Goal: Task Accomplishment & Management: Manage account settings

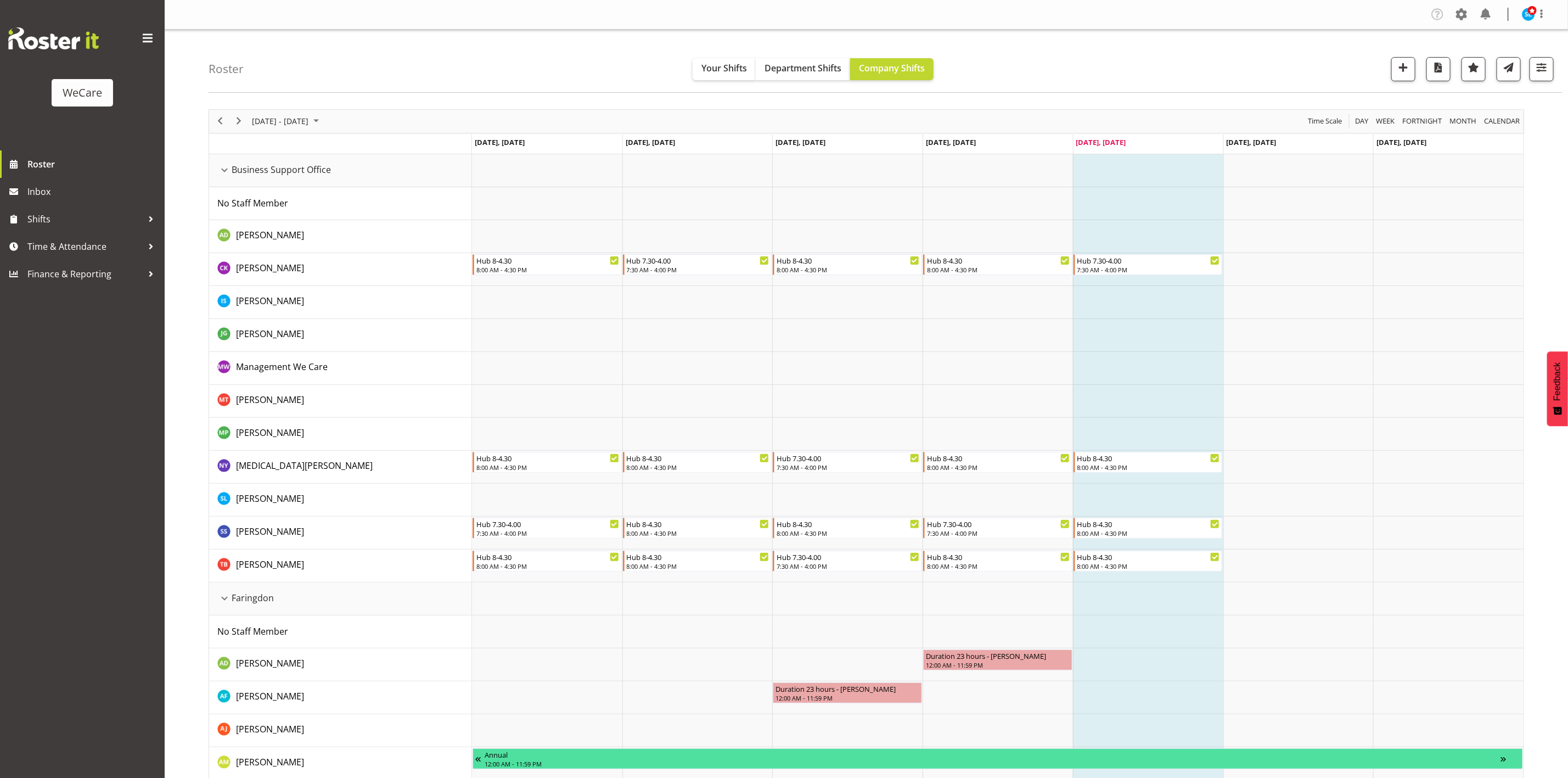
click at [1537, 86] on div "Roster Your Shifts Department Shifts Company Shifts All Locations Clear Busines…" at bounding box center [886, 61] width 1354 height 63
click at [1543, 75] on button "button" at bounding box center [1542, 69] width 24 height 24
click at [1487, 125] on button "All Departments" at bounding box center [1472, 136] width 145 height 24
click at [1500, 251] on span "Deselect All" at bounding box center [1485, 255] width 44 height 10
checkbox input "false"
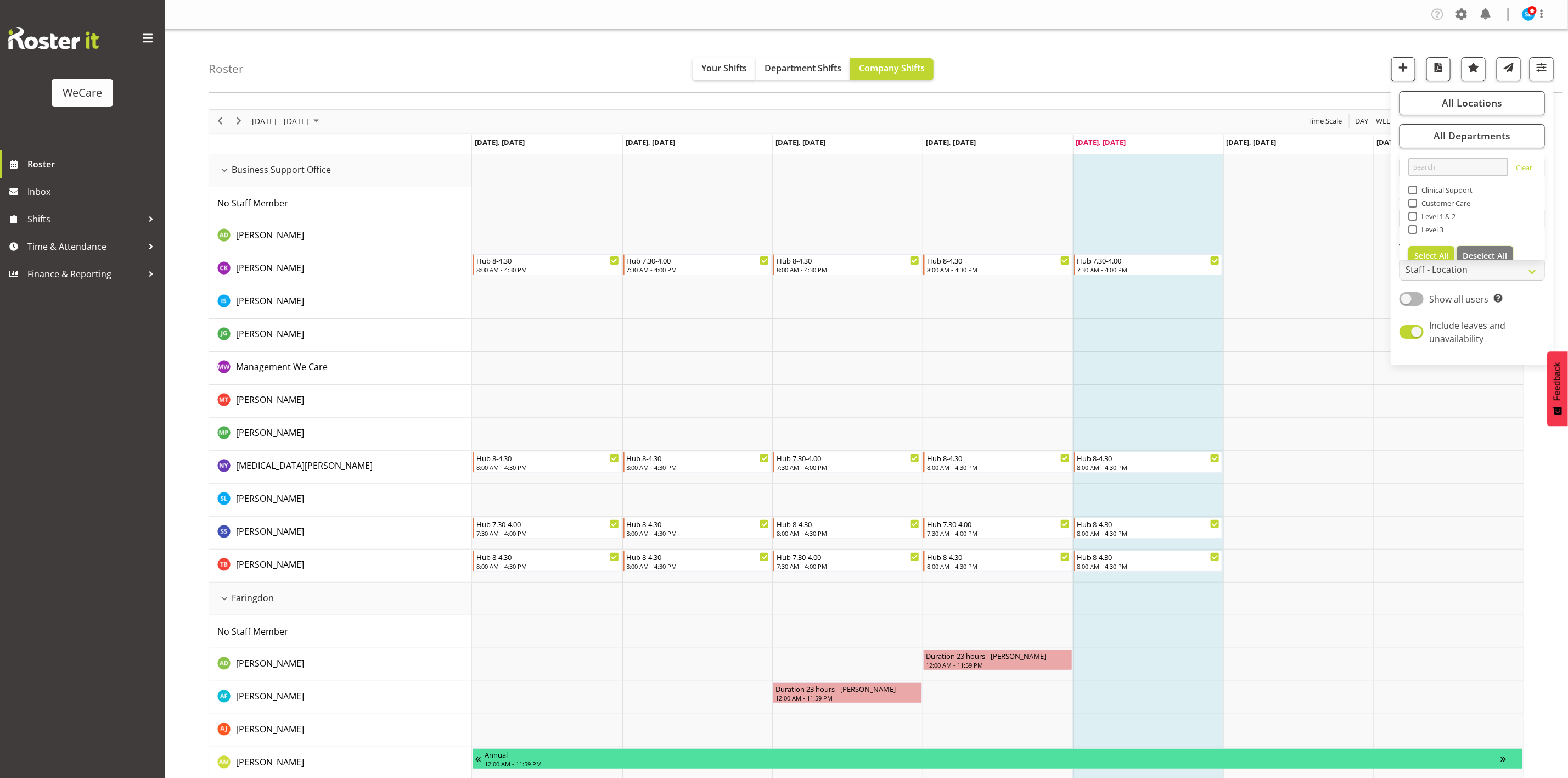
checkbox input "false"
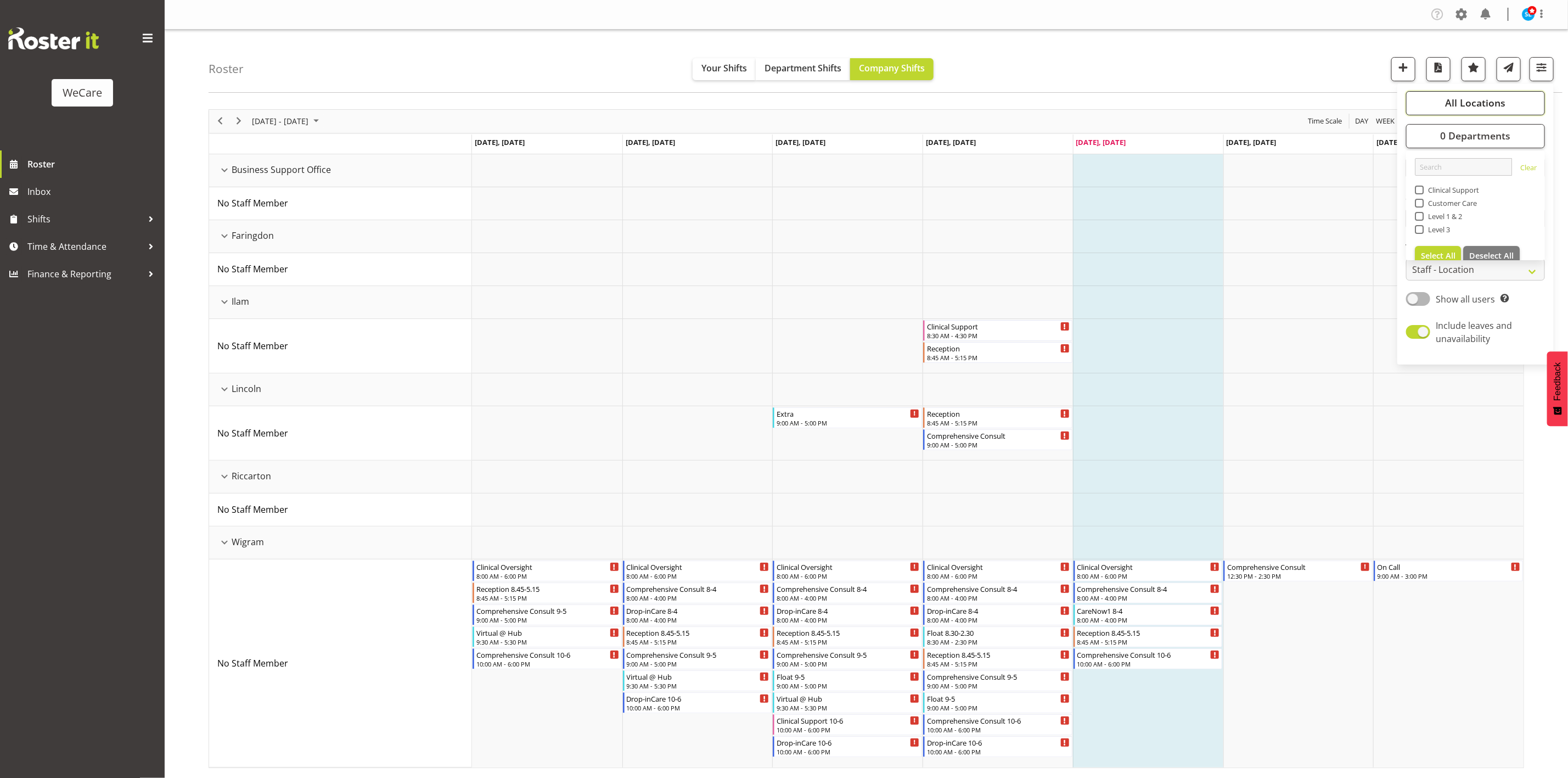
click at [1426, 102] on button "All Locations" at bounding box center [1475, 103] width 139 height 24
click at [1487, 211] on span "Deselect All" at bounding box center [1491, 209] width 44 height 10
checkbox input "false"
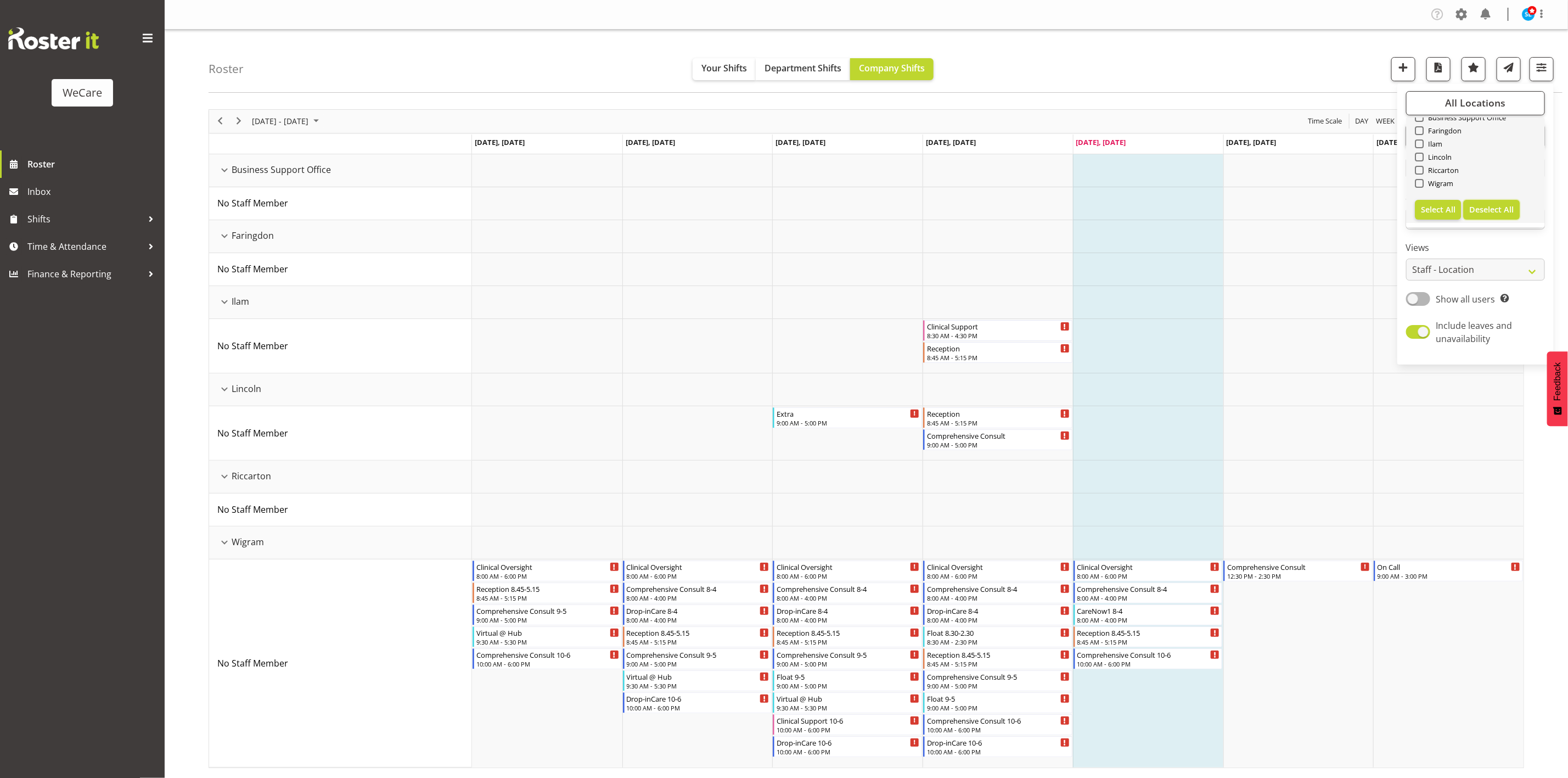
checkbox input "false"
click at [1416, 184] on span at bounding box center [1419, 183] width 9 height 9
click at [1416, 184] on input "Wigram" at bounding box center [1418, 183] width 7 height 7
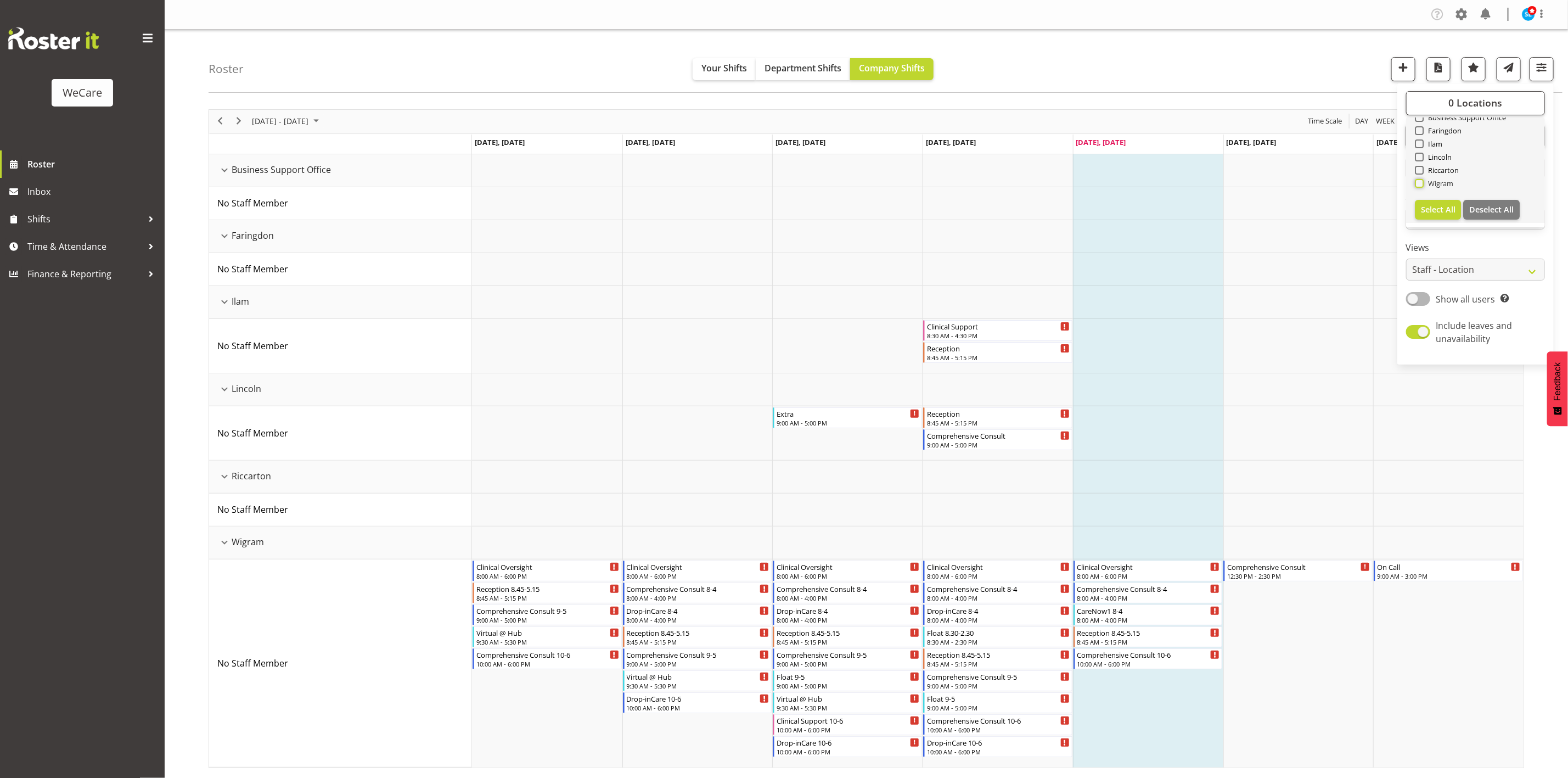
checkbox input "true"
click at [1273, 60] on div "Roster Your Shifts Department Shifts Company Shifts 1 Locations Clear Business …" at bounding box center [886, 61] width 1354 height 63
click at [1538, 71] on span "button" at bounding box center [1541, 67] width 14 height 14
click at [1521, 124] on div "Roster Your Shifts Department Shifts Company Shifts 1 Locations Clear Business …" at bounding box center [866, 403] width 1404 height 746
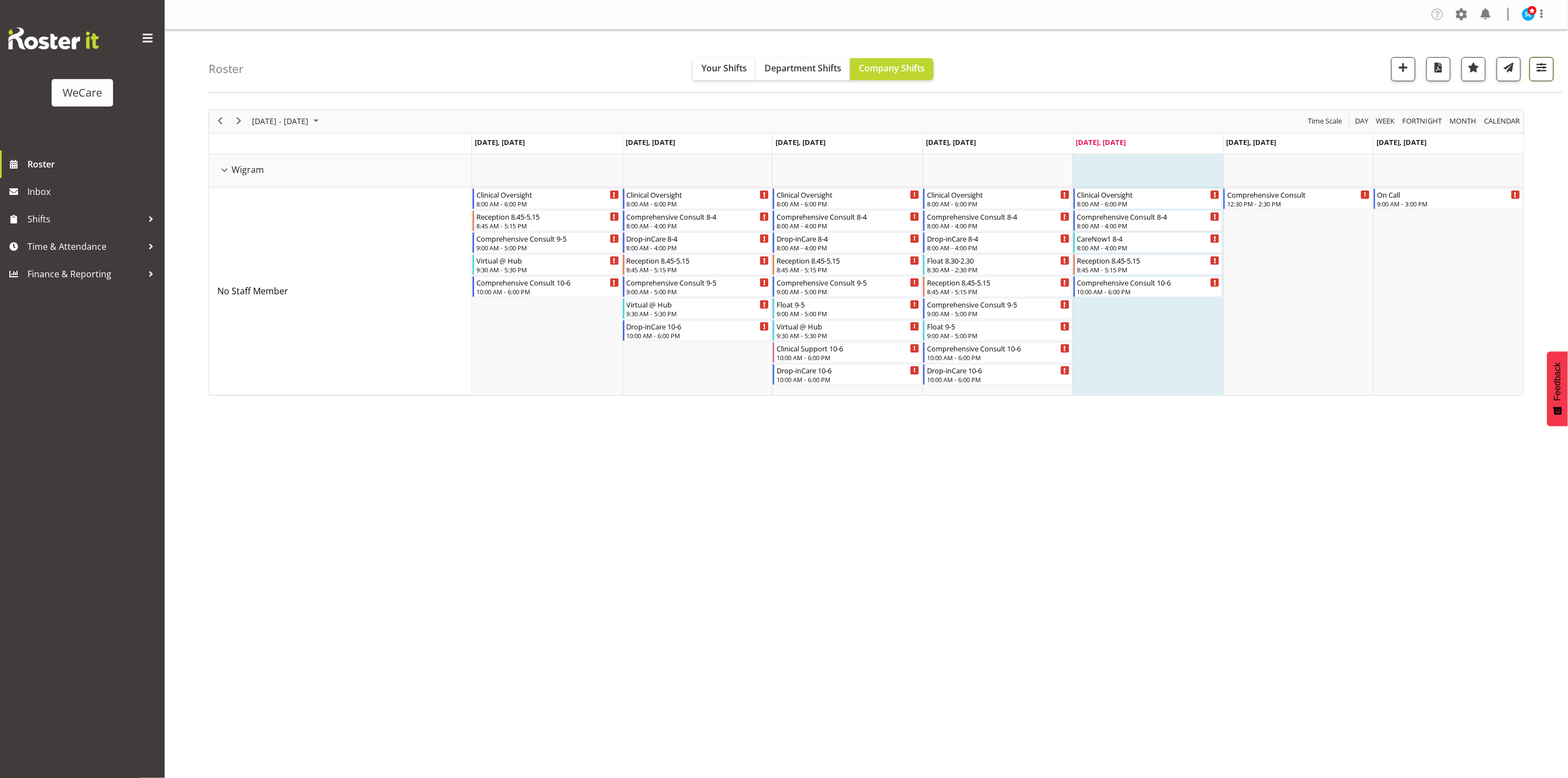
click at [1541, 64] on span "button" at bounding box center [1541, 67] width 14 height 14
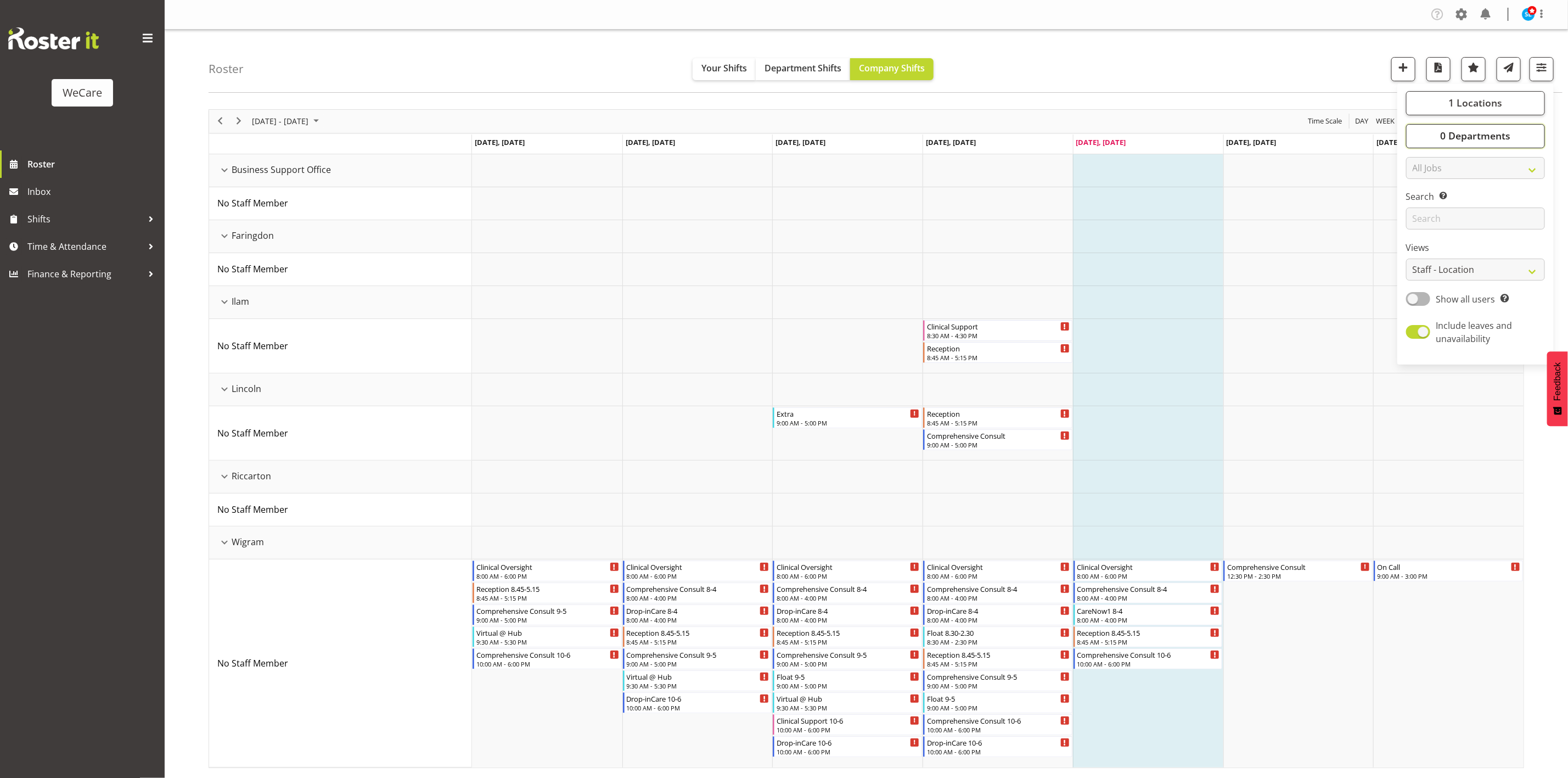
click at [1504, 131] on span "0 Departments" at bounding box center [1475, 136] width 70 height 13
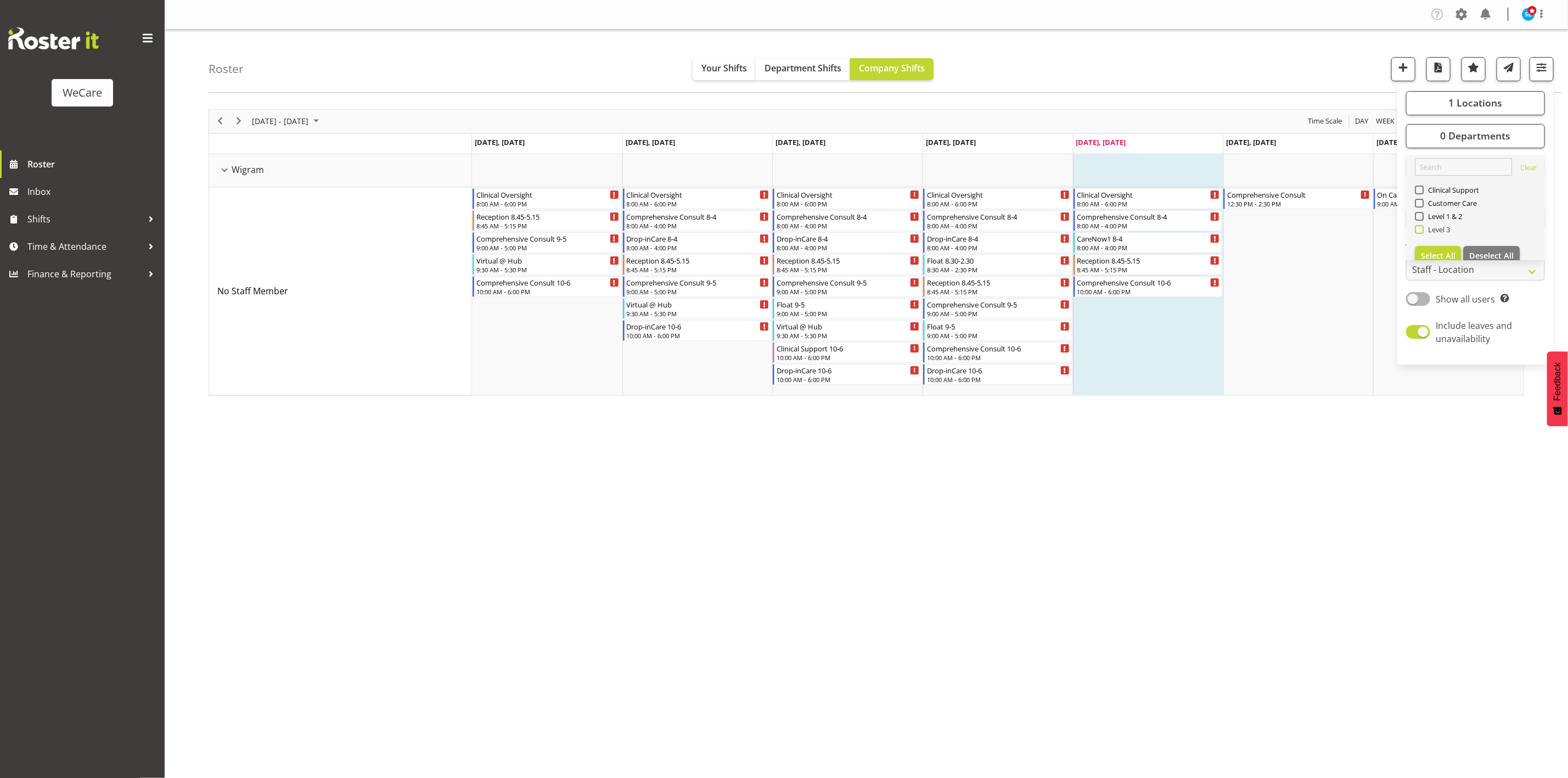
click at [1420, 231] on span at bounding box center [1419, 230] width 9 height 9
click at [1420, 231] on input "Level 3" at bounding box center [1418, 230] width 7 height 7
checkbox input "true"
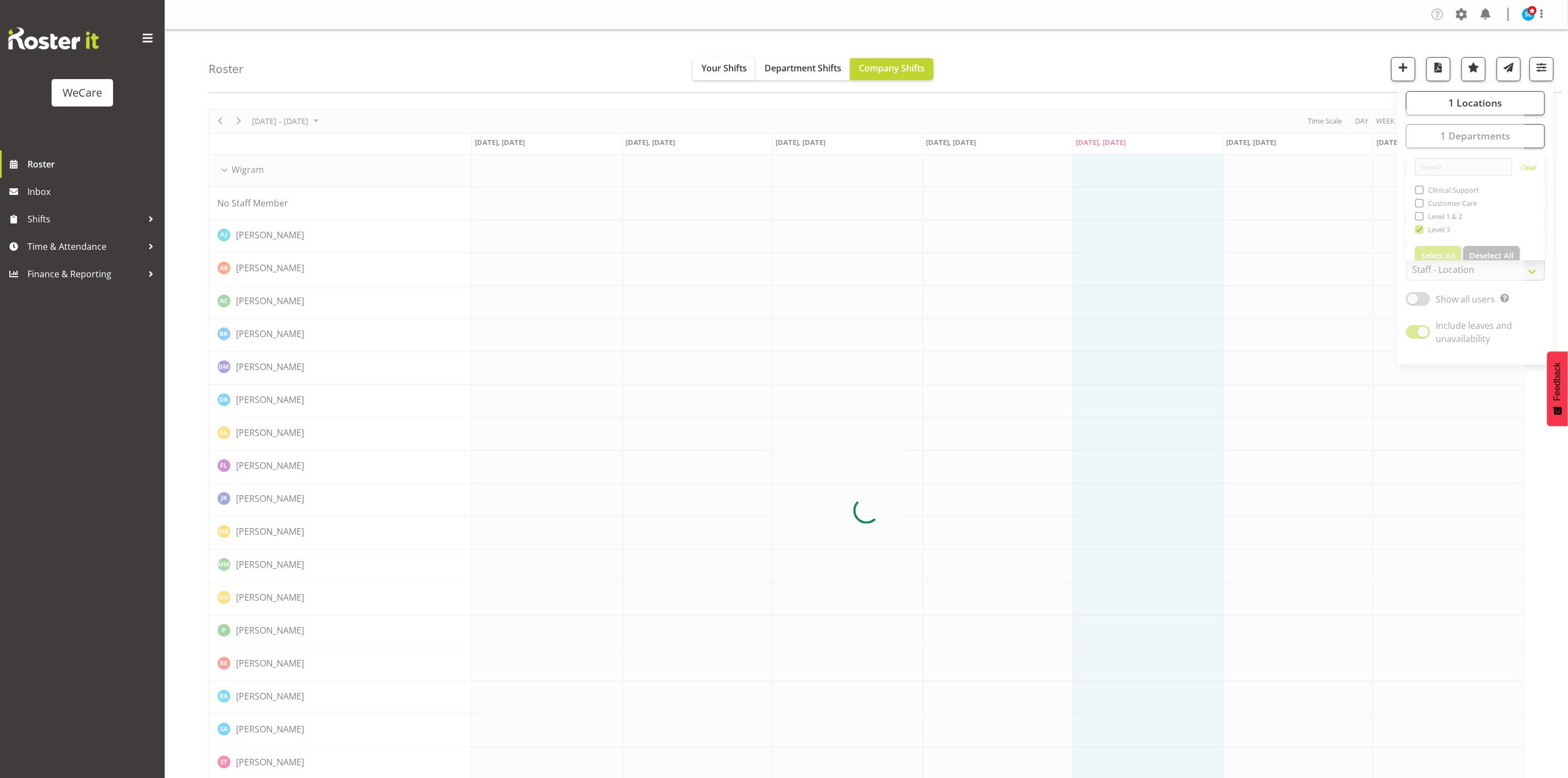
click at [1205, 41] on div "Roster Your Shifts Department Shifts Company Shifts 1 Locations Clear Business …" at bounding box center [886, 61] width 1354 height 63
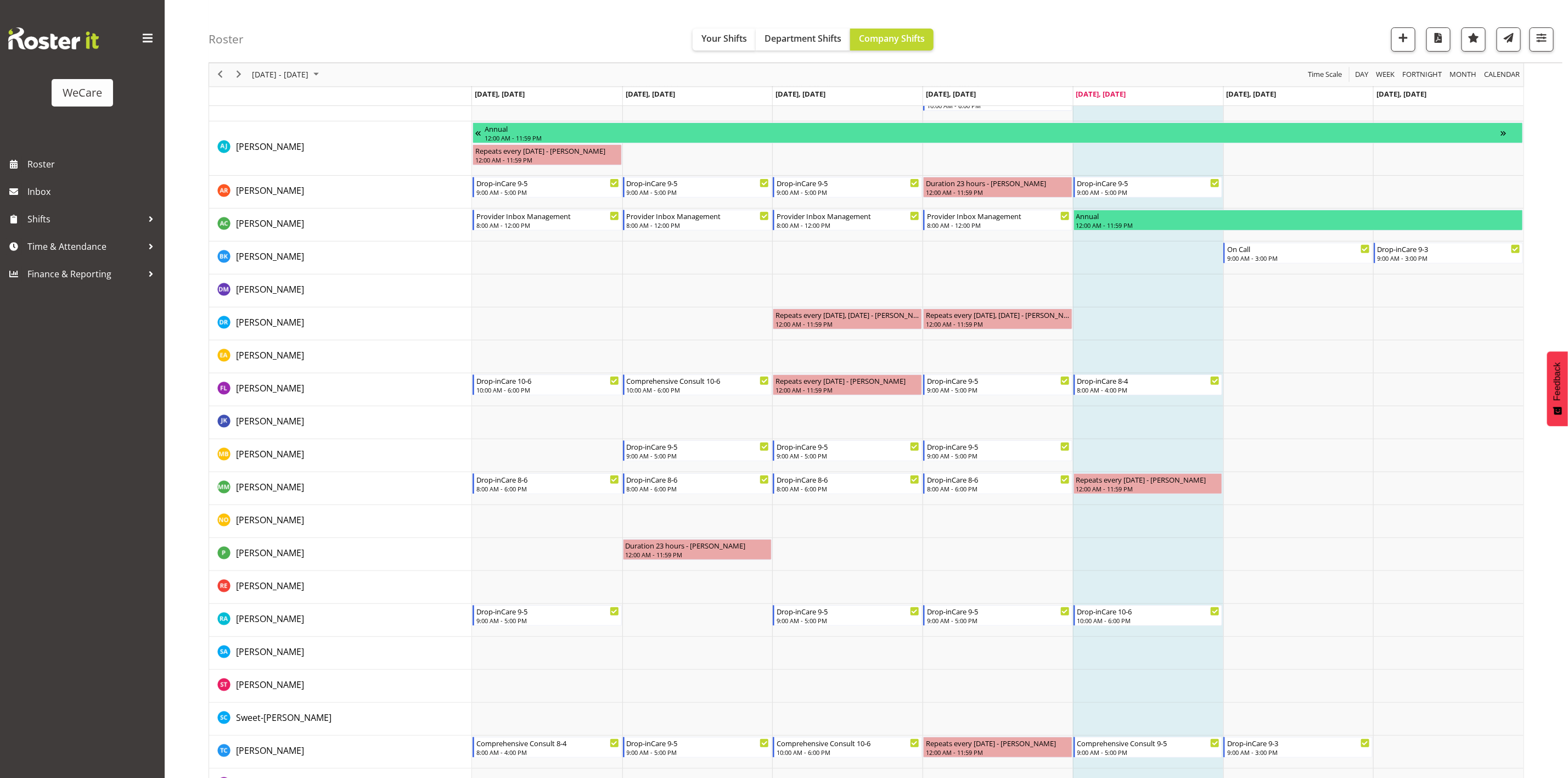
scroll to position [199, 0]
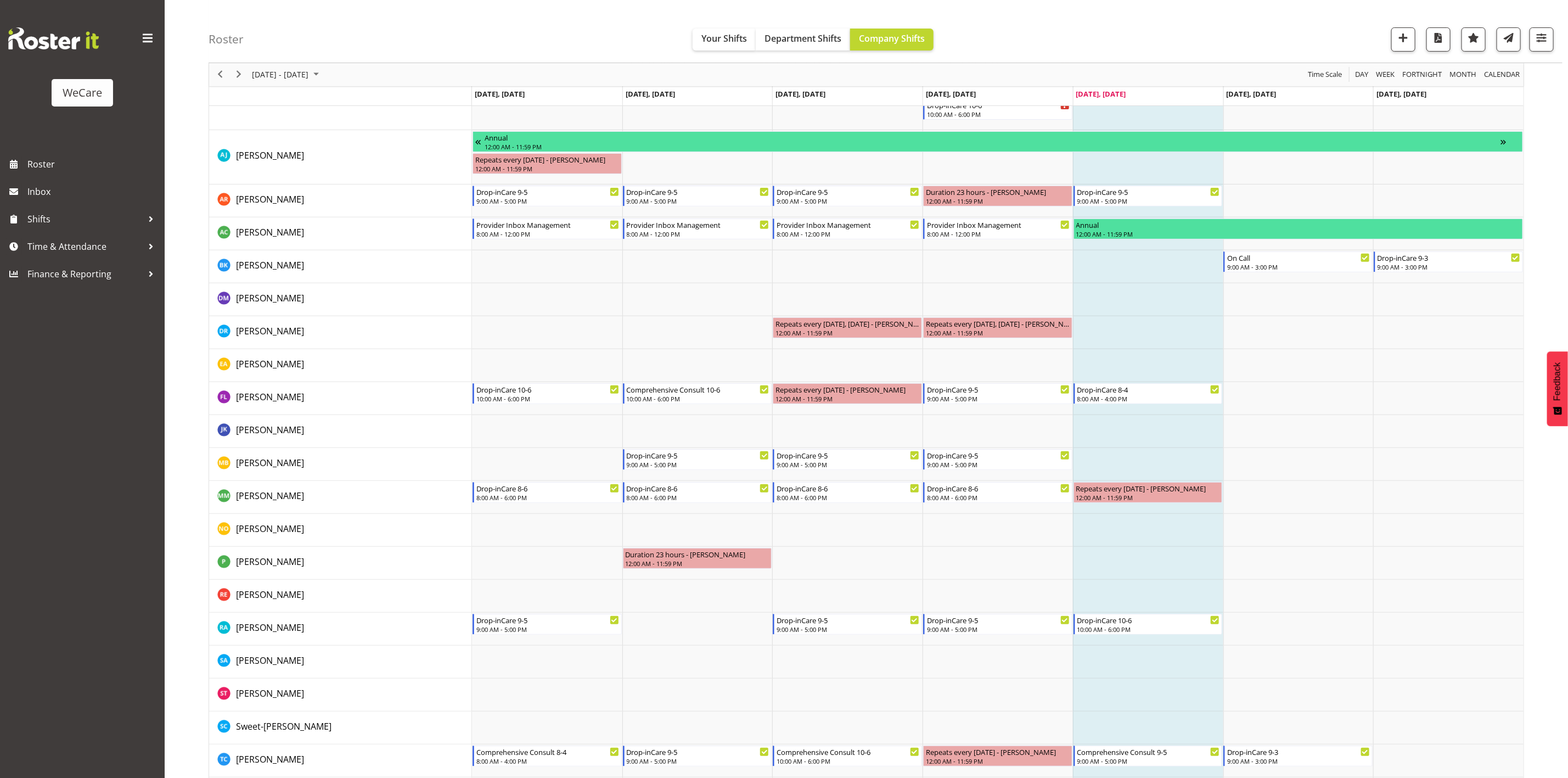
click at [1546, 53] on div "Roster Your Shifts Department Shifts Company Shifts 1 Locations Clear Business …" at bounding box center [886, 32] width 1354 height 63
click at [1546, 52] on div "Roster Your Shifts Department Shifts Company Shifts 1 Locations Clear Business …" at bounding box center [886, 32] width 1354 height 63
click at [1542, 43] on span "button" at bounding box center [1541, 37] width 14 height 14
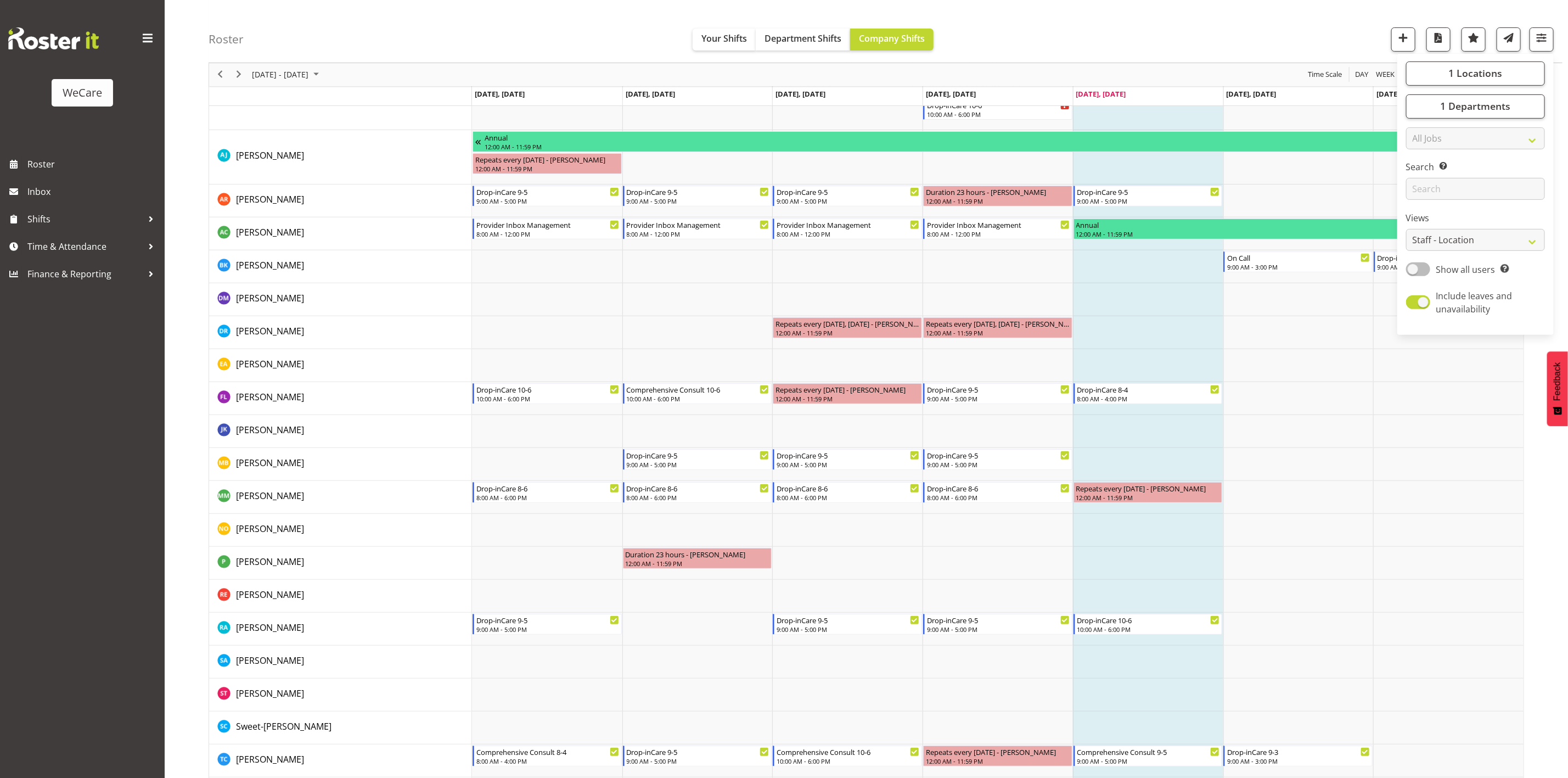
click at [1452, 272] on span "Show all users" at bounding box center [1466, 270] width 59 height 12
click at [1413, 272] on input "Show all users Show only rostered employees" at bounding box center [1410, 269] width 7 height 7
checkbox input "true"
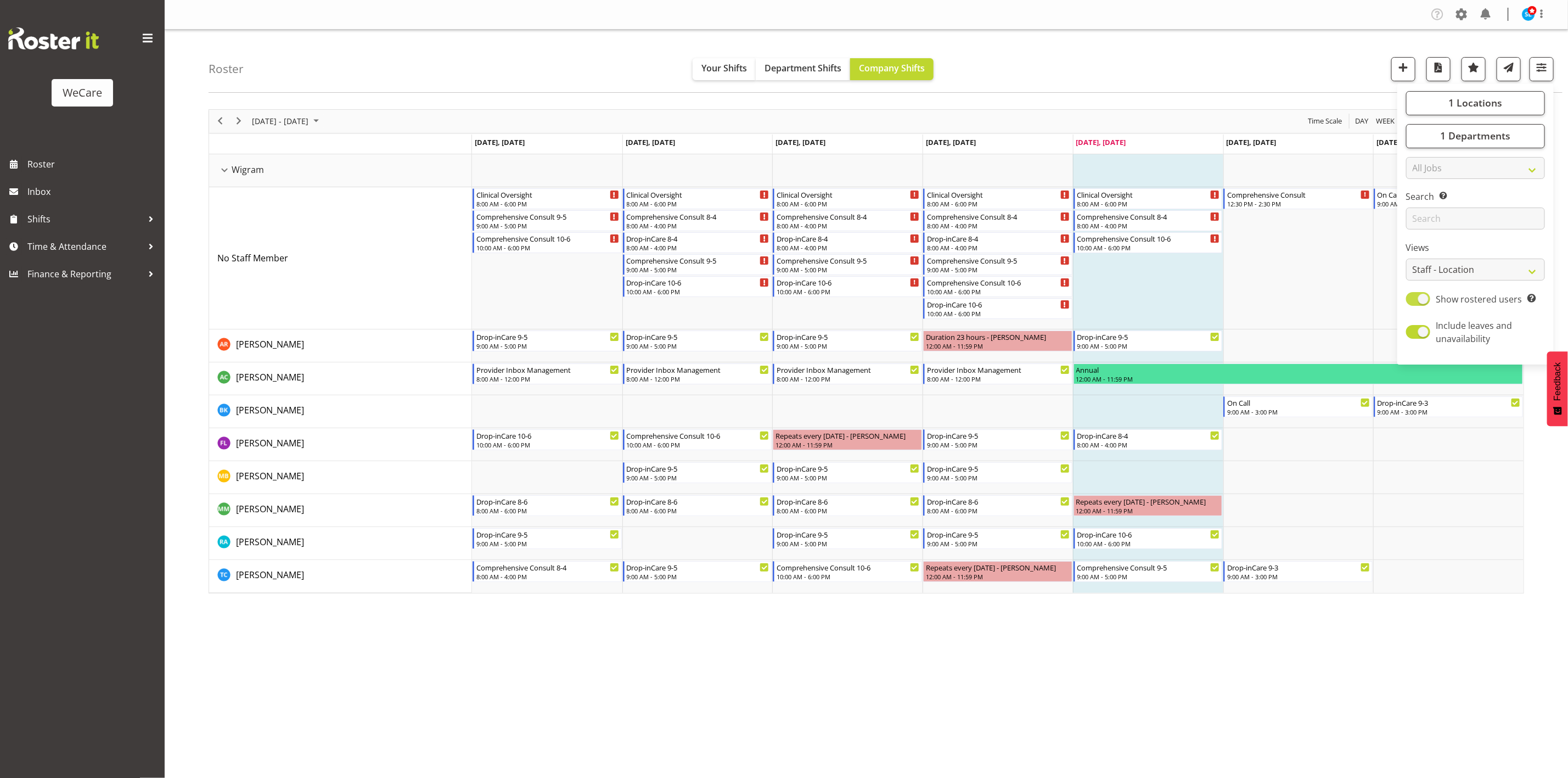
scroll to position [0, 0]
click at [1082, 70] on div "Roster Your Shifts Department Shifts Company Shifts 1 Locations Clear Business …" at bounding box center [886, 61] width 1354 height 63
click at [242, 116] on span "Next" at bounding box center [239, 121] width 13 height 14
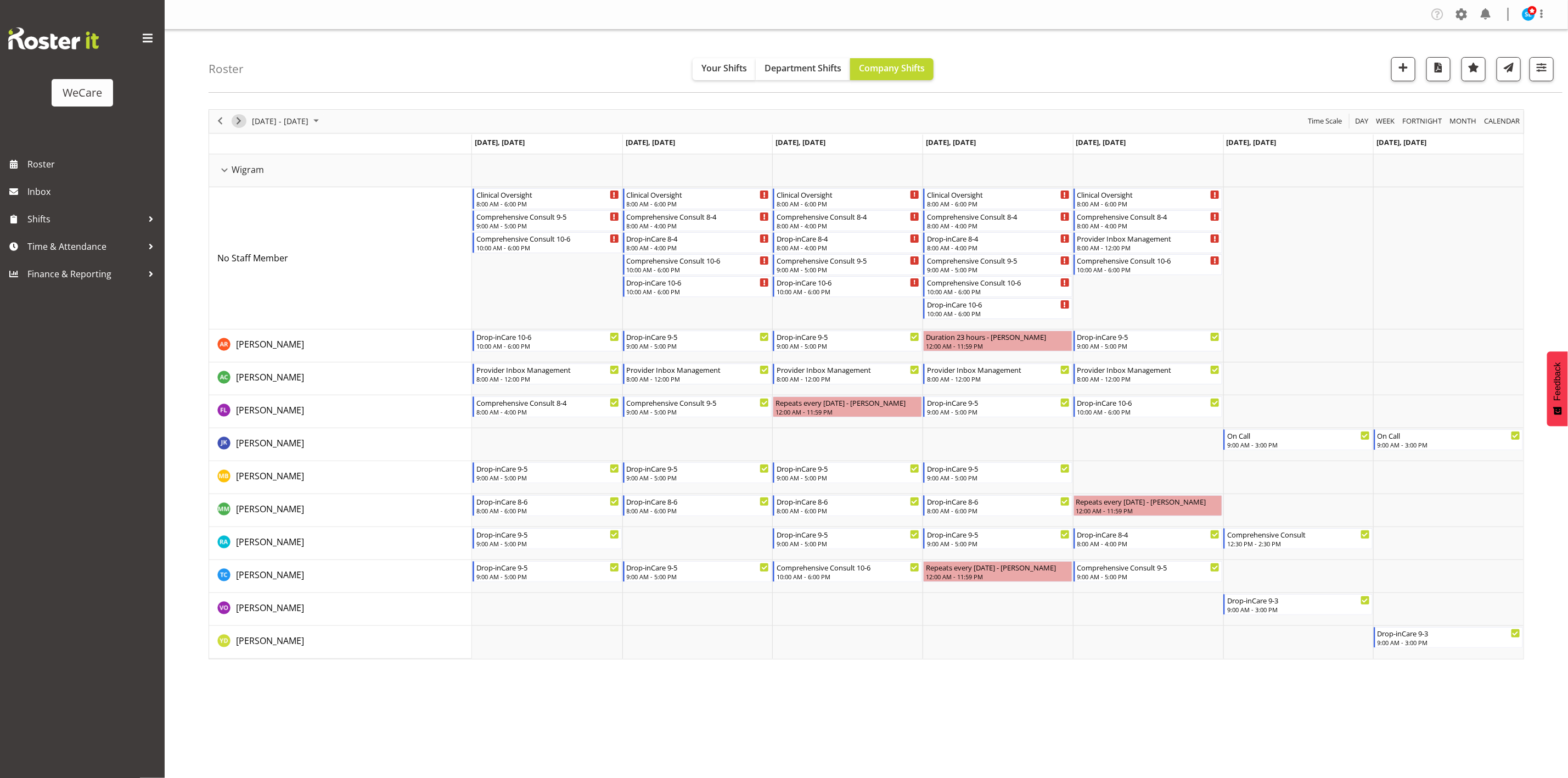
click at [239, 127] on span "Next" at bounding box center [239, 121] width 13 height 14
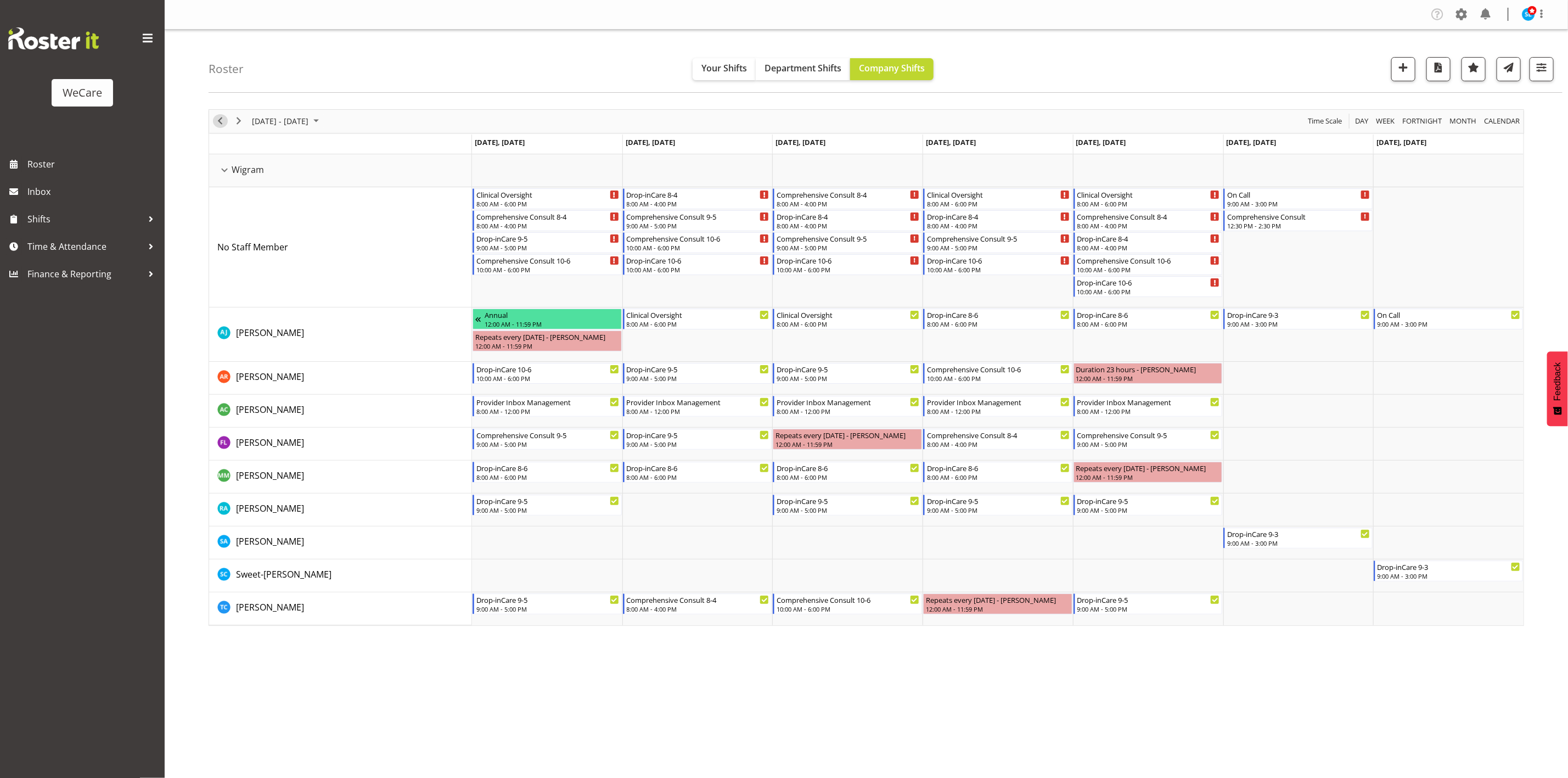
click at [220, 121] on span "Previous" at bounding box center [220, 121] width 13 height 14
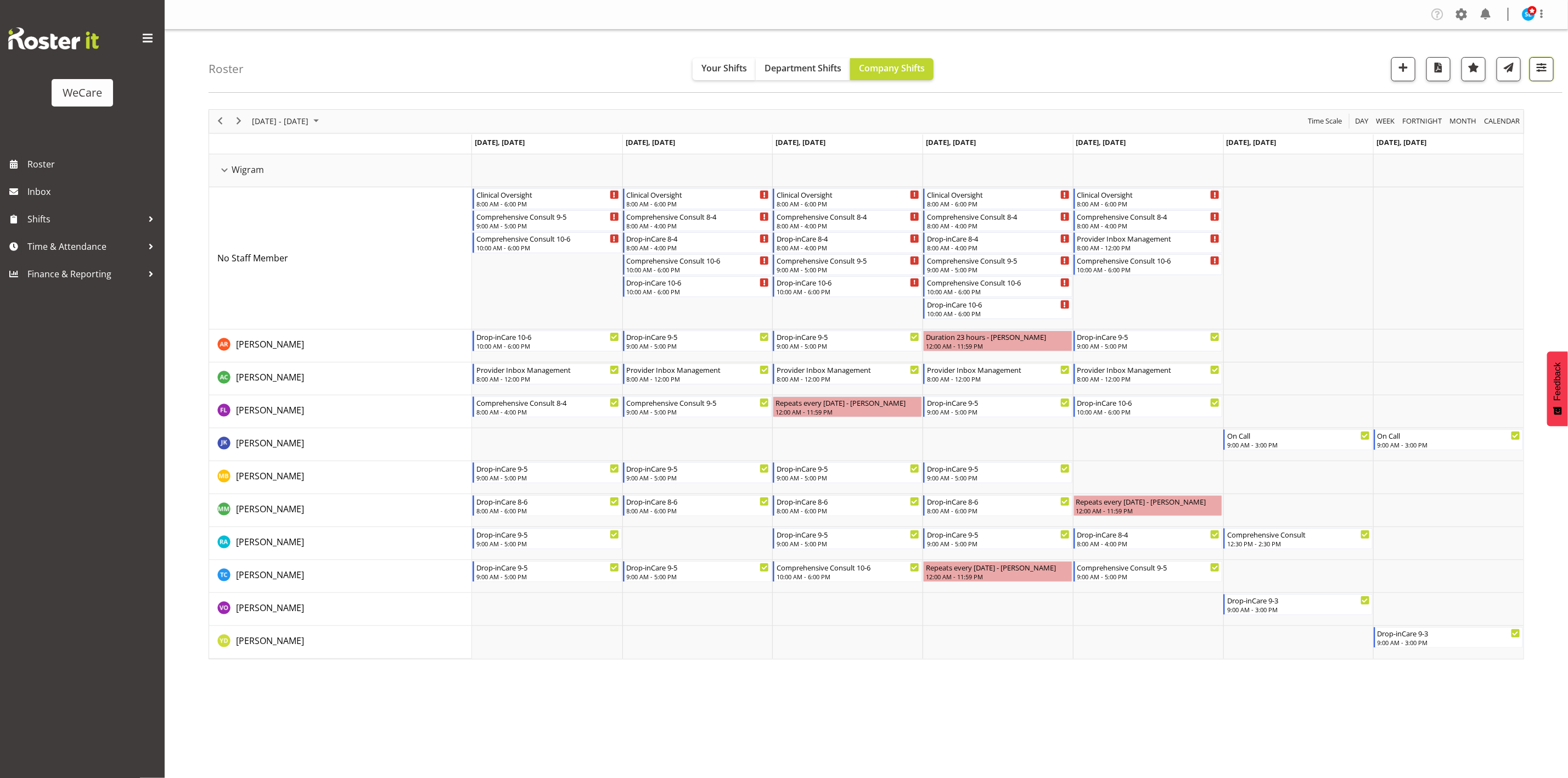
click at [1541, 63] on span "button" at bounding box center [1541, 67] width 14 height 14
click at [1474, 138] on span "1 Departments" at bounding box center [1475, 136] width 70 height 13
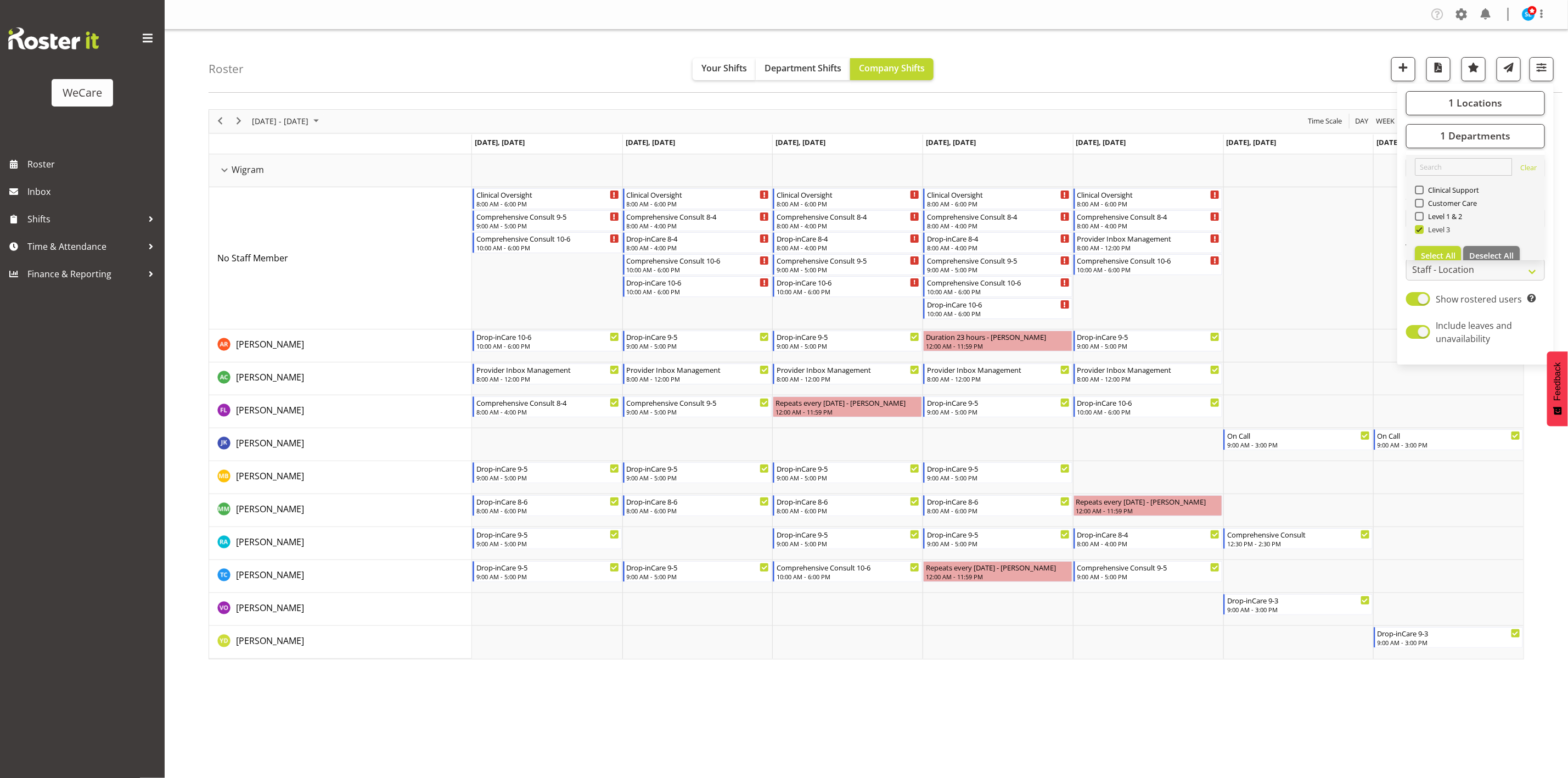
click at [1420, 231] on span at bounding box center [1419, 230] width 9 height 9
click at [1420, 231] on input "Level 3" at bounding box center [1418, 230] width 7 height 7
checkbox input "false"
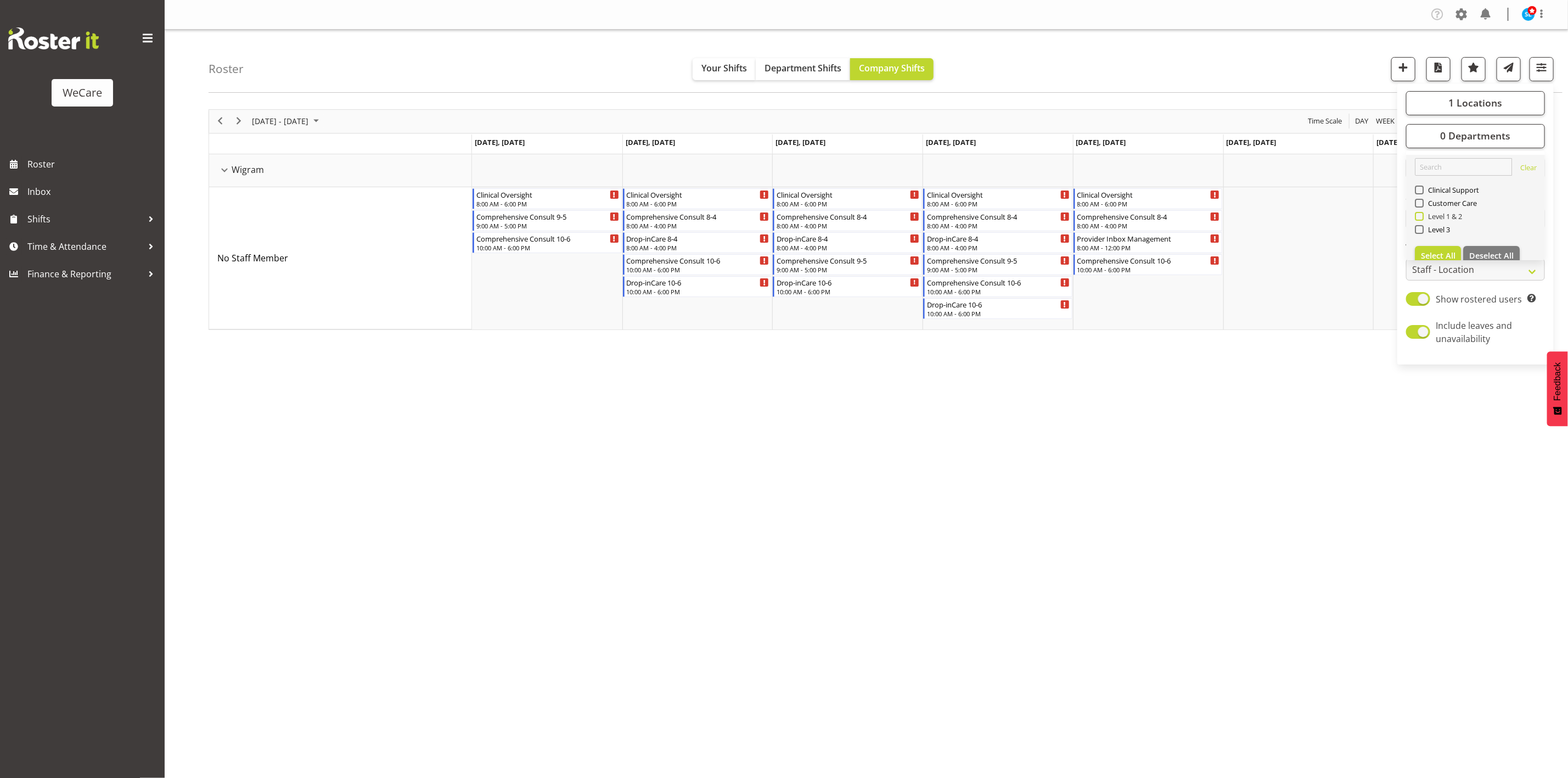
click at [1419, 216] on span at bounding box center [1419, 216] width 9 height 9
click at [1419, 216] on input "Level 1 & 2" at bounding box center [1418, 216] width 7 height 7
checkbox input "true"
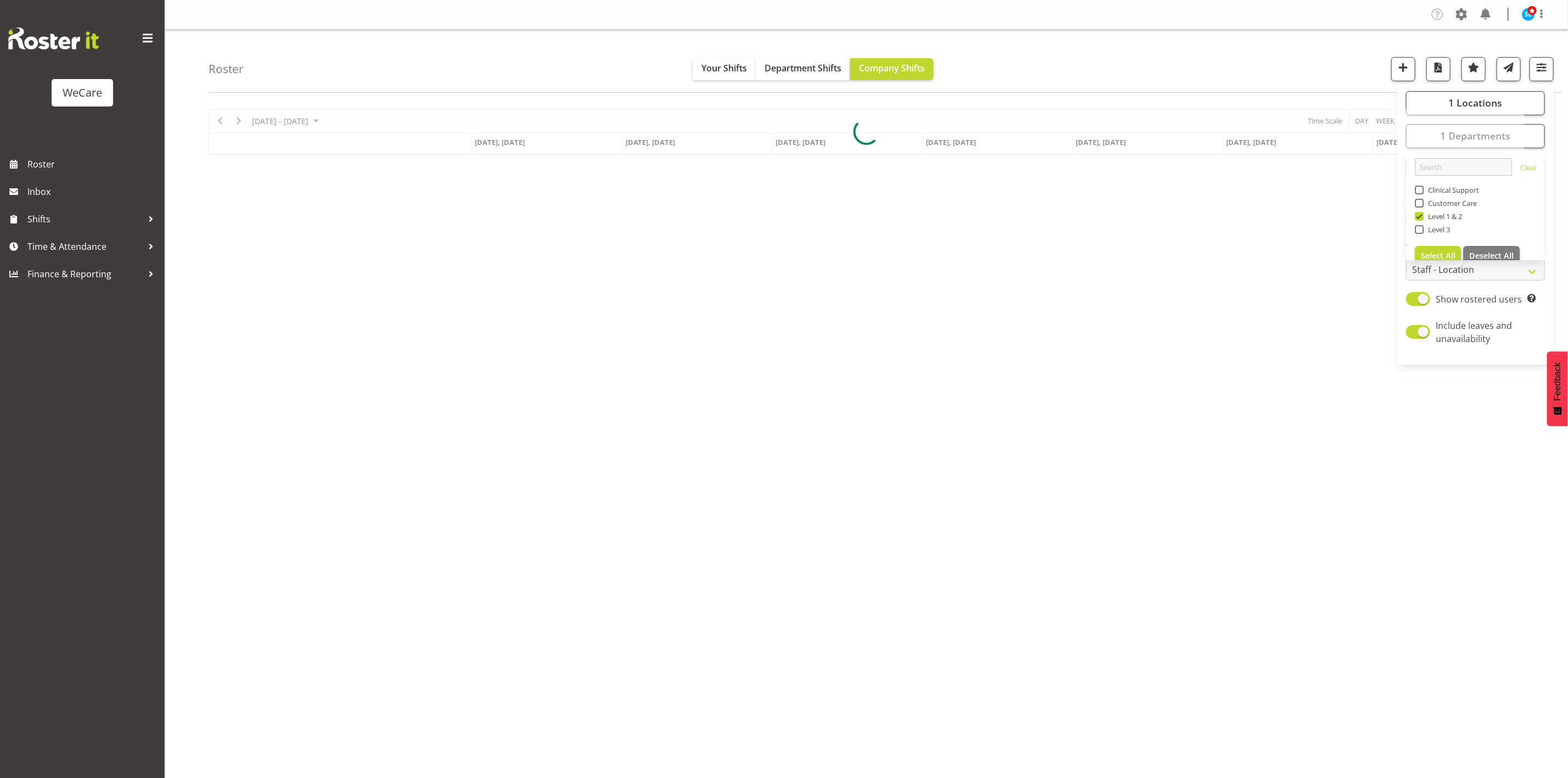
click at [1179, 44] on div "Roster Your Shifts Department Shifts Company Shifts 1 Locations Clear Business …" at bounding box center [886, 61] width 1354 height 63
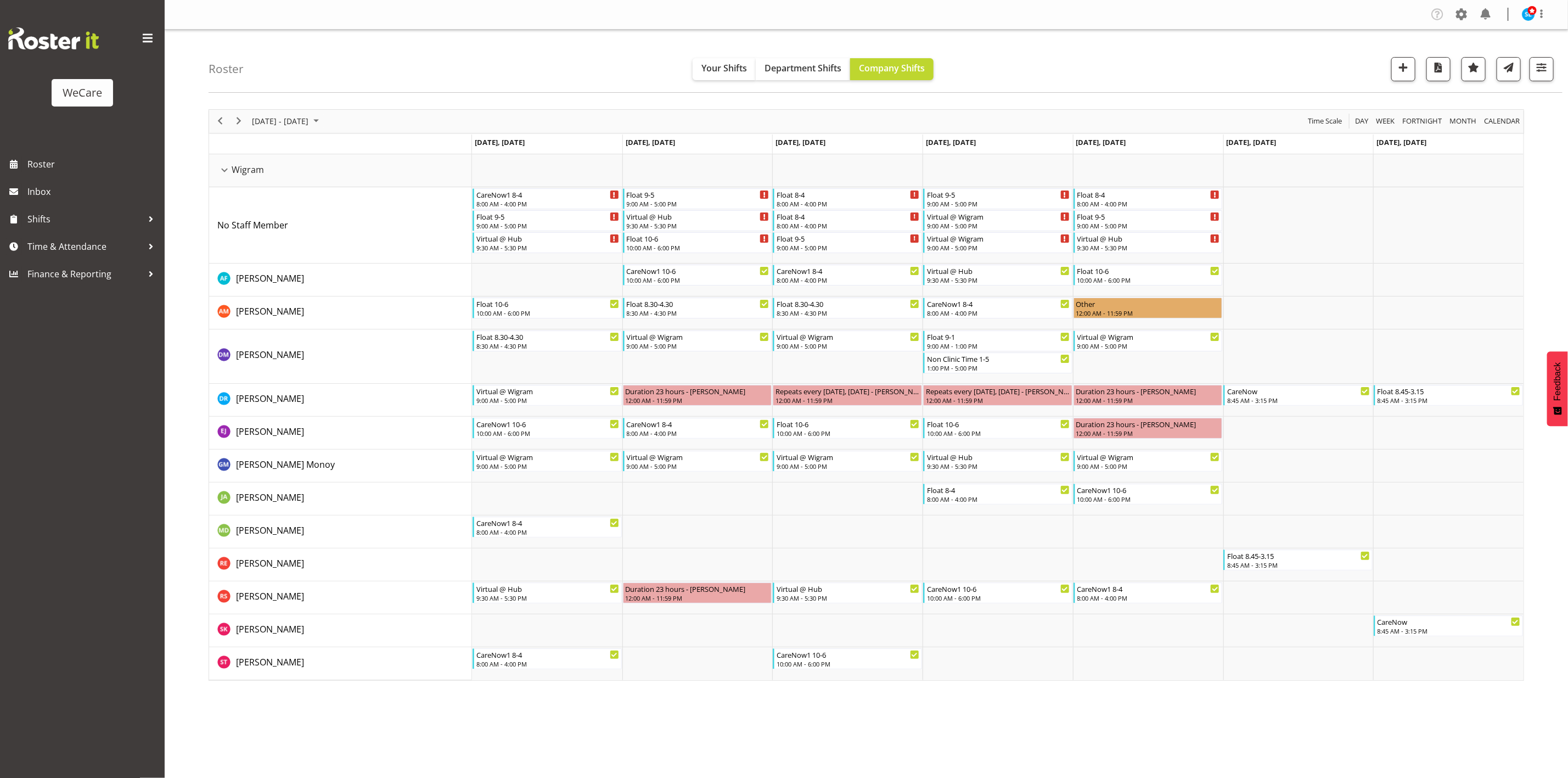
click at [1555, 63] on div "Roster Your Shifts Department Shifts Company Shifts 1 Locations Clear Business …" at bounding box center [886, 61] width 1354 height 63
click at [1549, 68] on span "button" at bounding box center [1541, 67] width 14 height 14
click at [1488, 140] on span "1 Departments" at bounding box center [1475, 136] width 70 height 13
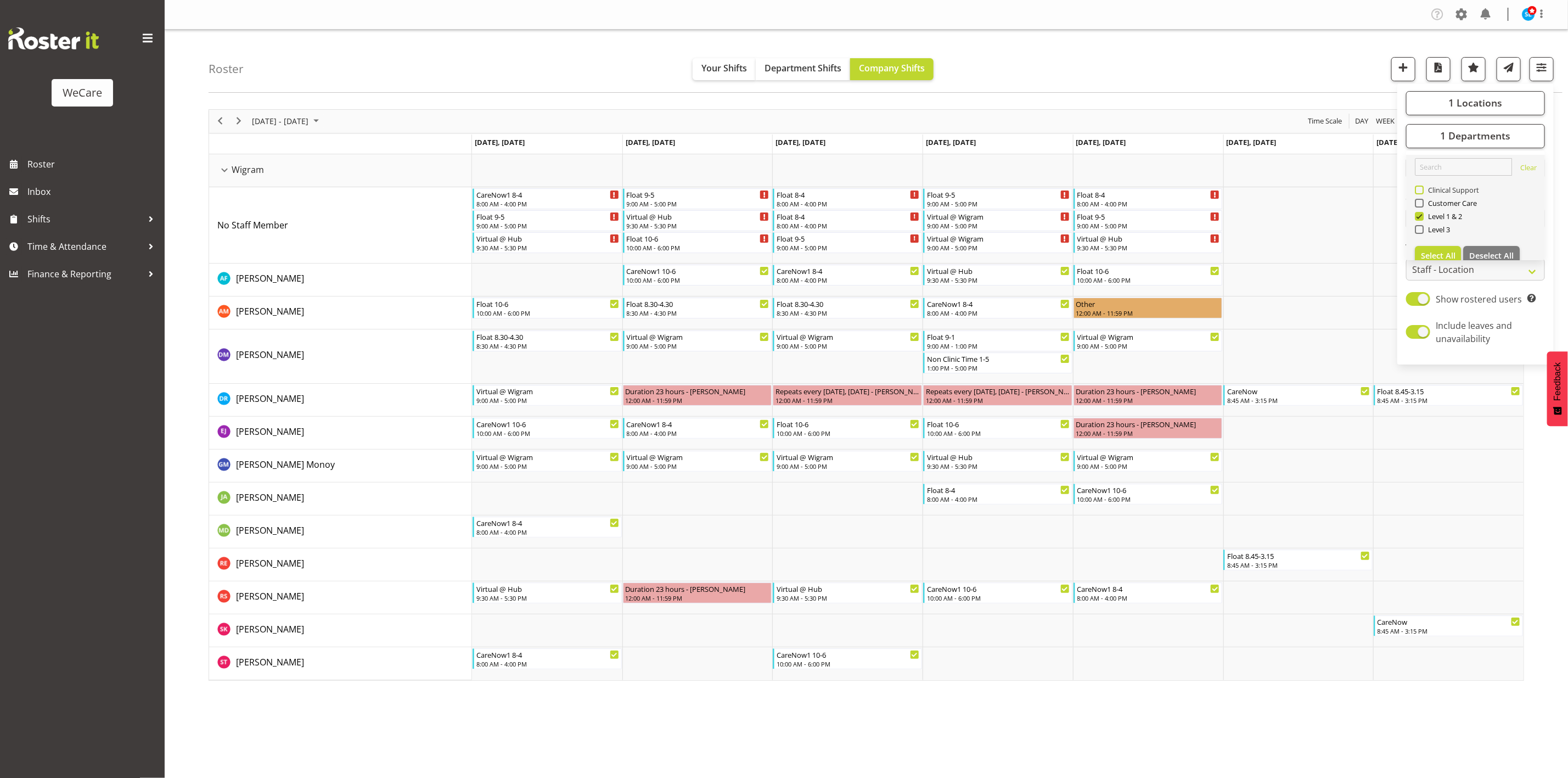
click at [1424, 192] on span "Clinical Support" at bounding box center [1452, 190] width 56 height 9
click at [1422, 192] on input "Clinical Support" at bounding box center [1418, 190] width 7 height 7
checkbox input "true"
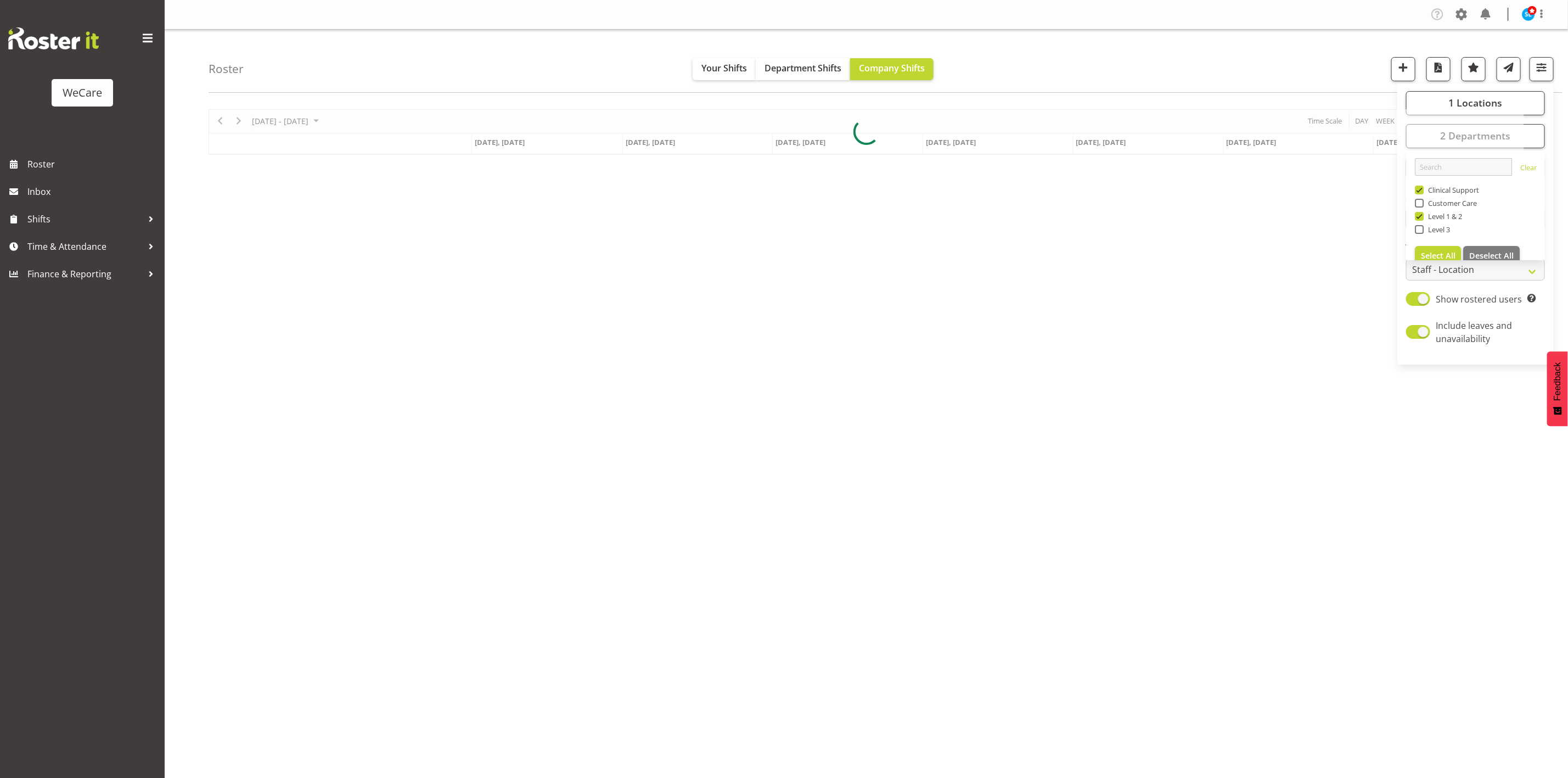
click at [1222, 51] on div "Roster Your Shifts Department Shifts Company Shifts 1 Locations Clear Business …" at bounding box center [886, 61] width 1354 height 63
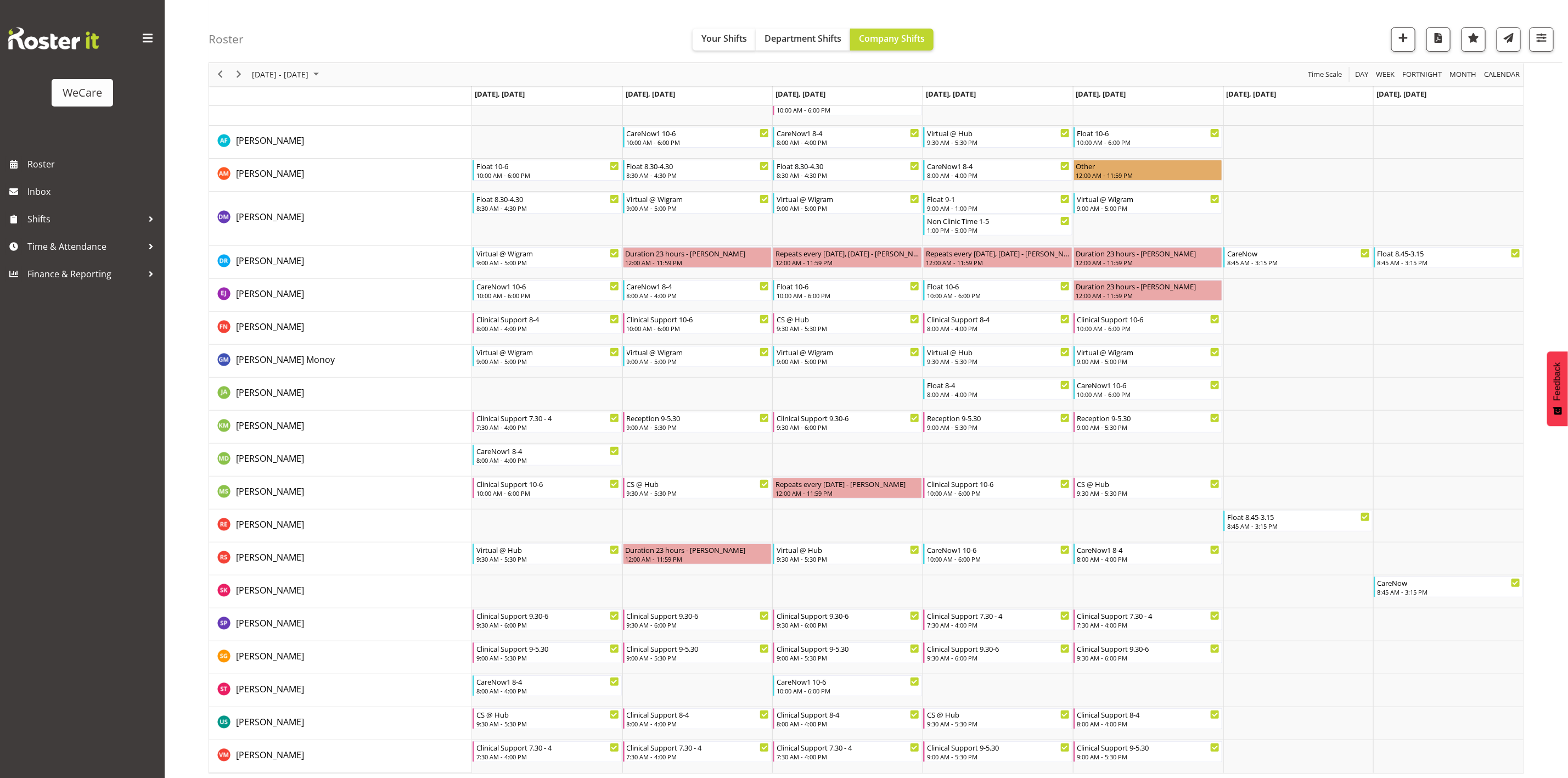
scroll to position [164, 0]
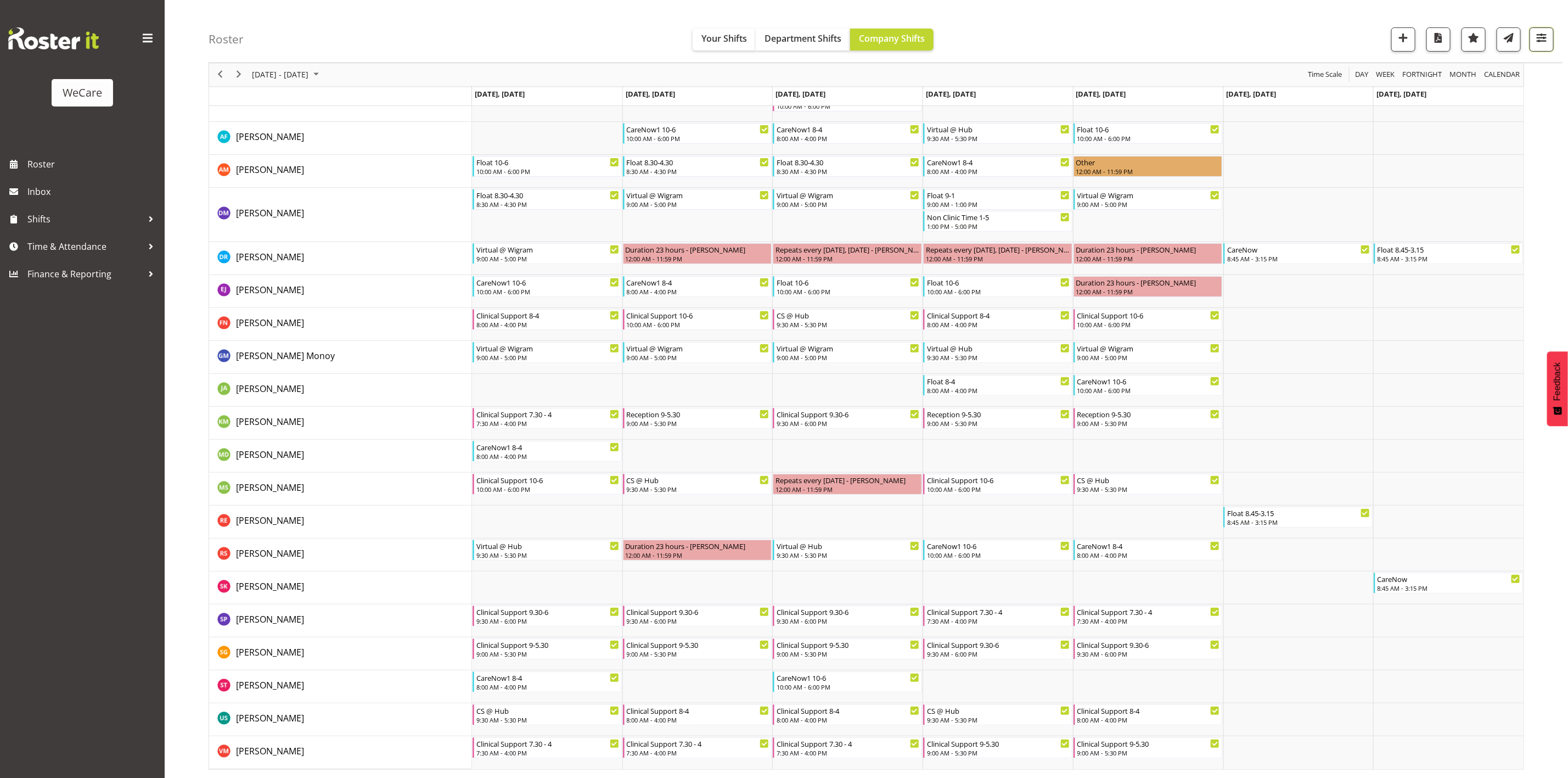
click at [1535, 46] on button "button" at bounding box center [1542, 40] width 24 height 24
click at [1444, 107] on span "2 Departments" at bounding box center [1475, 107] width 70 height 13
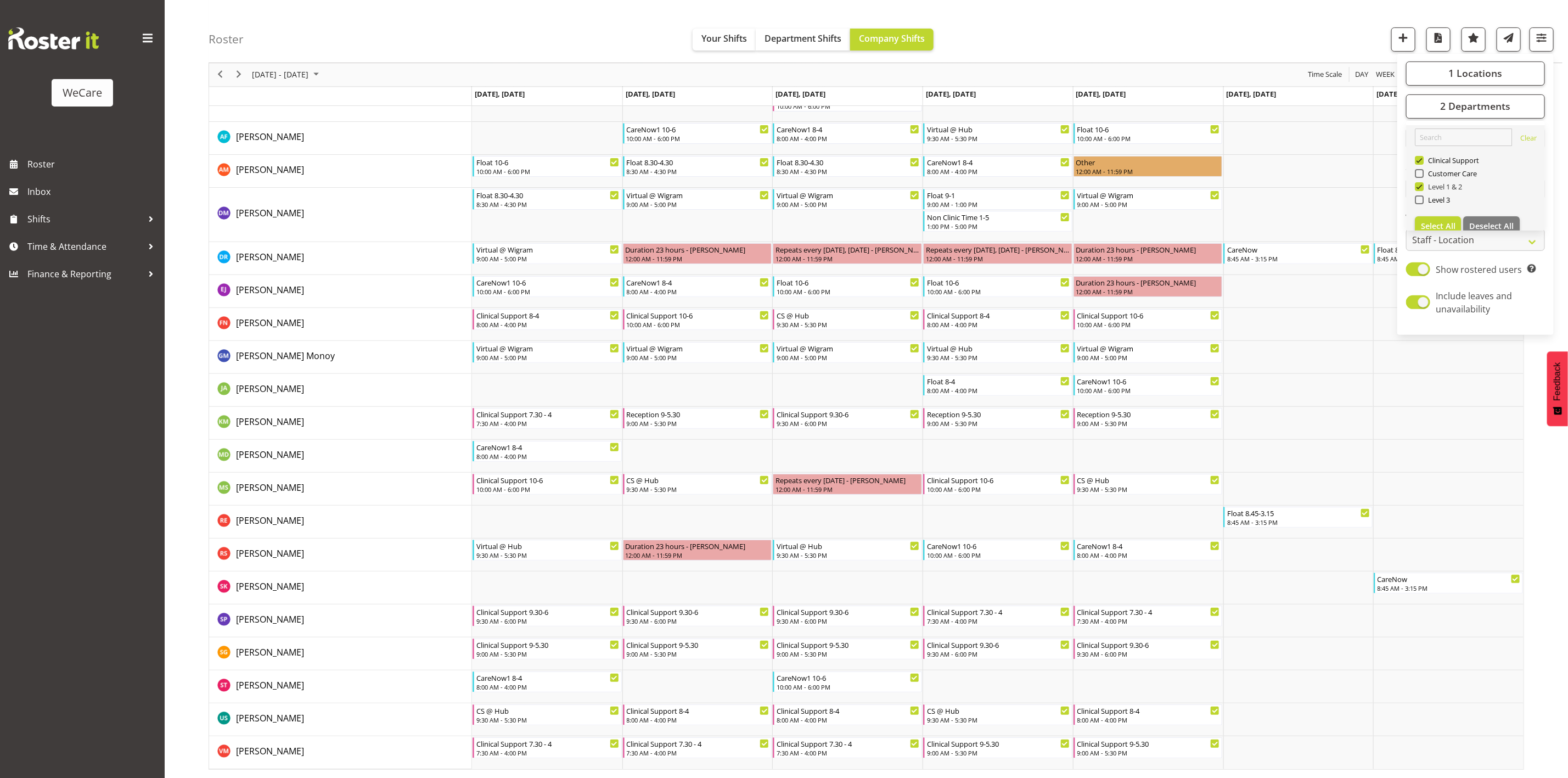
click at [1420, 189] on span at bounding box center [1419, 186] width 9 height 9
click at [1420, 189] on input "Level 1 & 2" at bounding box center [1418, 187] width 7 height 7
checkbox input "false"
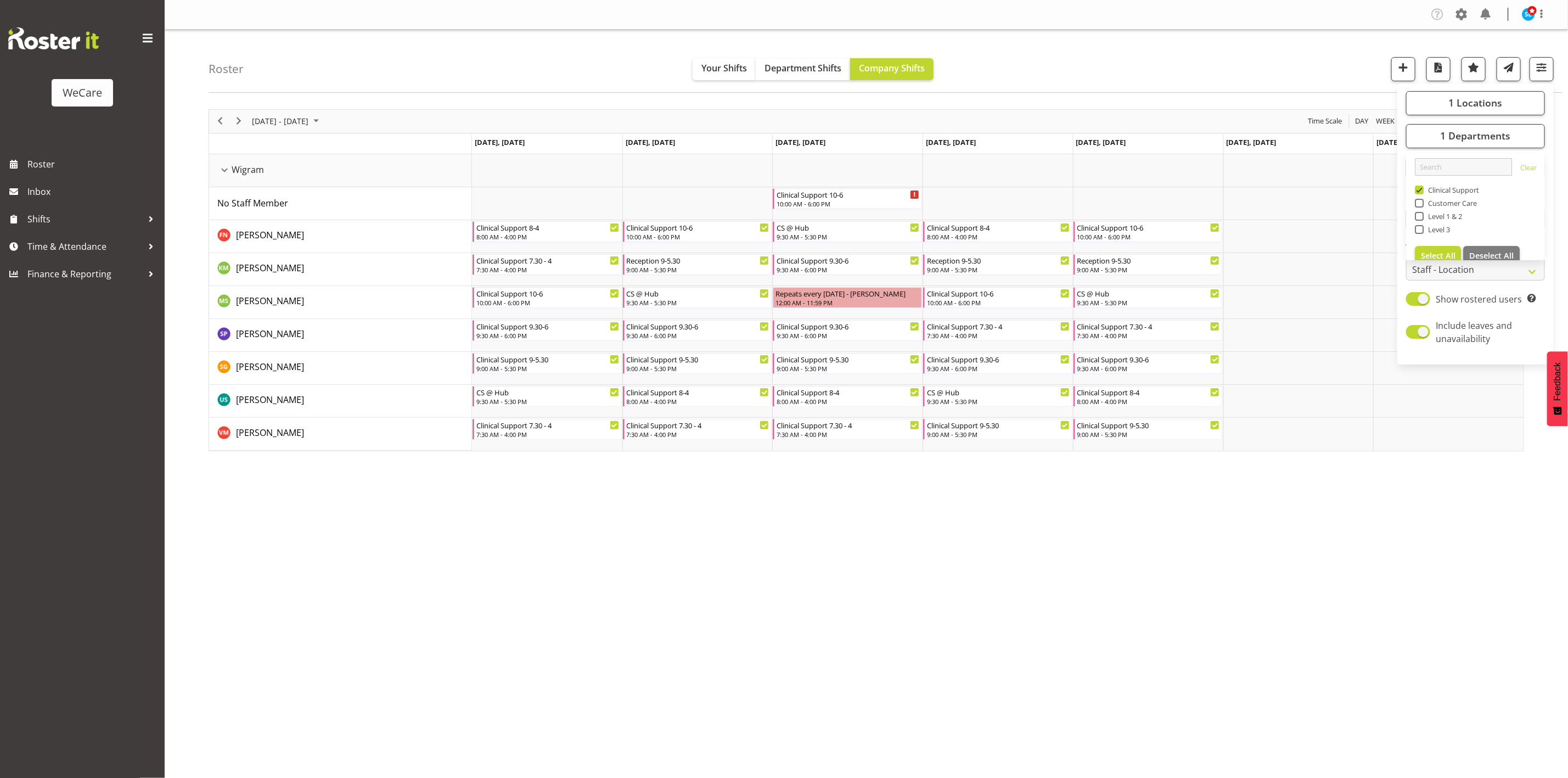
click at [1231, 37] on div "Roster Your Shifts Department Shifts Company Shifts 1 Locations Clear Business …" at bounding box center [886, 61] width 1354 height 63
click at [1553, 80] on button "button" at bounding box center [1542, 69] width 24 height 24
click at [1497, 111] on button "1 Locations" at bounding box center [1475, 103] width 139 height 24
click at [1418, 222] on span at bounding box center [1419, 223] width 9 height 9
click at [1418, 222] on input "Wigram" at bounding box center [1418, 223] width 7 height 7
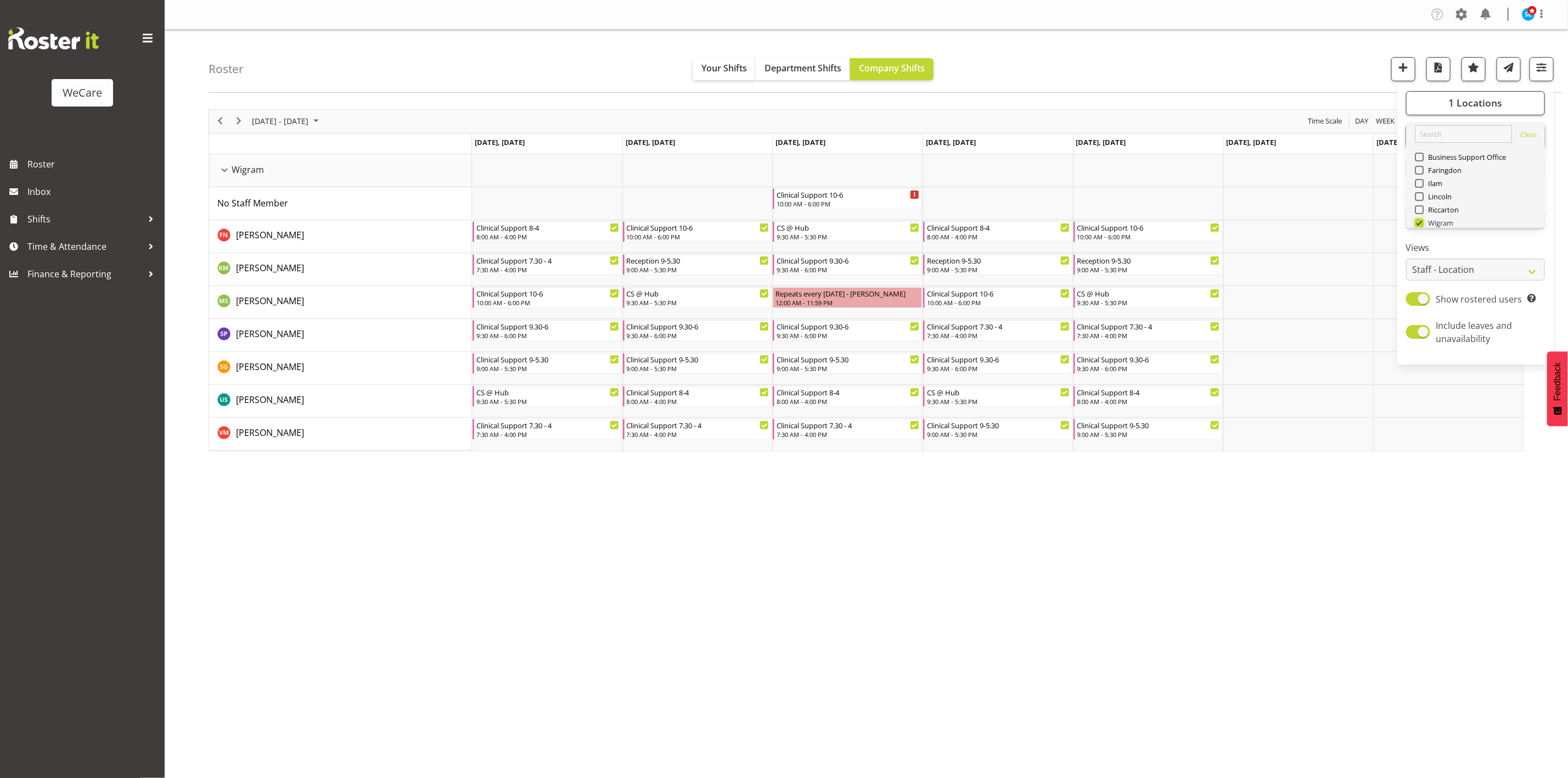
checkbox input "false"
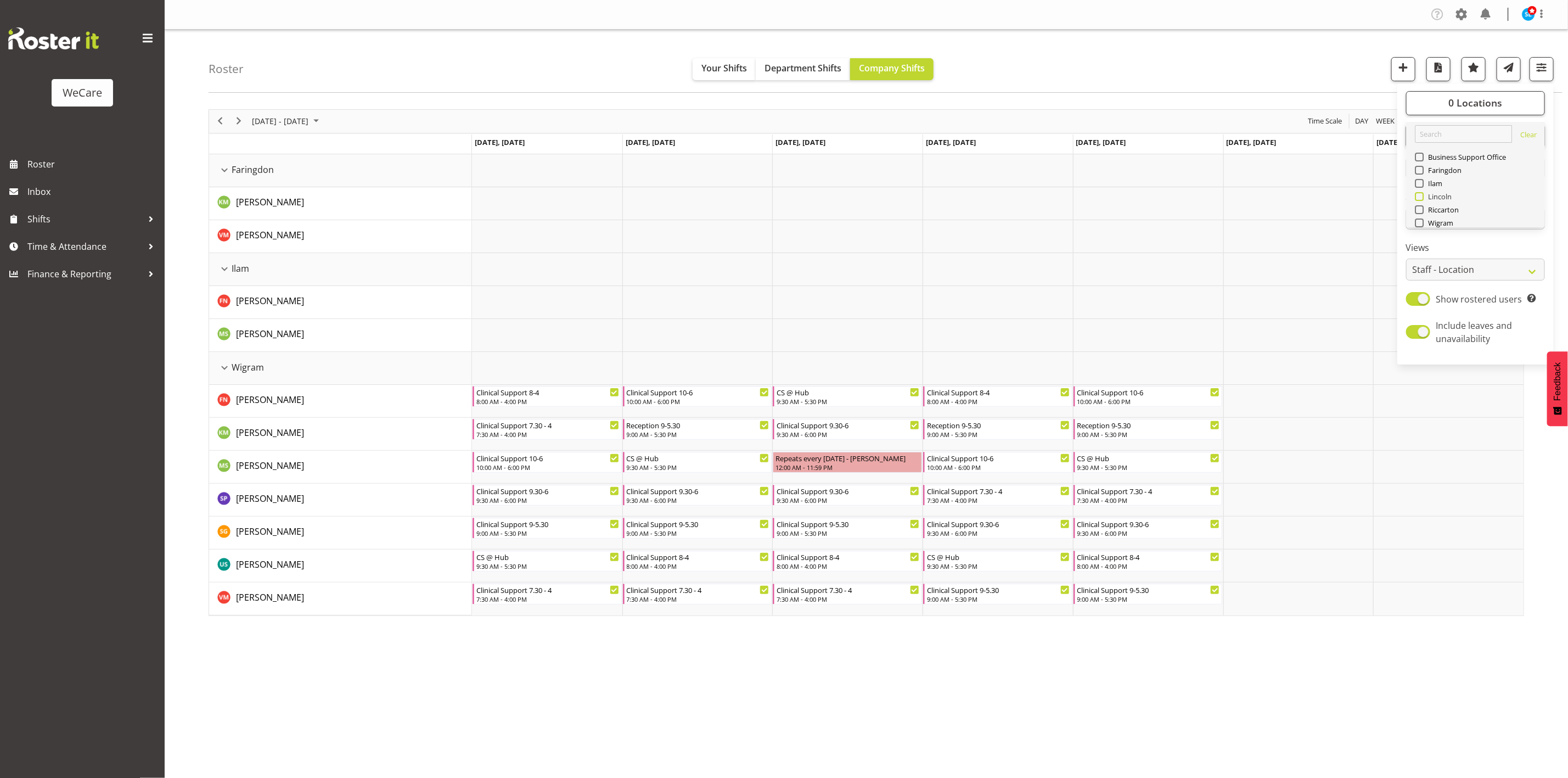
click at [1416, 197] on span at bounding box center [1419, 197] width 9 height 9
click at [1416, 197] on input "Lincoln" at bounding box center [1418, 196] width 7 height 7
checkbox input "true"
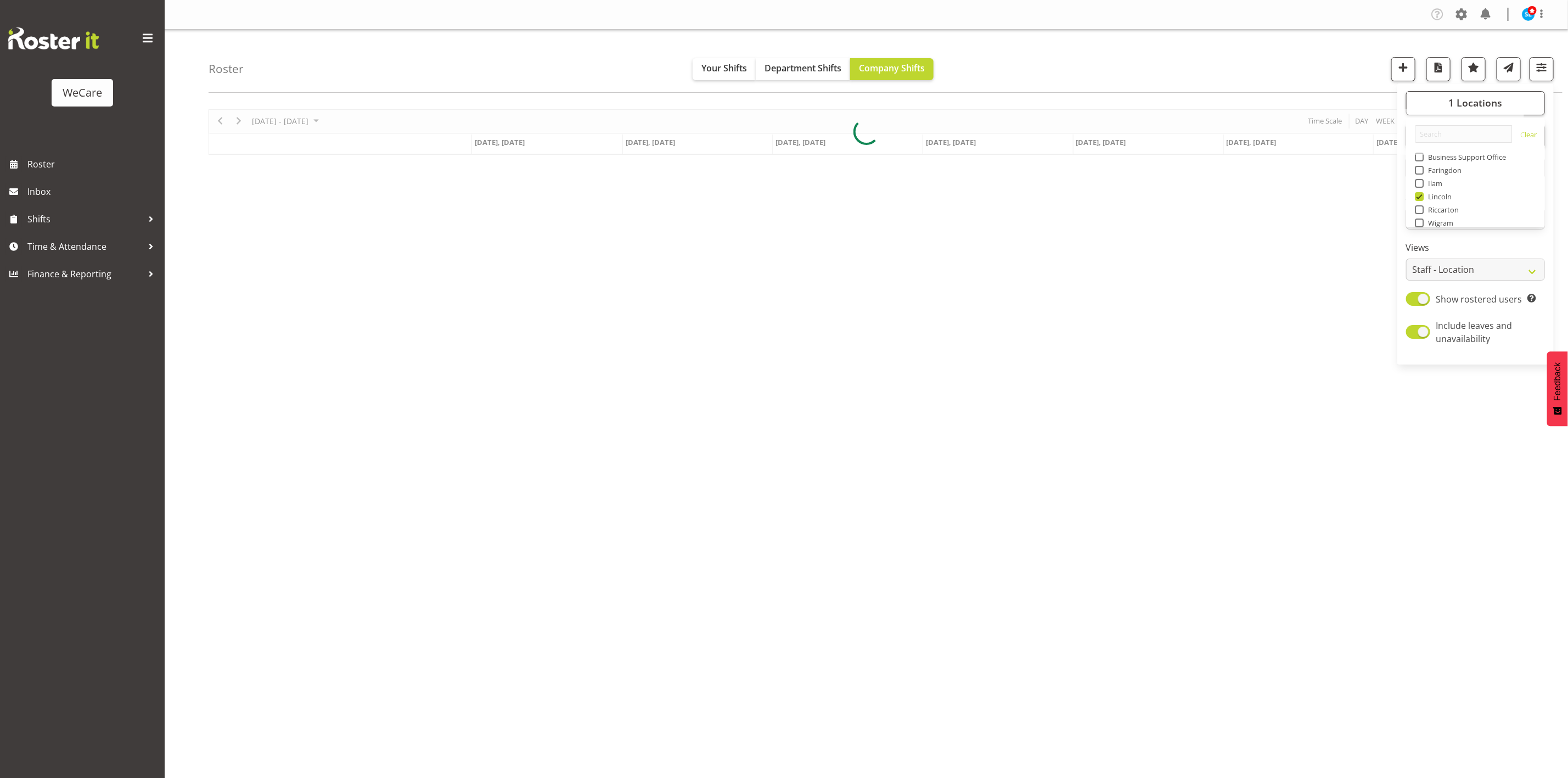
click at [1321, 61] on div "Roster Your Shifts Department Shifts Company Shifts 1 Locations Clear Business …" at bounding box center [886, 61] width 1354 height 63
click at [1550, 71] on button "button" at bounding box center [1542, 69] width 24 height 24
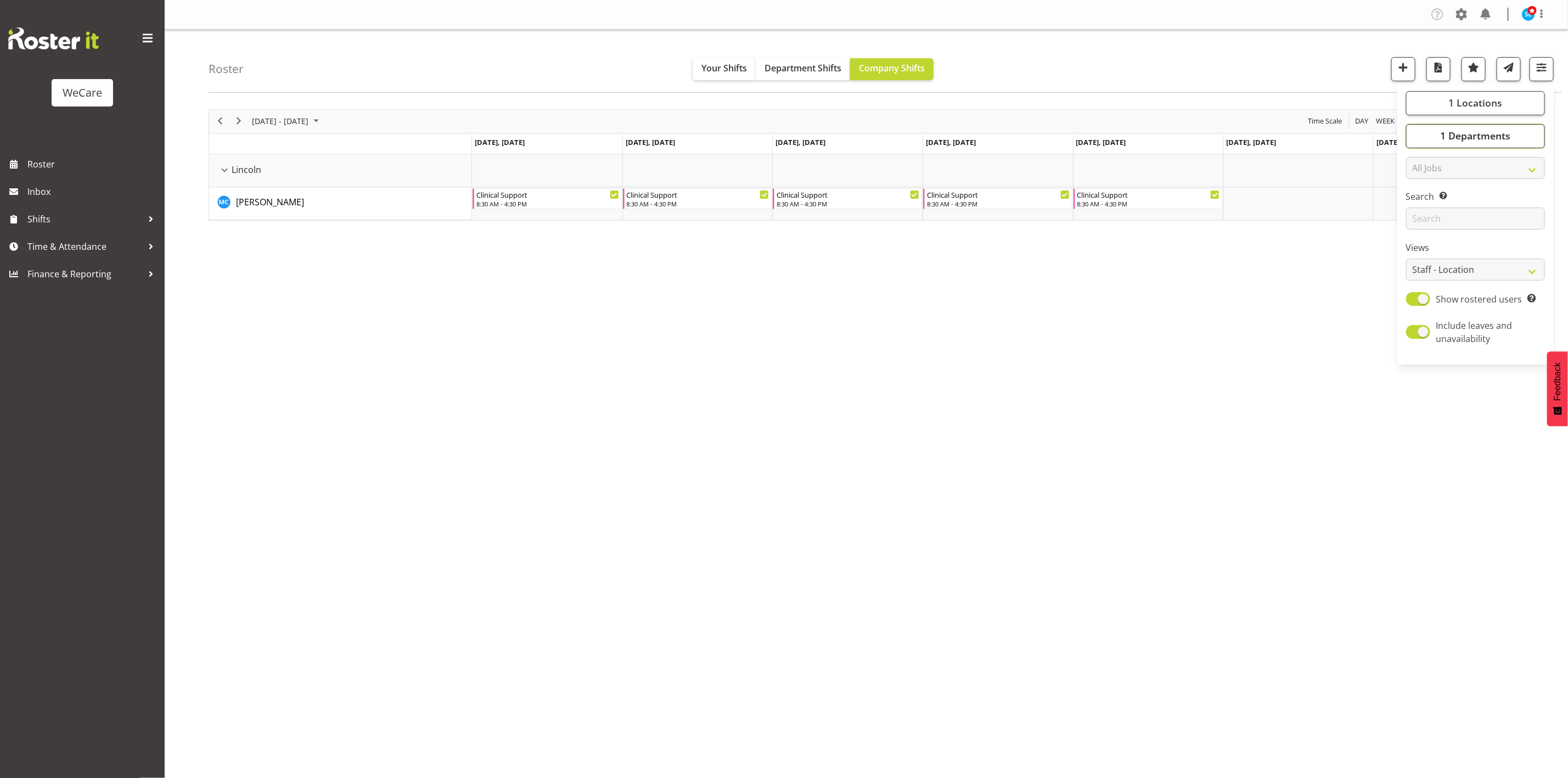
click at [1500, 131] on span "1 Departments" at bounding box center [1475, 136] width 70 height 13
click at [1418, 194] on div "Clinical Support" at bounding box center [1475, 191] width 122 height 13
click at [1418, 192] on span at bounding box center [1419, 190] width 9 height 9
click at [1418, 192] on input "Clinical Support" at bounding box center [1418, 190] width 7 height 7
checkbox input "false"
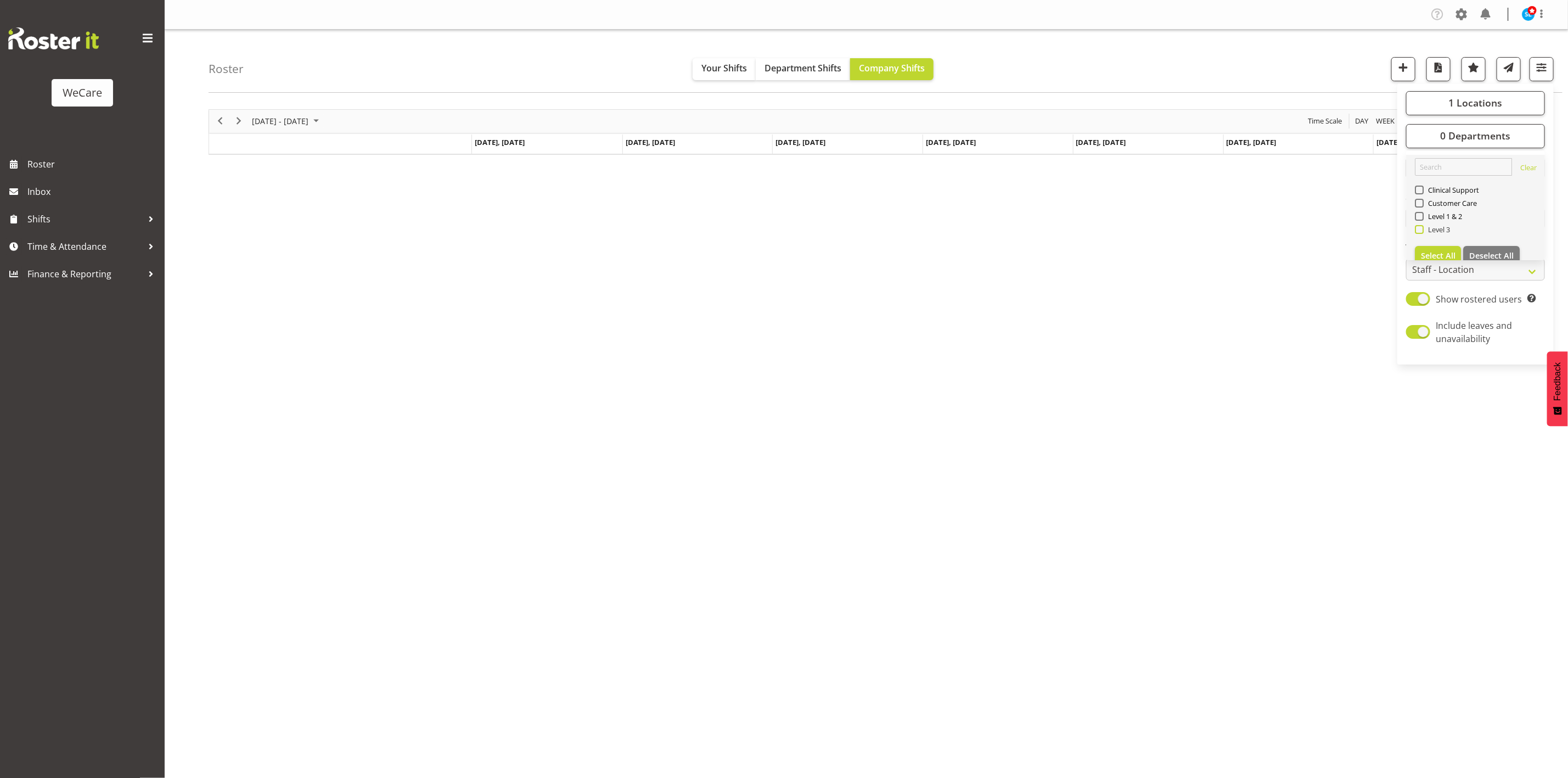
click at [1424, 227] on span "Level 3" at bounding box center [1437, 230] width 27 height 9
click at [1422, 227] on input "Level 3" at bounding box center [1418, 230] width 7 height 7
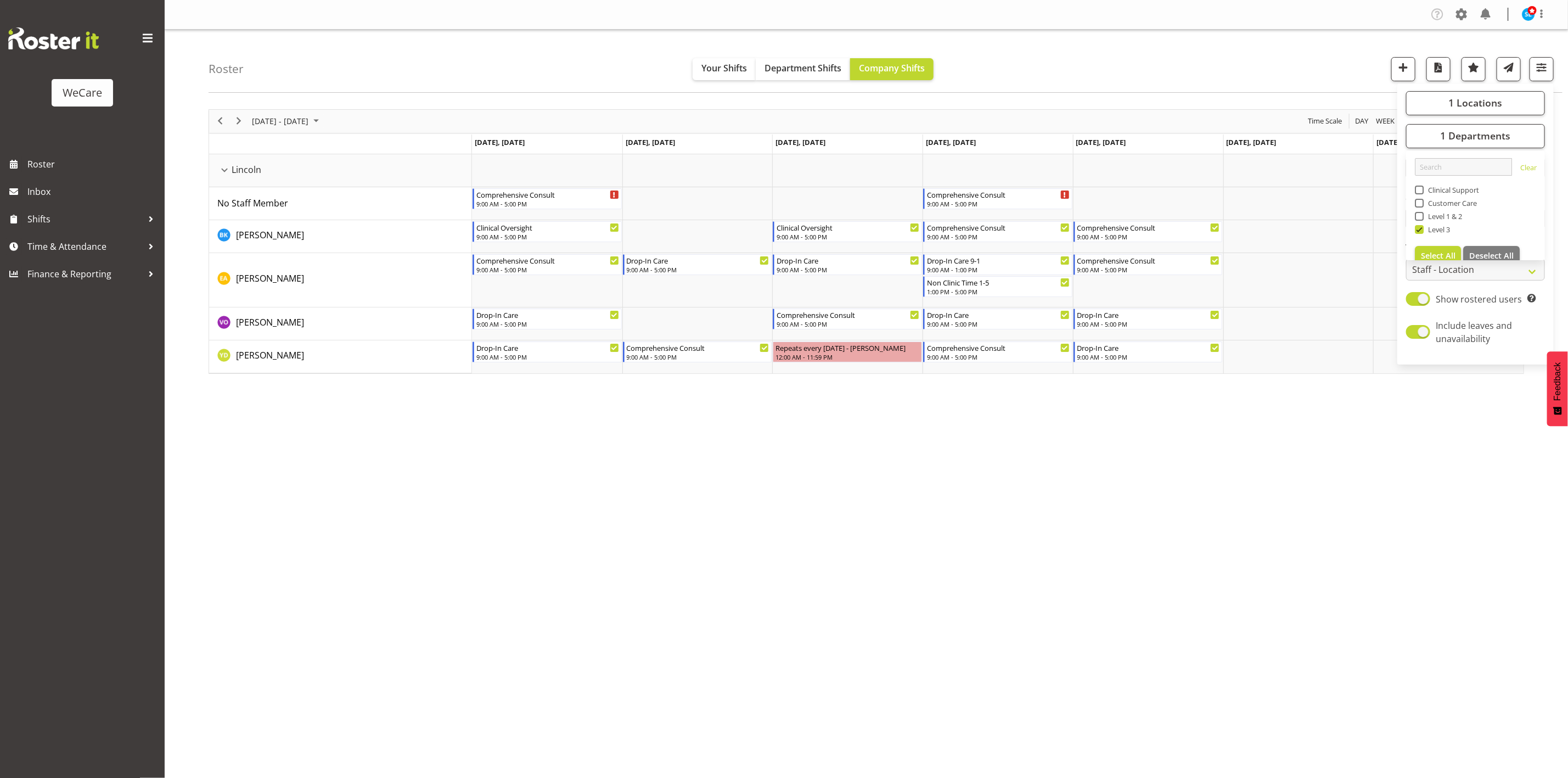
click at [1258, 72] on div "Roster Your Shifts Department Shifts Company Shifts 1 Locations Clear Business …" at bounding box center [886, 61] width 1354 height 63
click at [1549, 71] on span "button" at bounding box center [1541, 67] width 14 height 14
click at [1477, 141] on span "1 Departments" at bounding box center [1475, 136] width 70 height 13
click at [1419, 226] on span at bounding box center [1419, 230] width 9 height 9
click at [1419, 226] on input "Level 3" at bounding box center [1418, 230] width 7 height 7
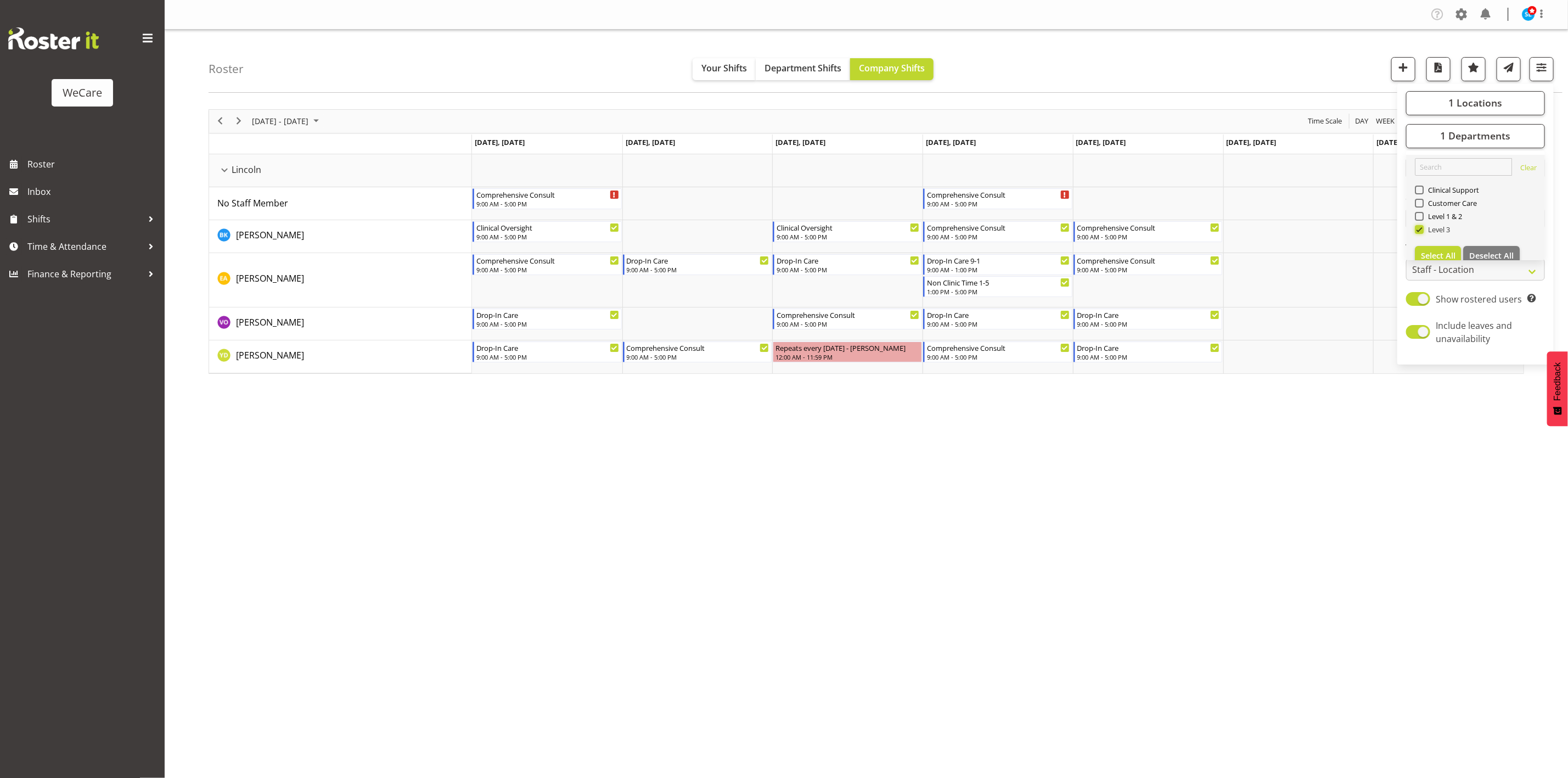
checkbox input "false"
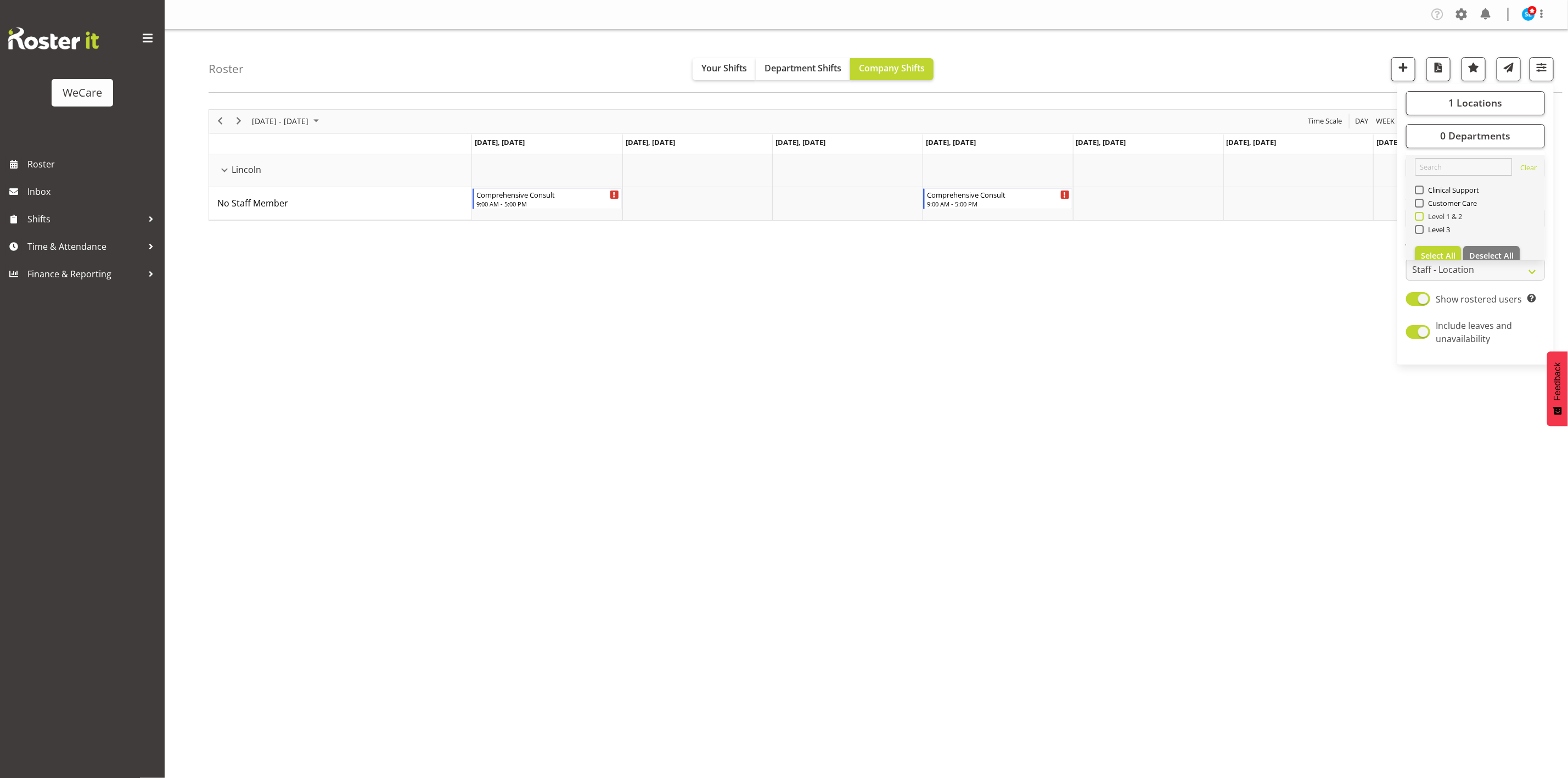
click at [1419, 220] on span at bounding box center [1419, 216] width 9 height 9
click at [1419, 220] on input "Level 1 & 2" at bounding box center [1418, 216] width 7 height 7
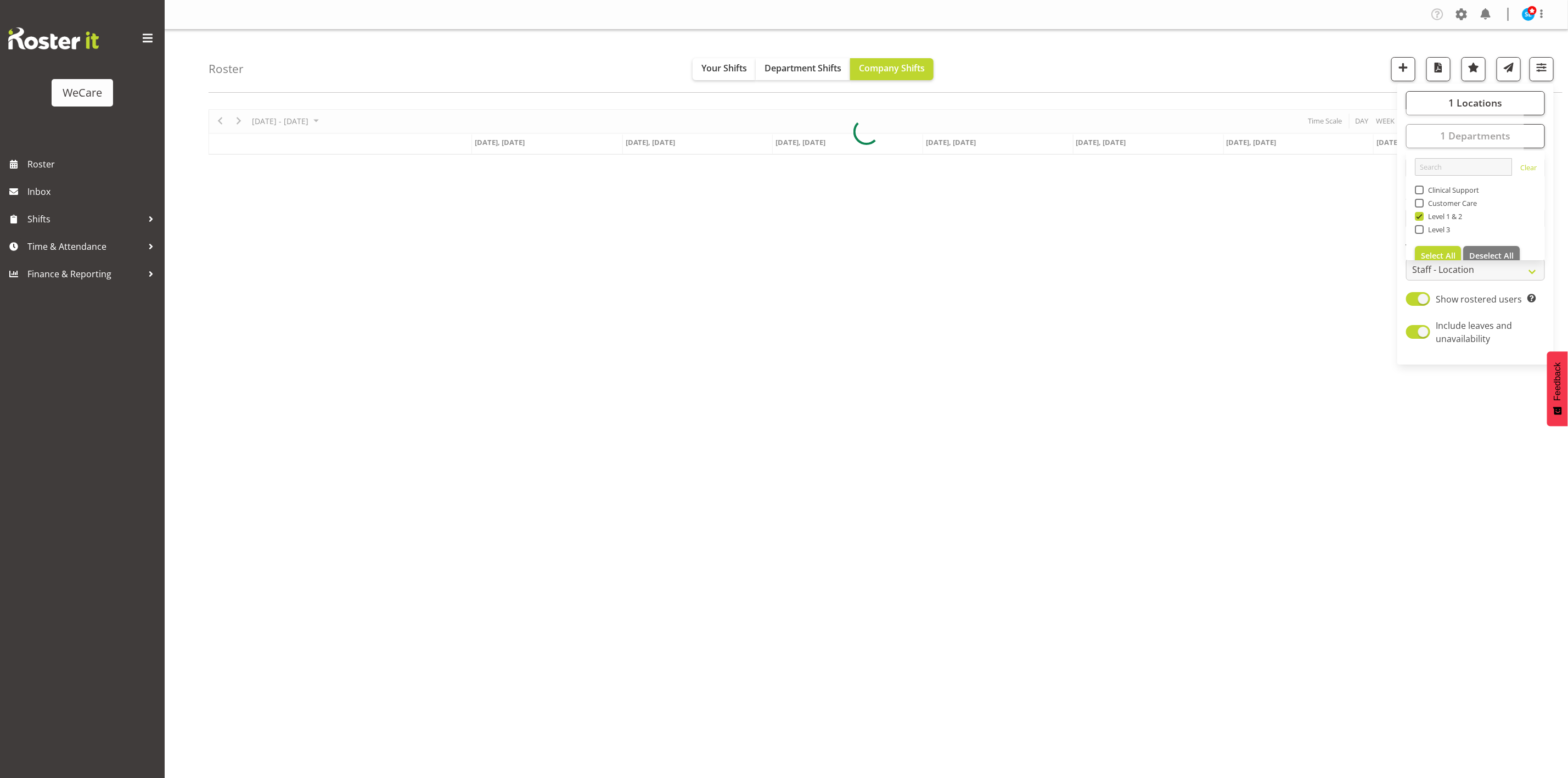
click at [1207, 46] on div "Roster Your Shifts Department Shifts Company Shifts 1 Locations Clear Business …" at bounding box center [886, 61] width 1354 height 63
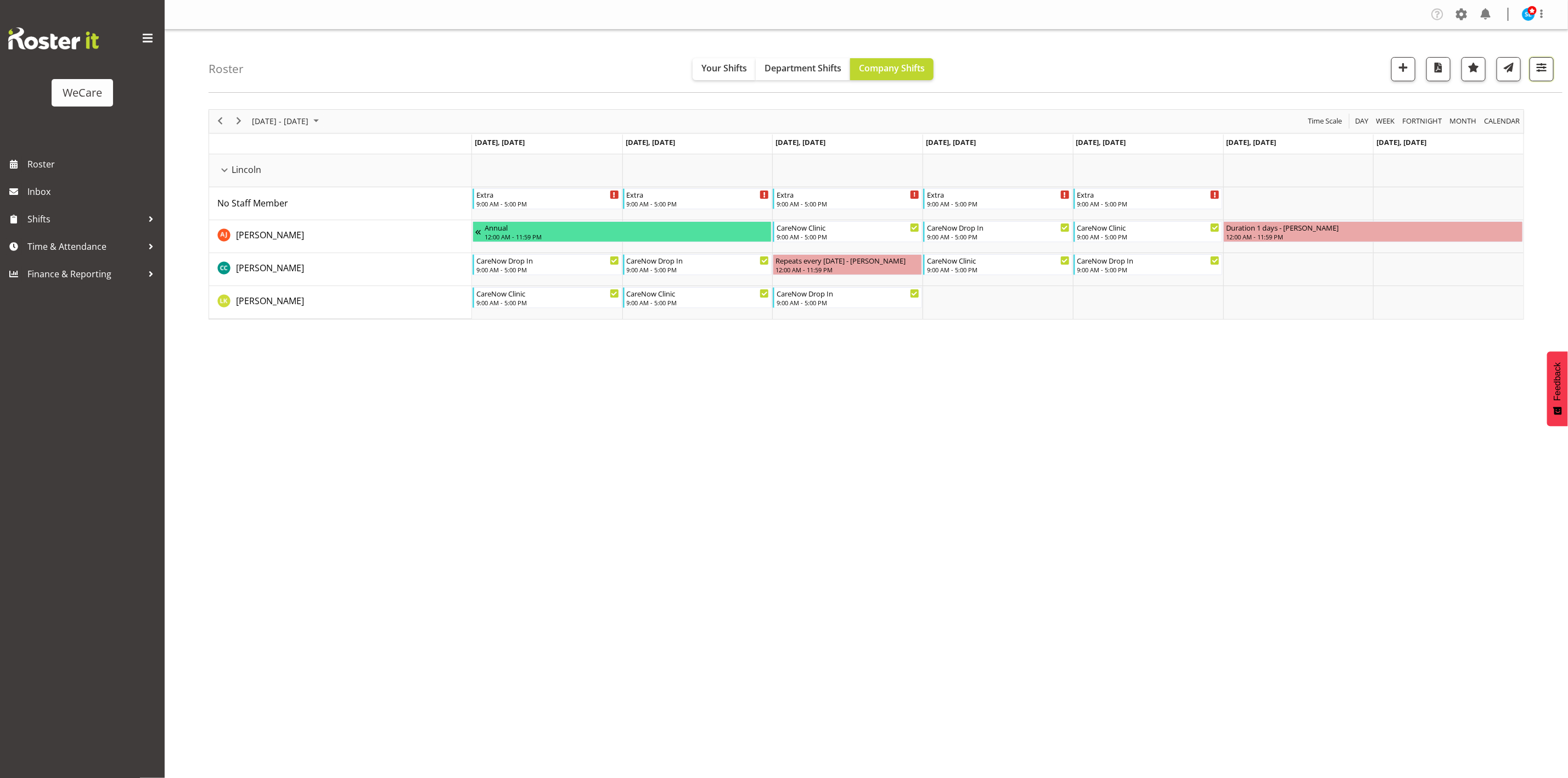
click at [1535, 68] on span "button" at bounding box center [1541, 67] width 14 height 14
click at [1505, 125] on button "1 Departments" at bounding box center [1475, 136] width 139 height 24
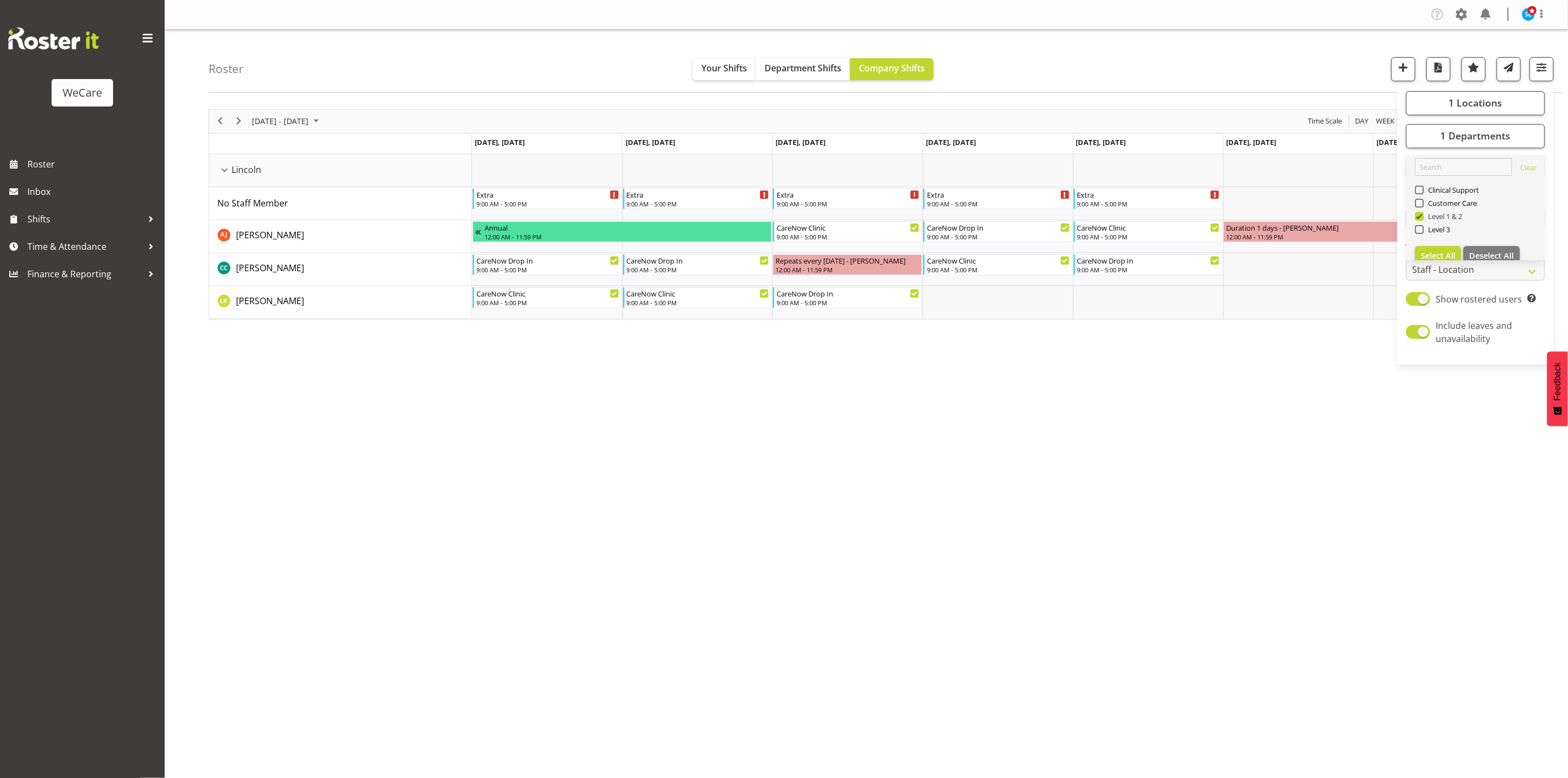
click at [1419, 216] on span at bounding box center [1419, 216] width 9 height 9
click at [1419, 216] on input "Level 1 & 2" at bounding box center [1418, 216] width 7 height 7
checkbox input "false"
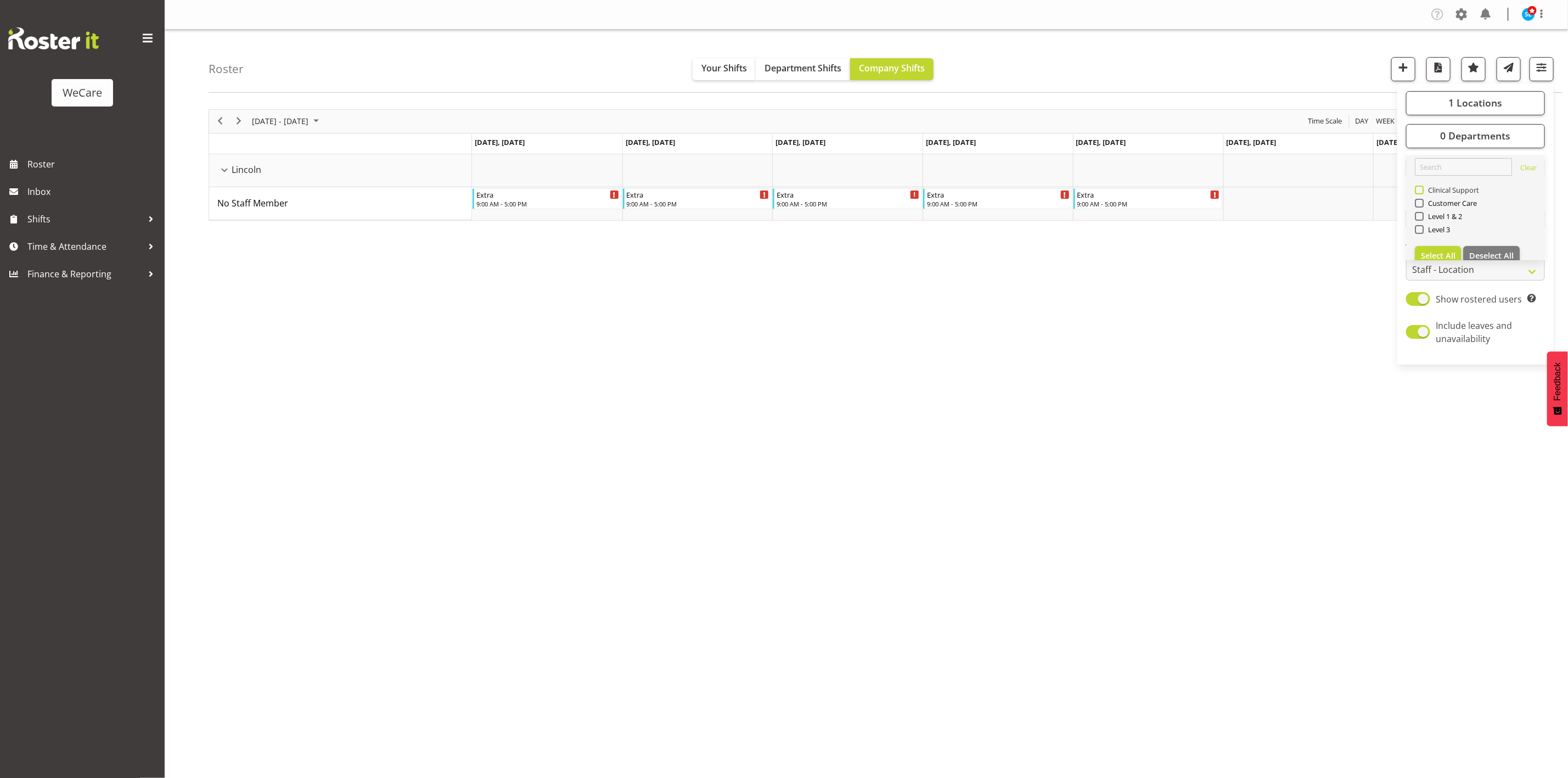
click at [1416, 191] on span at bounding box center [1419, 190] width 9 height 9
click at [1416, 191] on input "Clinical Support" at bounding box center [1418, 190] width 7 height 7
checkbox input "true"
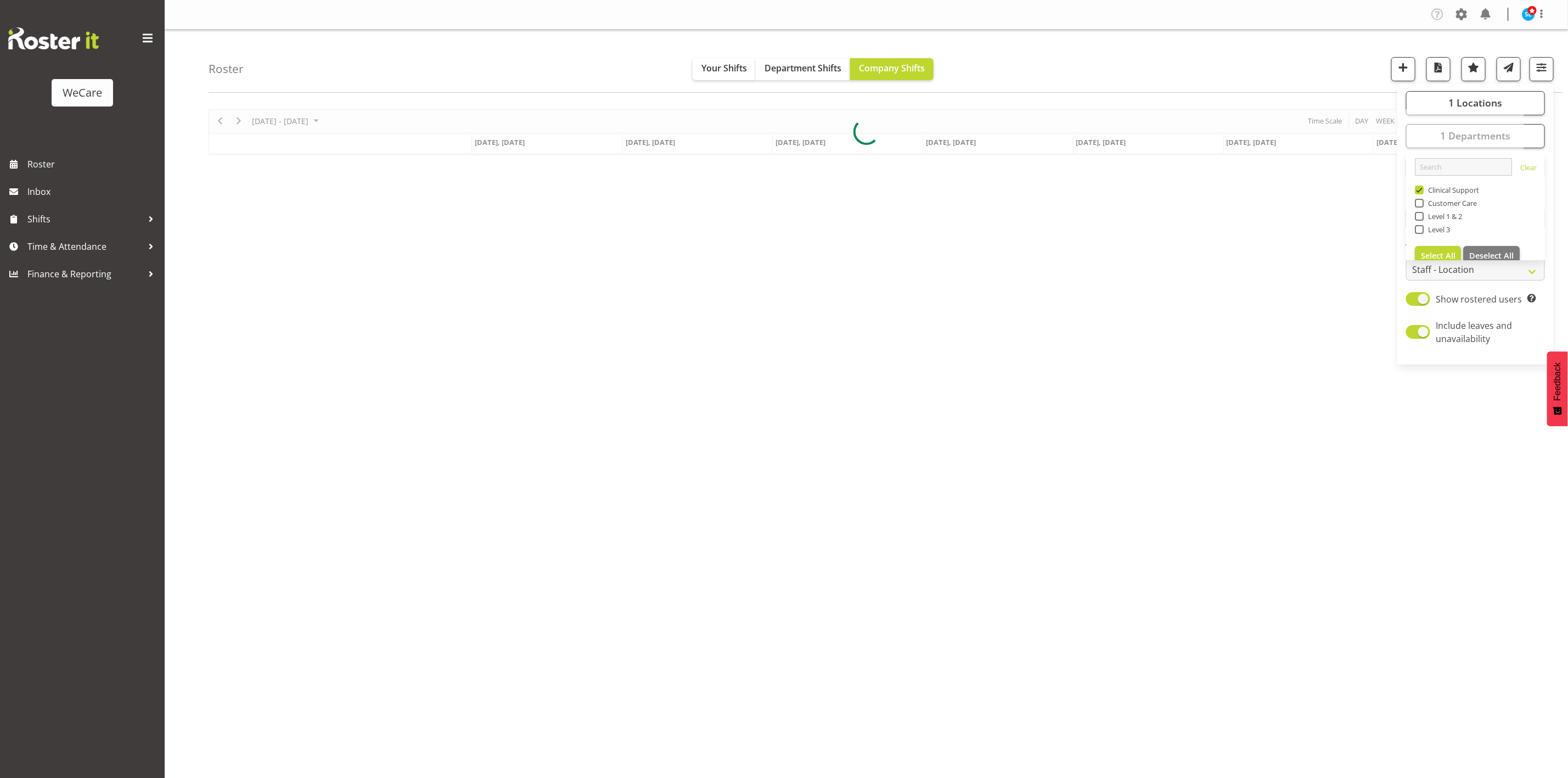
click at [1242, 61] on div "Roster Your Shifts Department Shifts Company Shifts 1 Locations Clear Business …" at bounding box center [886, 61] width 1354 height 63
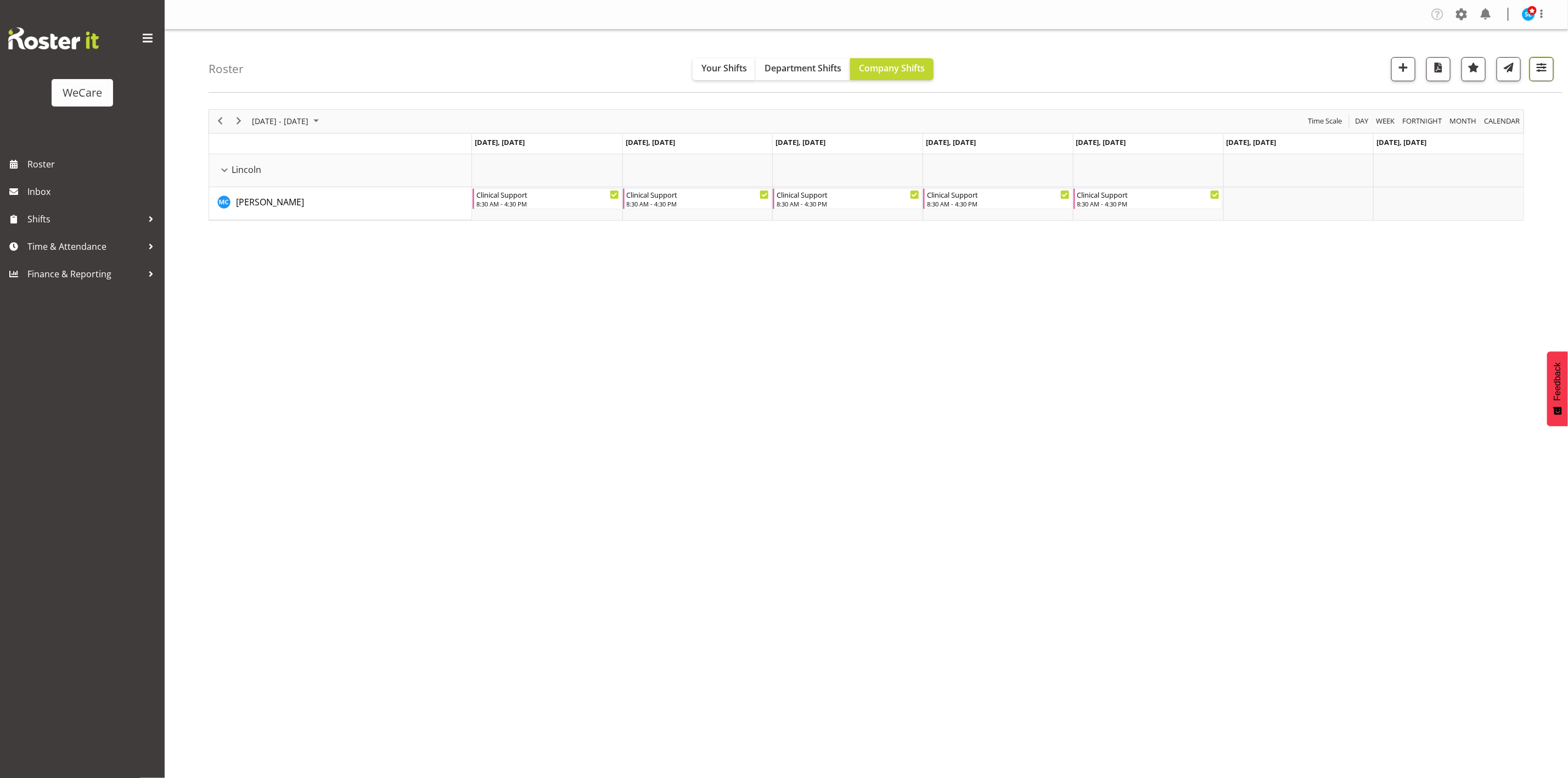
click at [1533, 75] on button "button" at bounding box center [1542, 69] width 24 height 24
click at [1487, 129] on span "1 Departments" at bounding box center [1475, 136] width 70 height 13
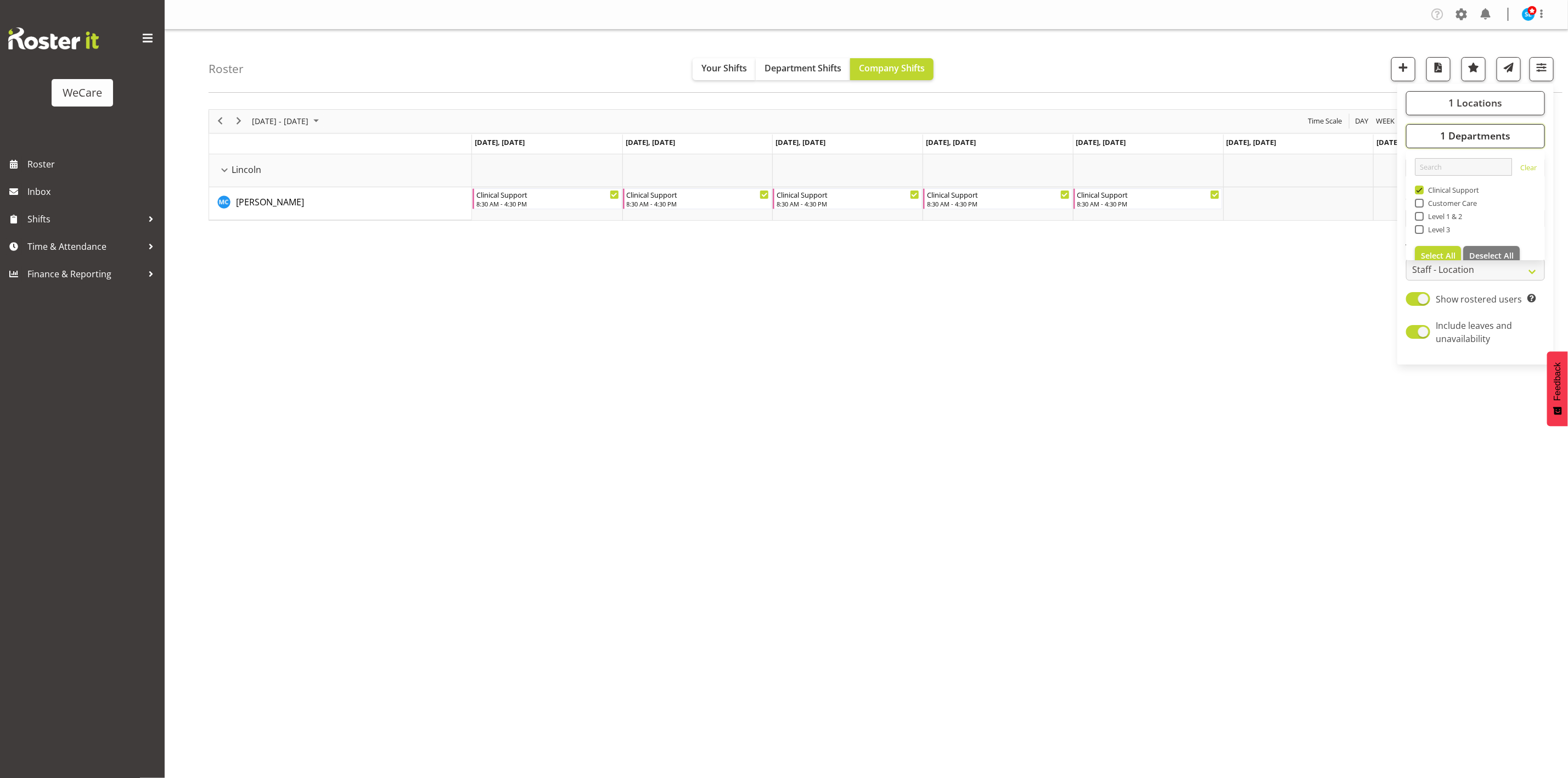
click at [1486, 129] on span "1 Departments" at bounding box center [1475, 136] width 70 height 13
click at [1475, 94] on button "1 Locations" at bounding box center [1475, 103] width 139 height 24
click at [1419, 157] on span at bounding box center [1419, 157] width 9 height 9
click at [1419, 157] on input "Lincoln" at bounding box center [1418, 157] width 7 height 7
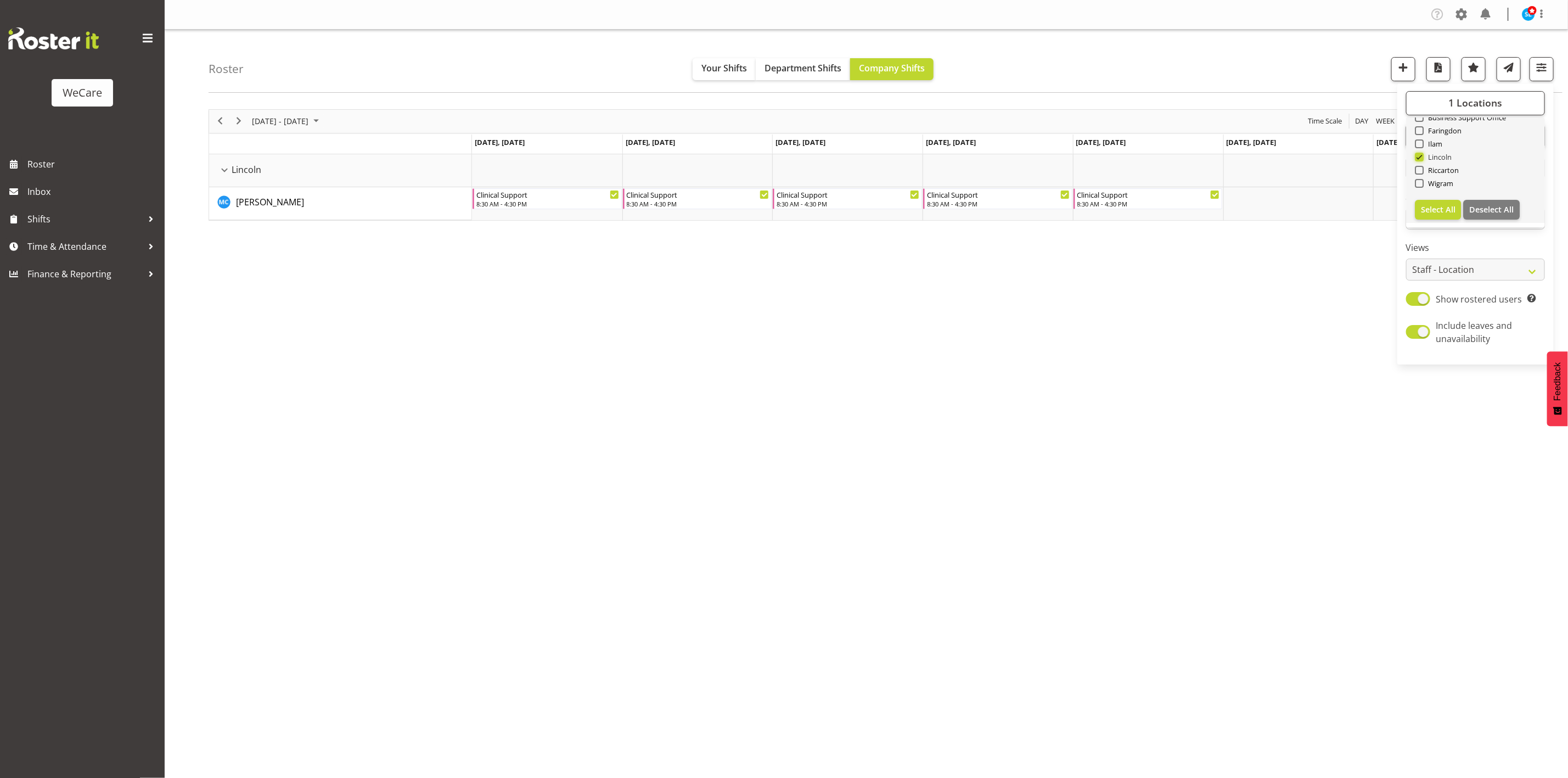
checkbox input "false"
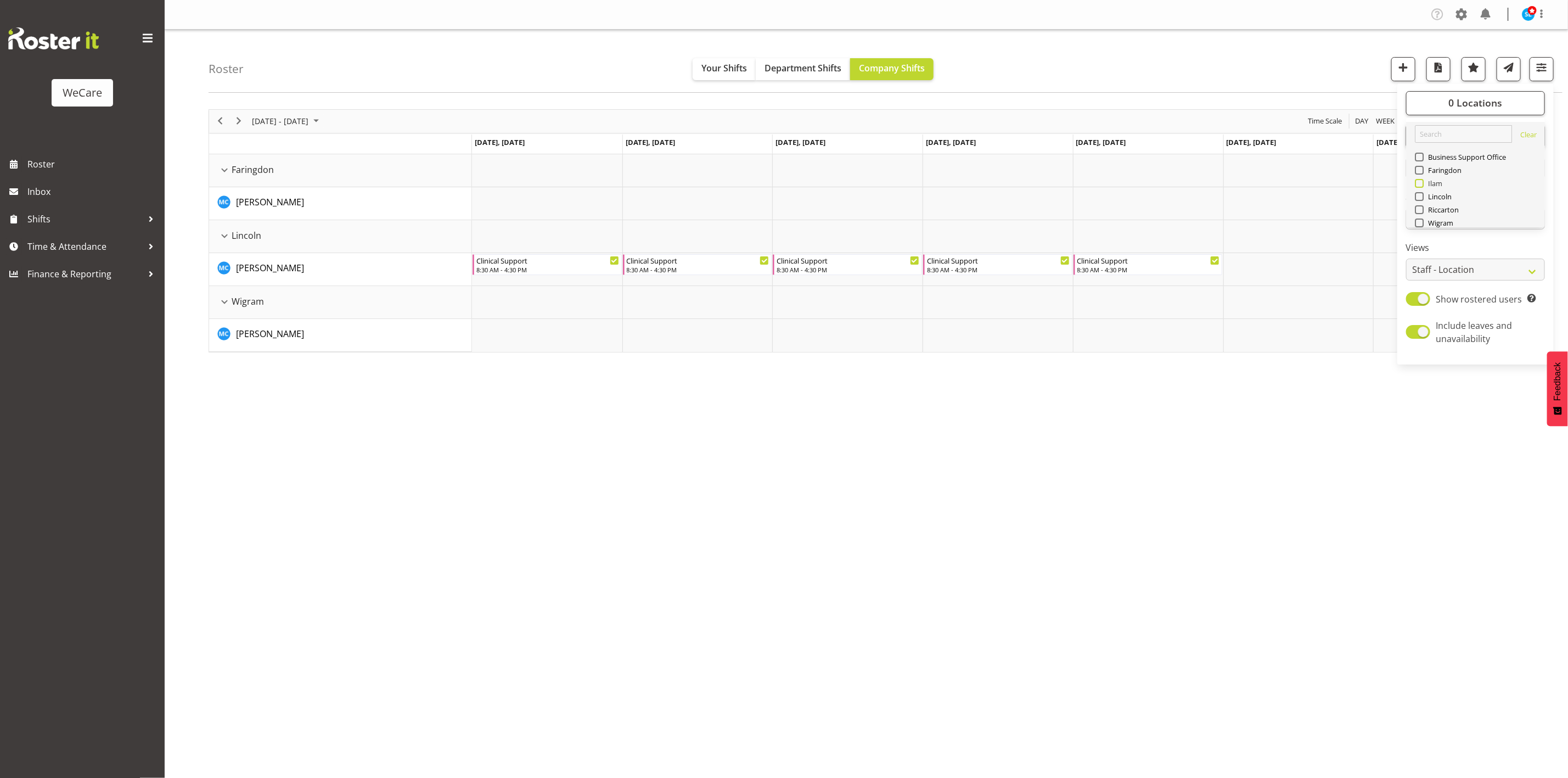
click at [1423, 183] on span at bounding box center [1419, 183] width 9 height 9
click at [1422, 183] on input "Ilam" at bounding box center [1418, 183] width 7 height 7
checkbox input "true"
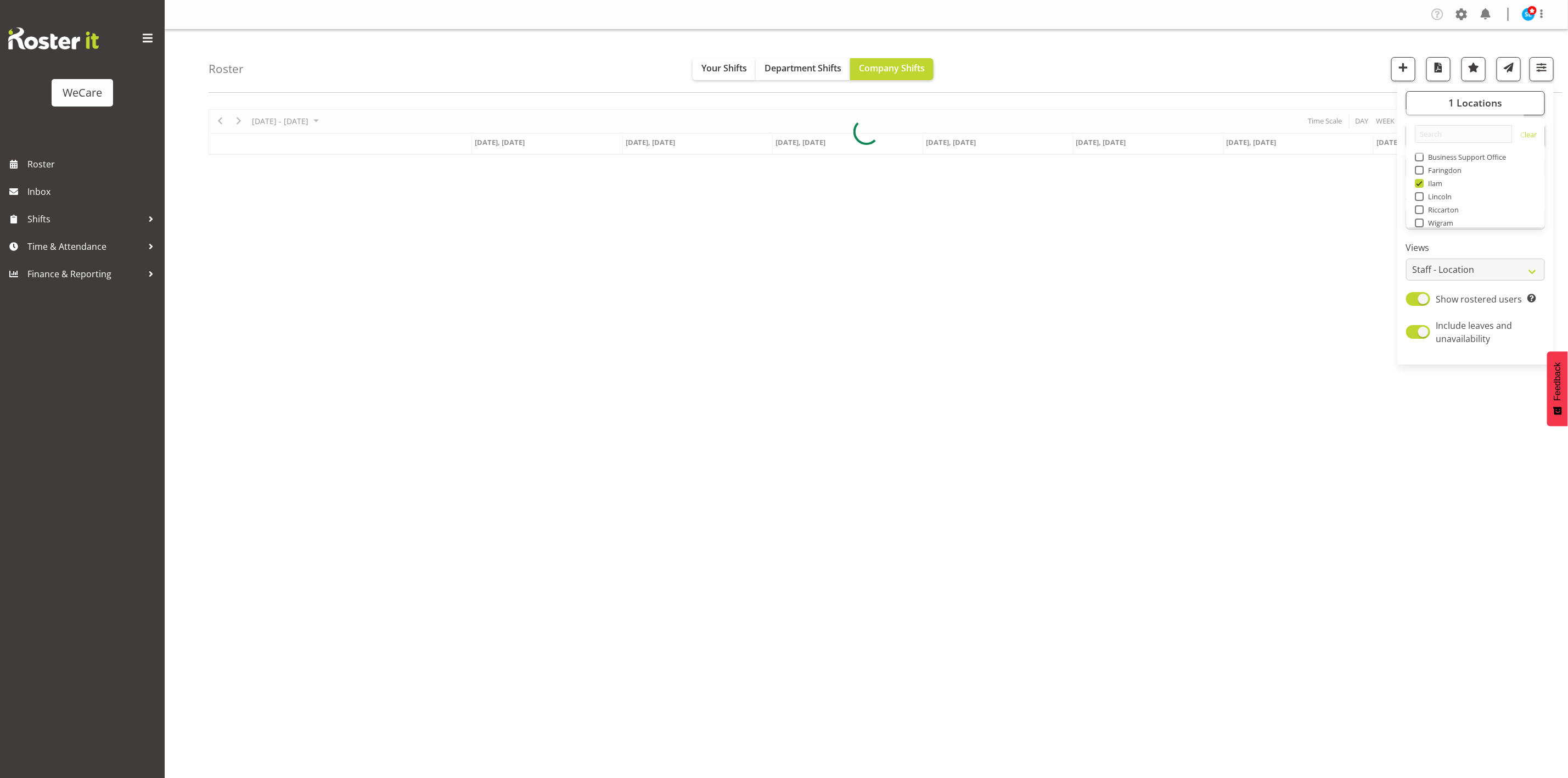
click at [1328, 68] on div "Roster Your Shifts Department Shifts Company Shifts 1 Locations Clear Business …" at bounding box center [886, 61] width 1354 height 63
click at [1549, 68] on span "button" at bounding box center [1541, 67] width 14 height 14
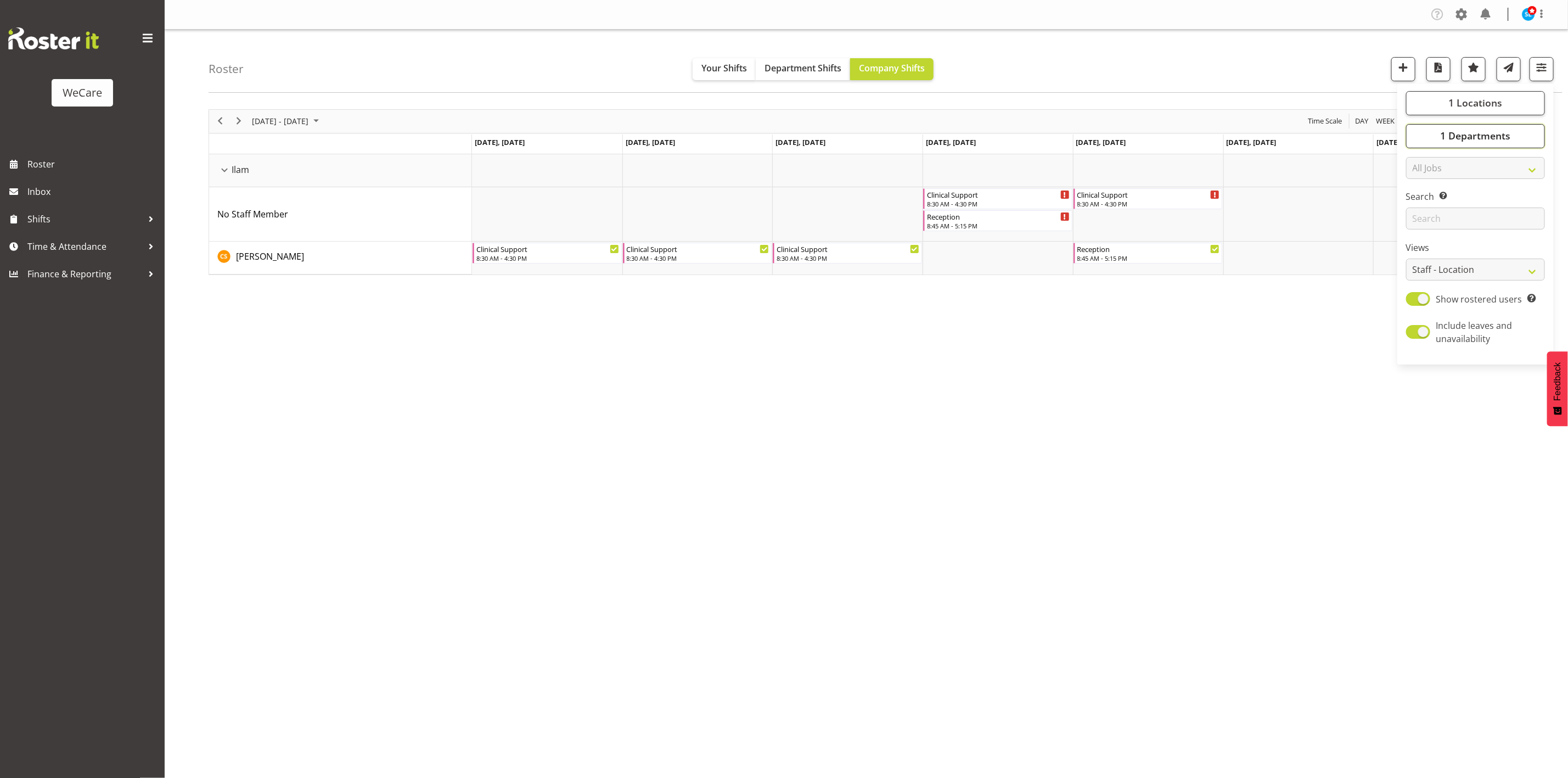
click at [1515, 132] on button "1 Departments" at bounding box center [1475, 136] width 139 height 24
click at [1424, 188] on span "Clinical Support" at bounding box center [1452, 190] width 56 height 9
click at [1422, 188] on input "Clinical Support" at bounding box center [1418, 190] width 7 height 7
checkbox input "false"
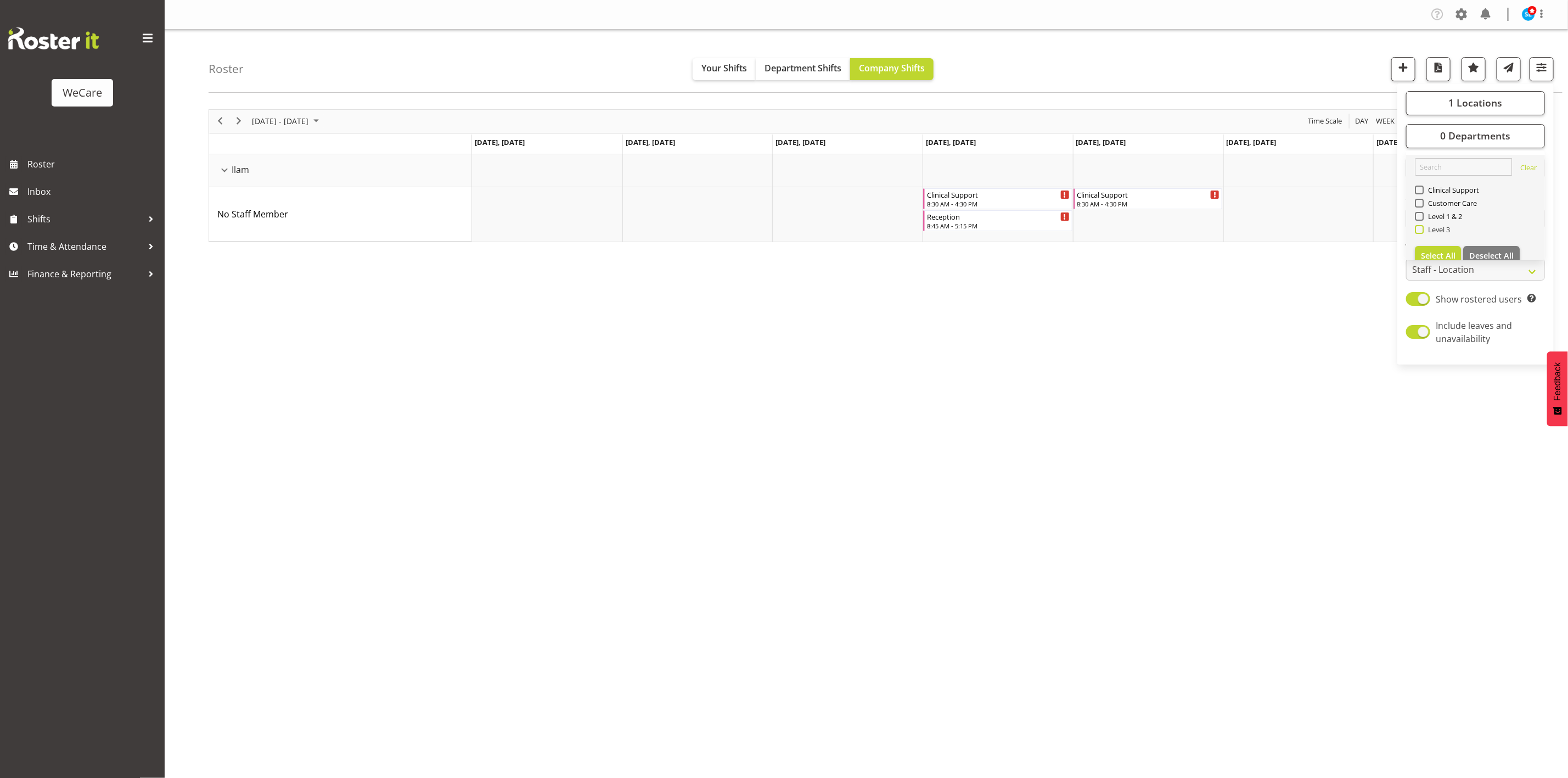
click at [1419, 231] on span at bounding box center [1419, 230] width 9 height 9
click at [1419, 231] on input "Level 3" at bounding box center [1418, 230] width 7 height 7
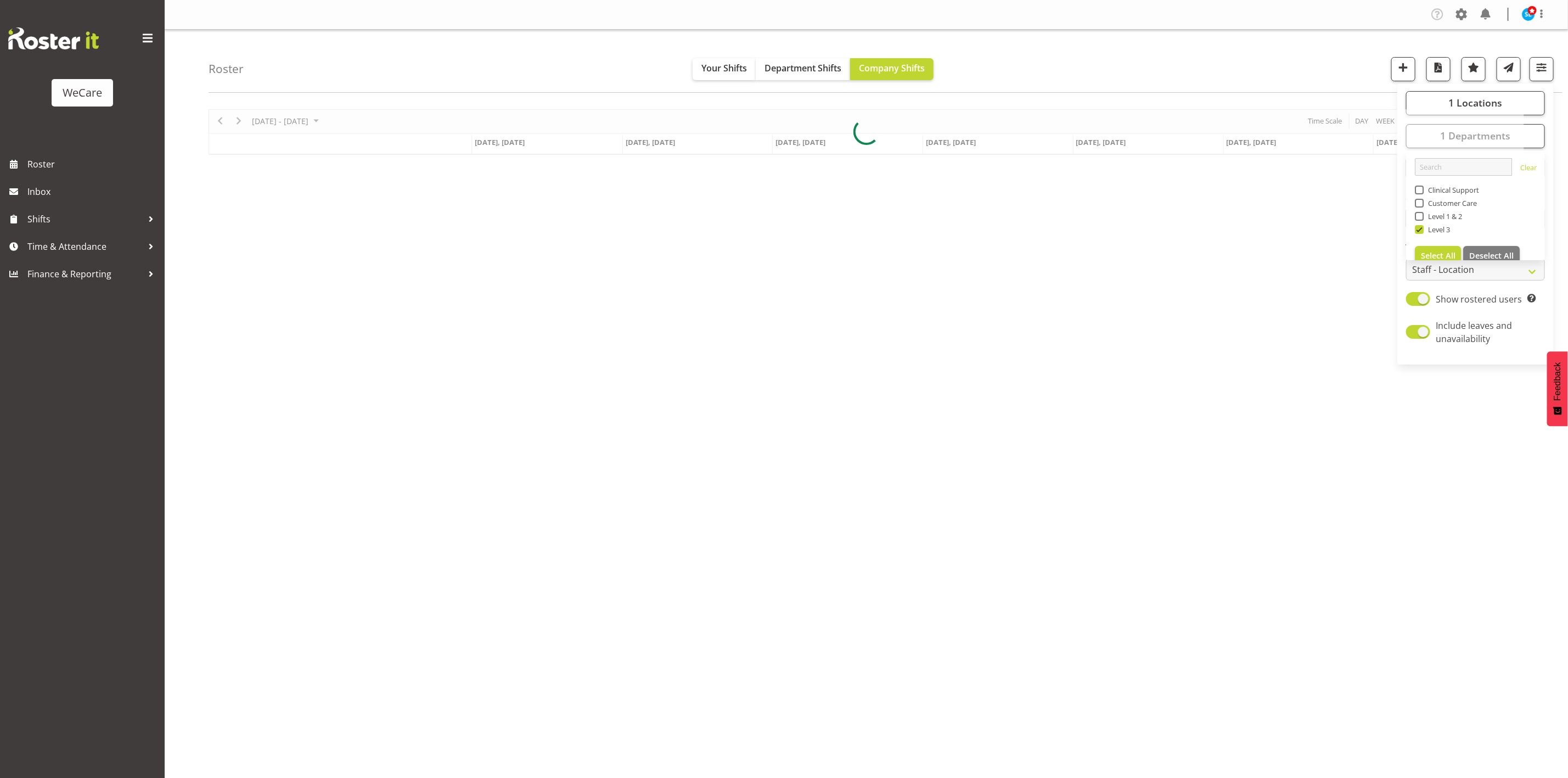
click at [1311, 50] on div "Roster Your Shifts Department Shifts Company Shifts 1 Locations Clear Business …" at bounding box center [886, 61] width 1354 height 63
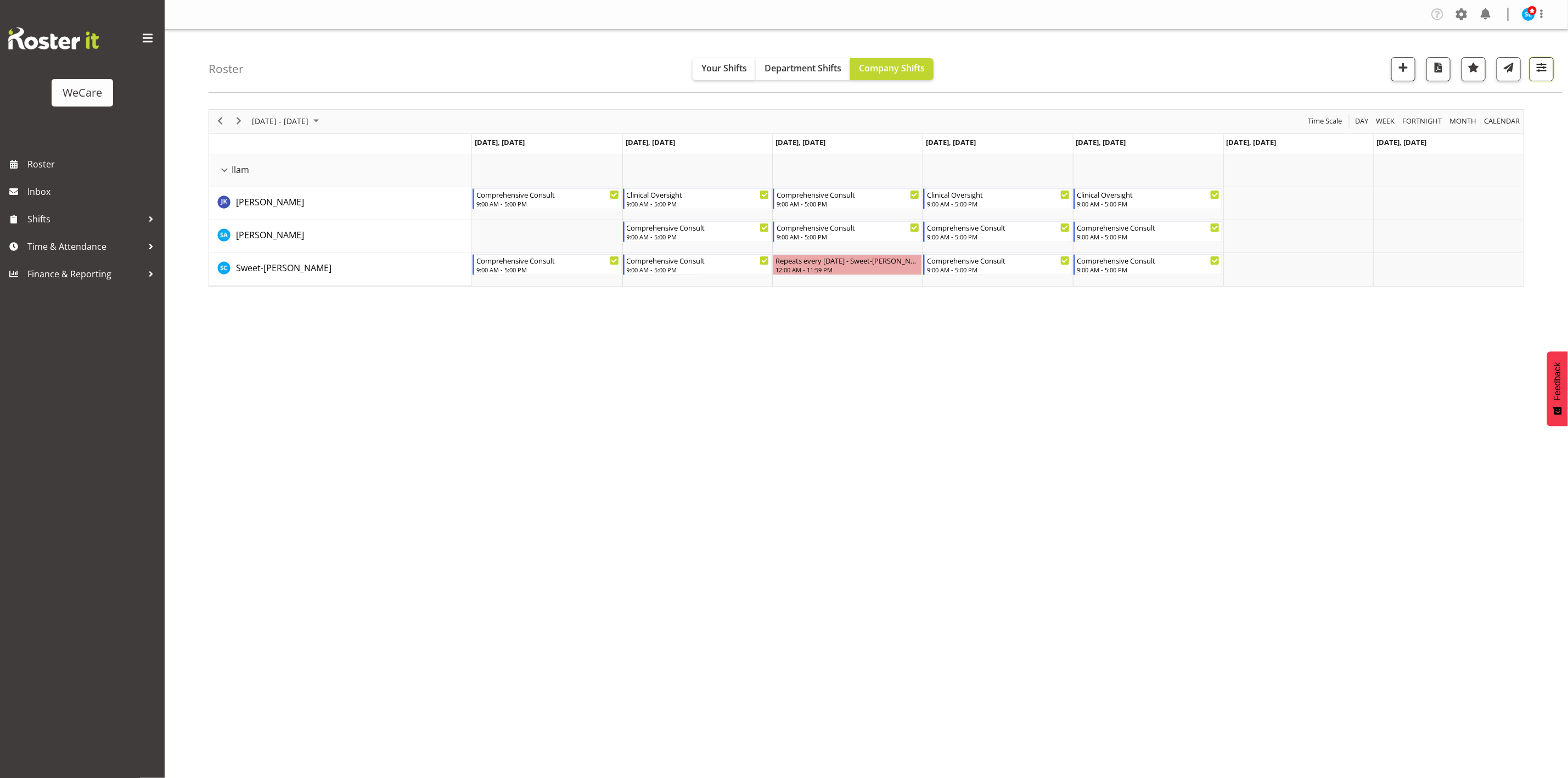
click at [1547, 66] on span "button" at bounding box center [1541, 67] width 14 height 14
click at [1463, 138] on span "1 Departments" at bounding box center [1475, 136] width 70 height 13
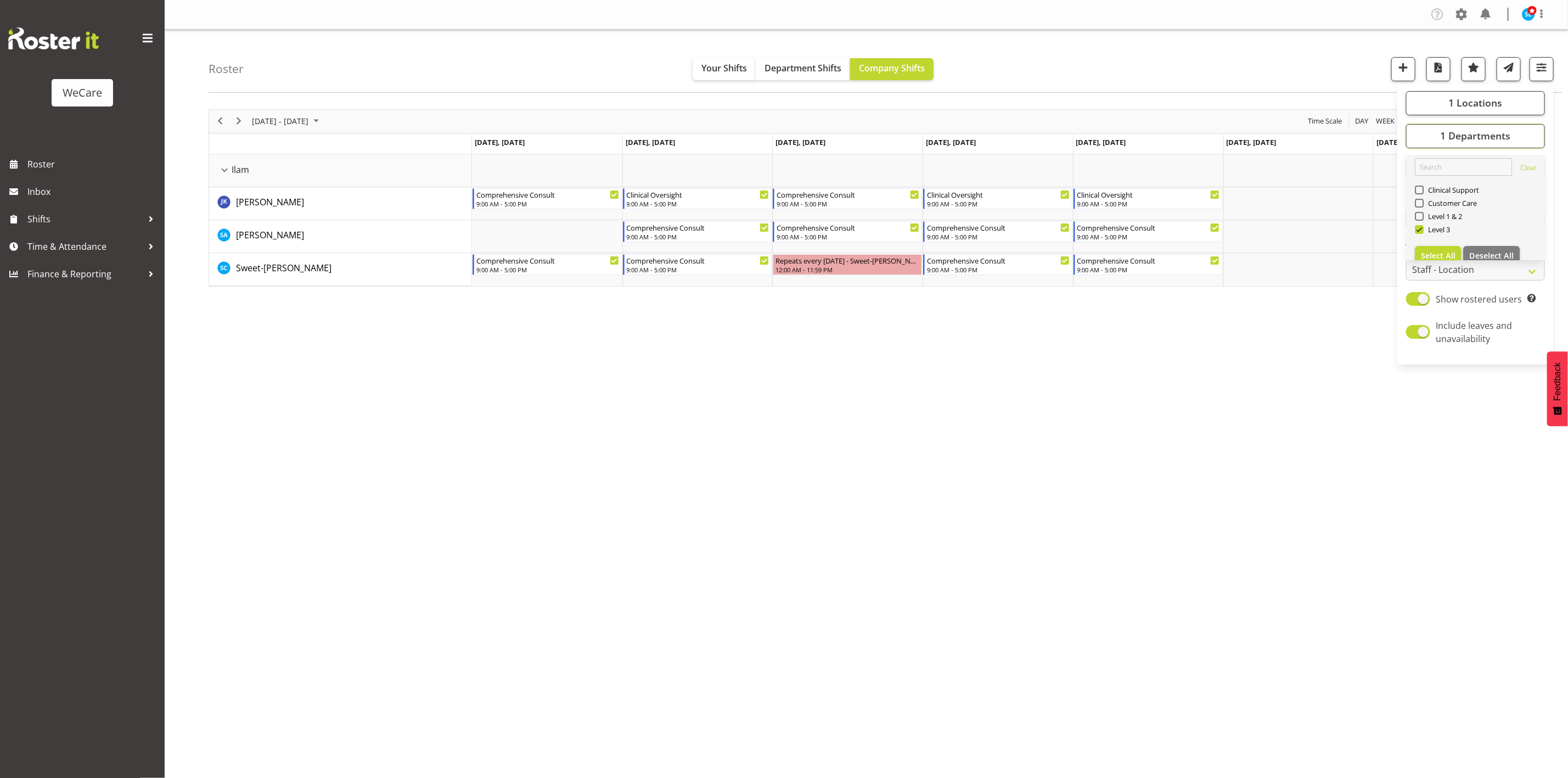
scroll to position [13, 0]
click at [1474, 101] on span "1 Locations" at bounding box center [1475, 103] width 54 height 13
click at [931, 440] on div "August 18 - 24, 2025 Today Day Week Fortnight Month calendar Month Agenda Time …" at bounding box center [888, 320] width 1359 height 439
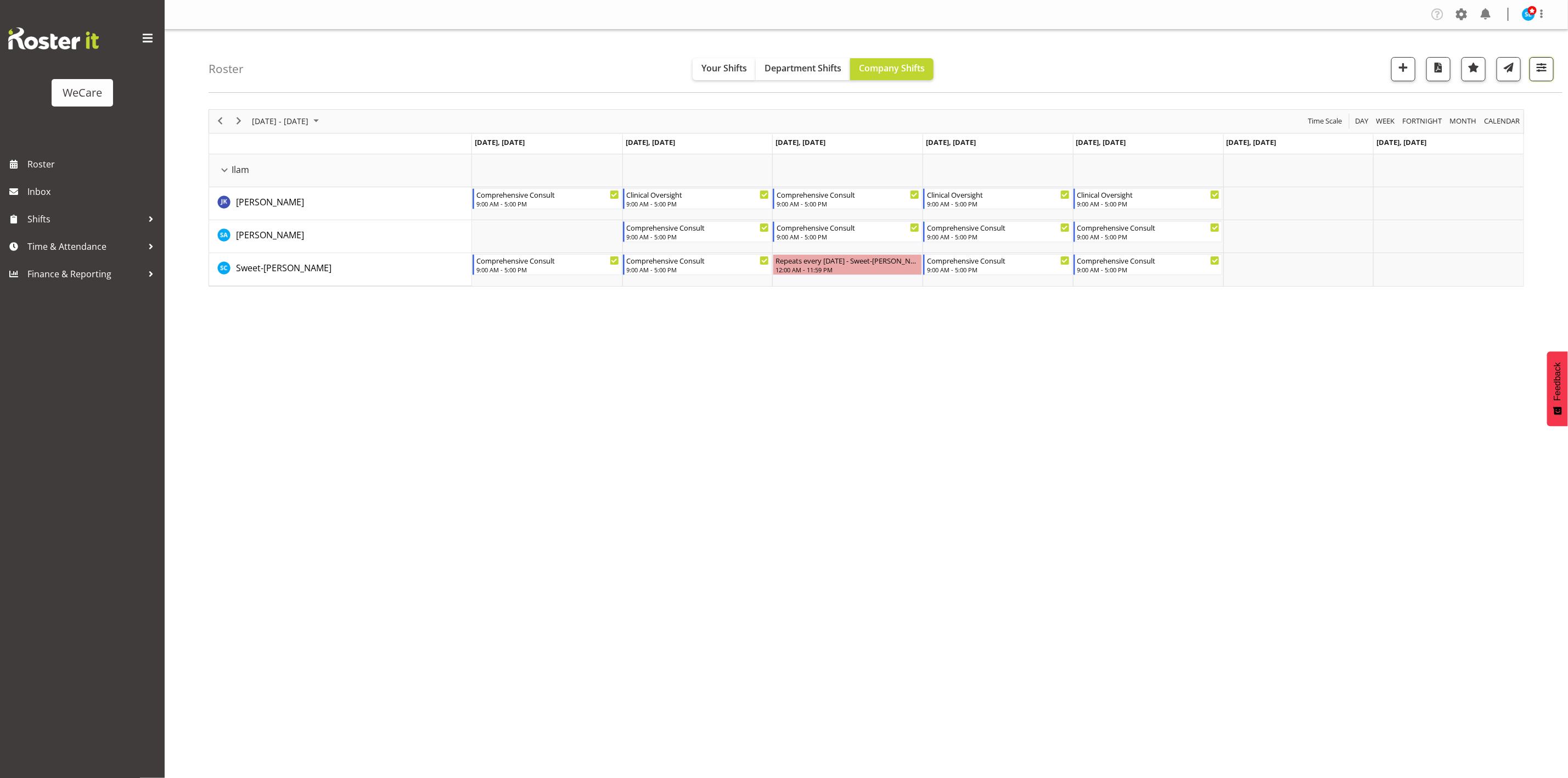
click at [1545, 75] on span "button" at bounding box center [1541, 67] width 14 height 14
click at [1530, 130] on button "1 Departments" at bounding box center [1475, 136] width 139 height 24
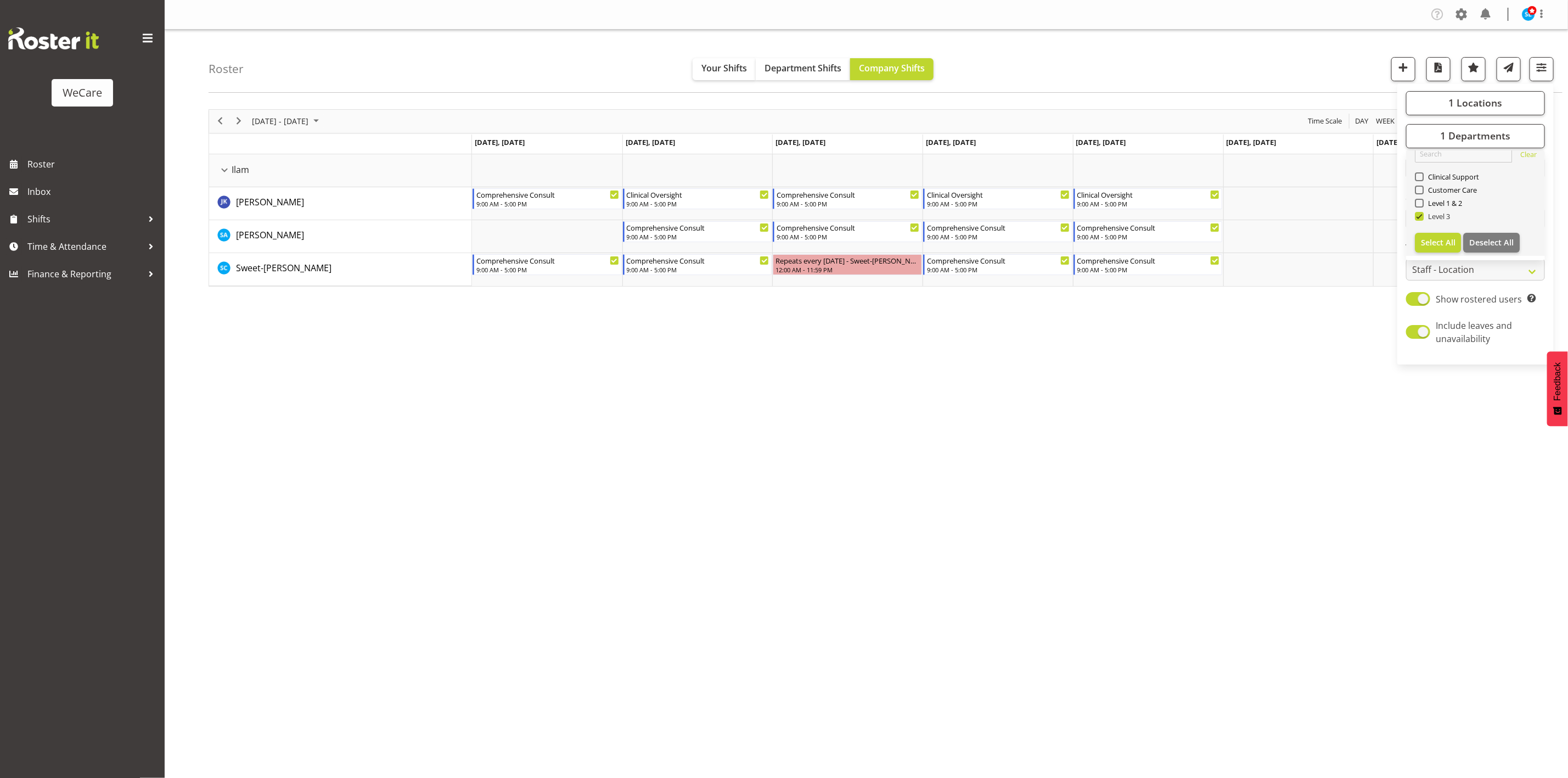
click at [1421, 217] on span at bounding box center [1419, 216] width 9 height 9
click at [1421, 217] on input "Level 3" at bounding box center [1418, 216] width 7 height 7
checkbox input "false"
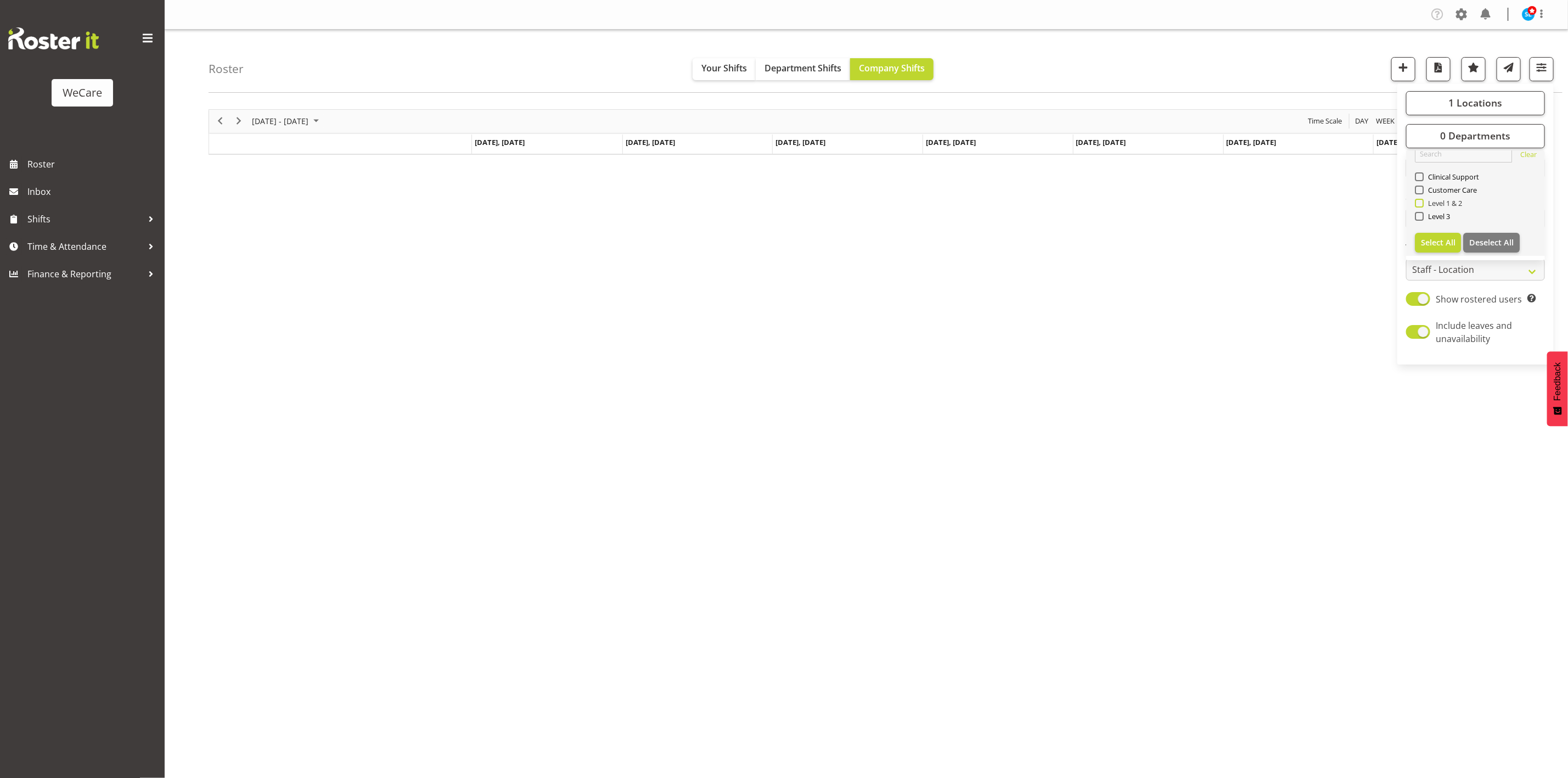
click at [1418, 202] on span at bounding box center [1419, 203] width 9 height 9
click at [1418, 202] on input "Level 1 & 2" at bounding box center [1418, 203] width 7 height 7
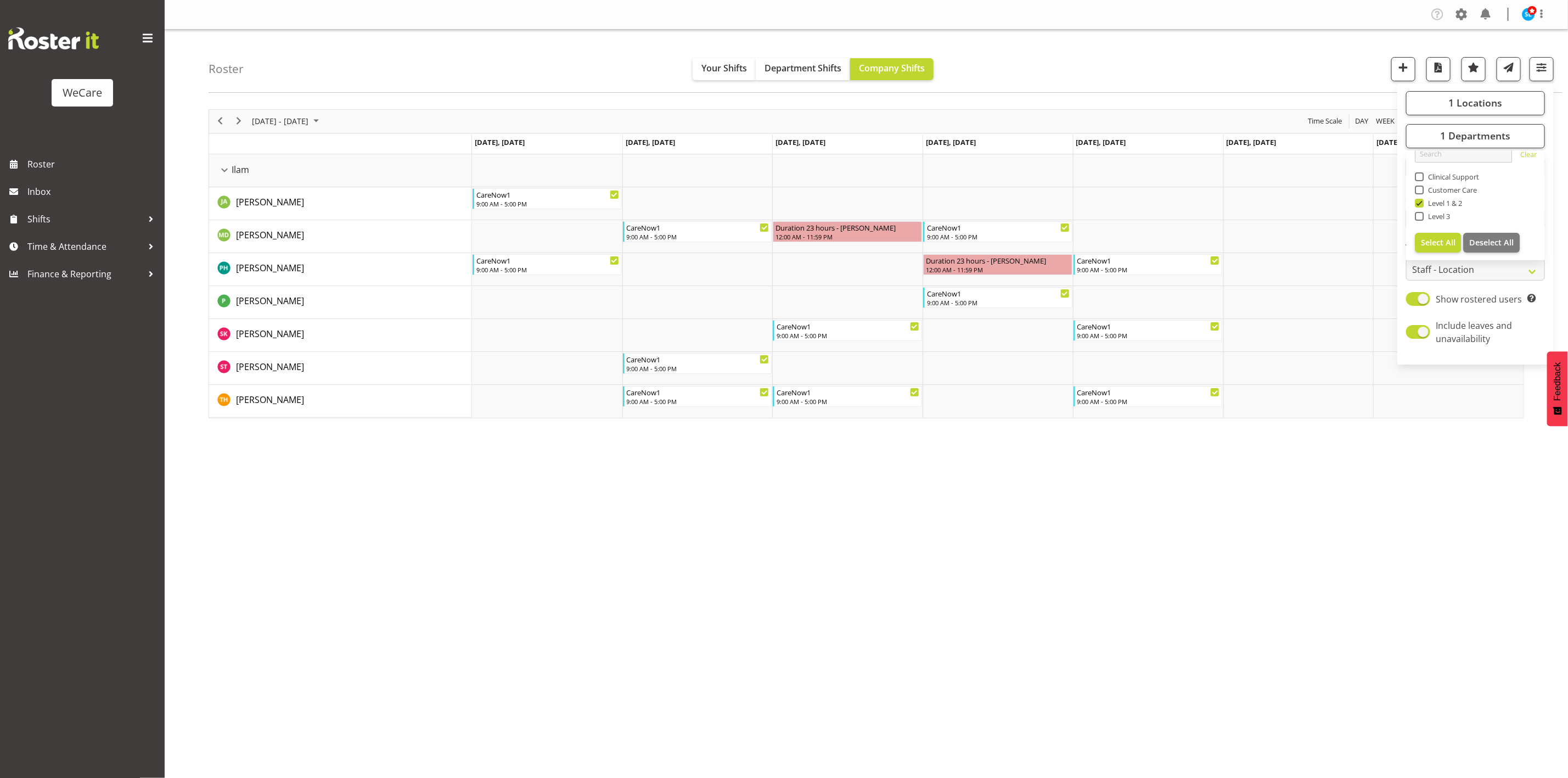
click at [752, 511] on div "August 18 - 24, 2025 Today Day Week Fortnight Month calendar Month Agenda Time …" at bounding box center [888, 320] width 1359 height 439
click at [1202, 33] on div "Roster Your Shifts Department Shifts Company Shifts 1 Locations Clear Business …" at bounding box center [886, 61] width 1354 height 63
click at [1549, 68] on button "button" at bounding box center [1542, 69] width 24 height 24
click at [1505, 140] on span "1 Departments" at bounding box center [1475, 136] width 70 height 13
click at [1339, 60] on div "Roster Your Shifts Department Shifts Company Shifts 1 Locations Clear Business …" at bounding box center [886, 61] width 1354 height 63
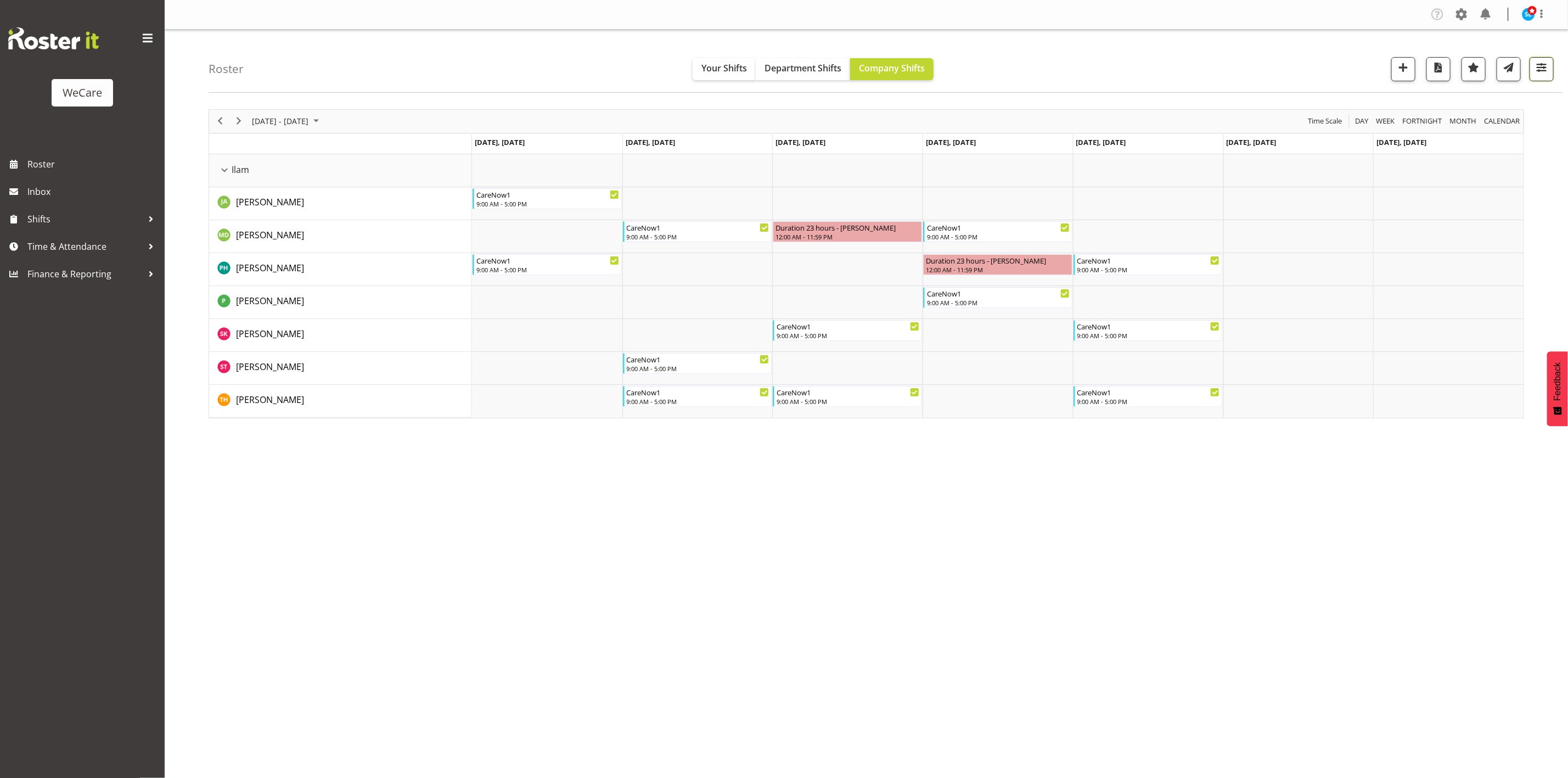
click at [1546, 74] on span "button" at bounding box center [1541, 67] width 14 height 14
click at [1480, 109] on button "1 Locations" at bounding box center [1475, 103] width 139 height 24
click at [1293, 32] on div "Roster Your Shifts Department Shifts Company Shifts 1 Locations Clear Business …" at bounding box center [886, 61] width 1354 height 63
click at [1543, 66] on span "button" at bounding box center [1541, 67] width 14 height 14
click at [1474, 145] on button "1 Departments" at bounding box center [1475, 136] width 139 height 24
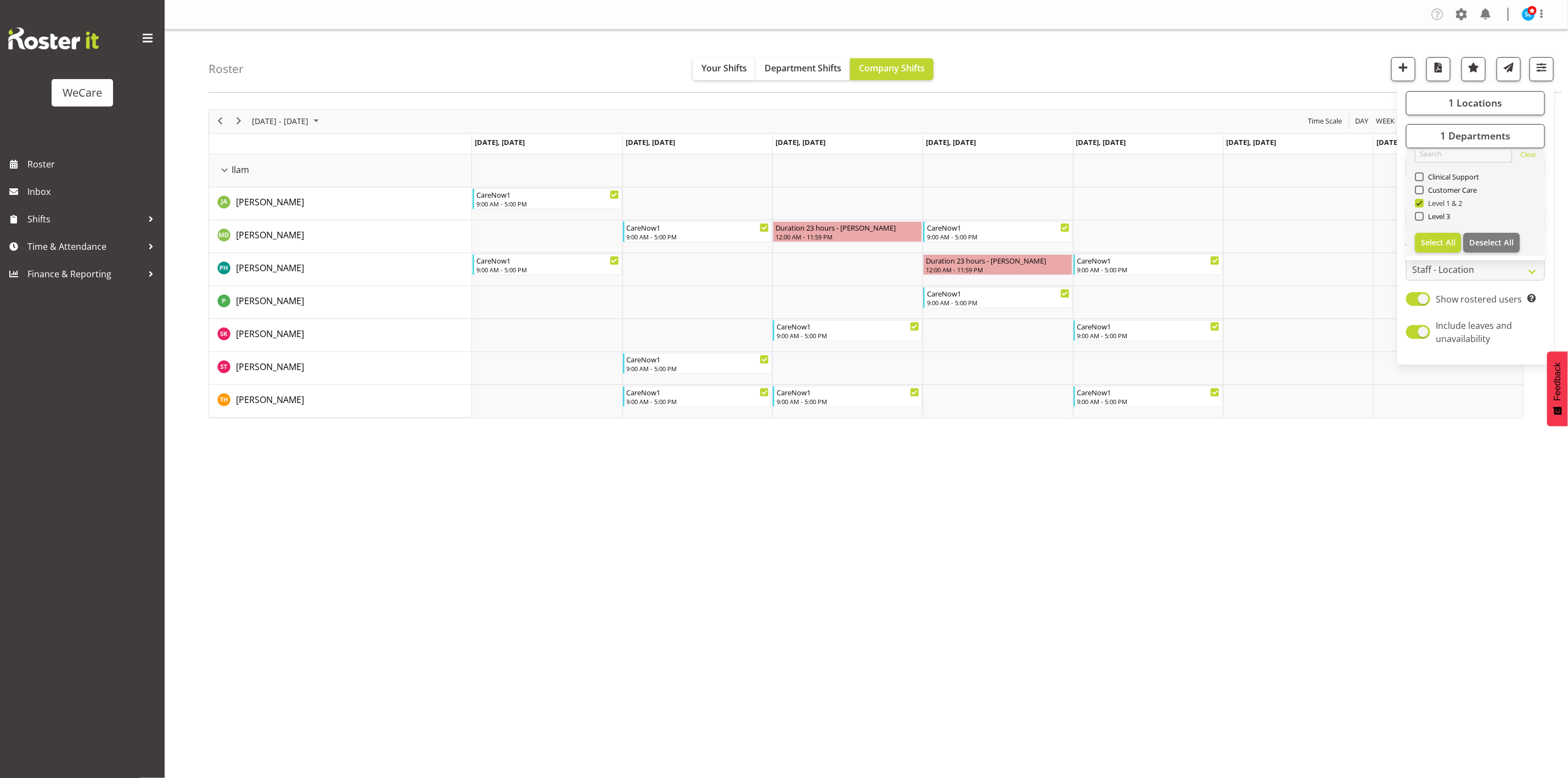
click at [1416, 202] on span at bounding box center [1419, 203] width 9 height 9
click at [1416, 202] on input "Level 1 & 2" at bounding box center [1418, 203] width 7 height 7
checkbox input "false"
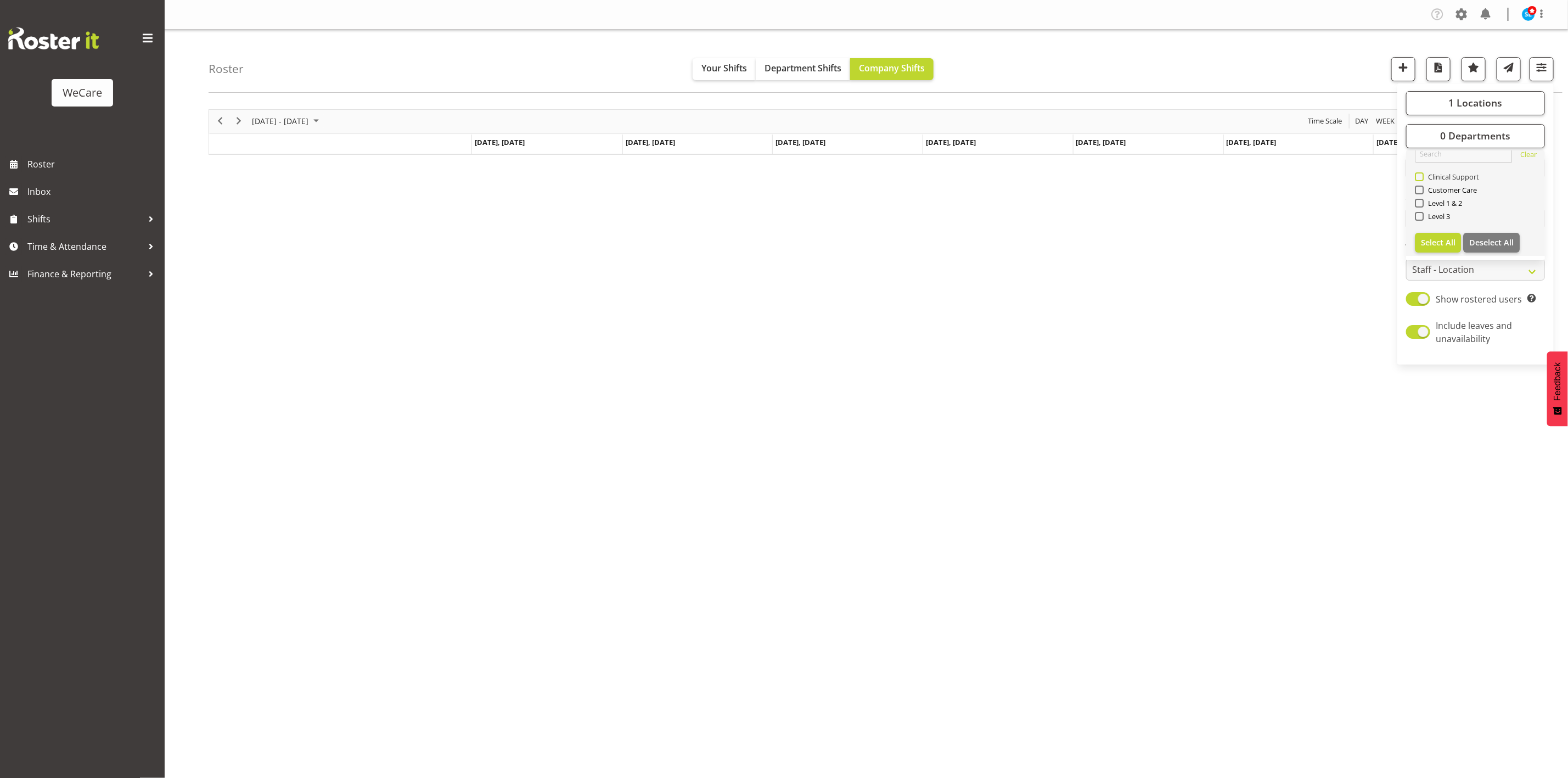
click at [1421, 177] on span at bounding box center [1419, 177] width 9 height 9
click at [1421, 177] on input "Clinical Support" at bounding box center [1418, 177] width 7 height 7
checkbox input "true"
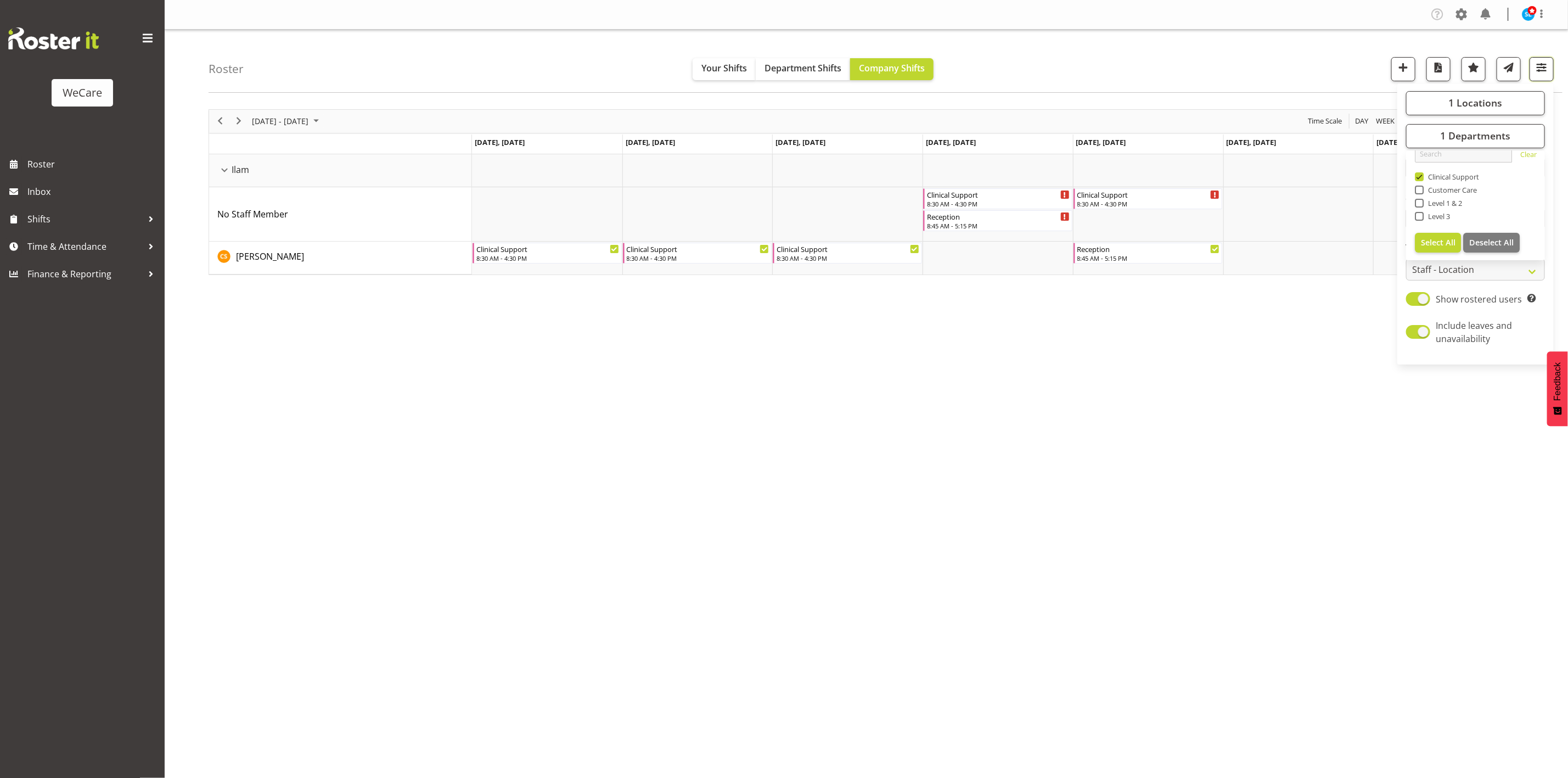
click at [1536, 75] on span "button" at bounding box center [1541, 67] width 14 height 14
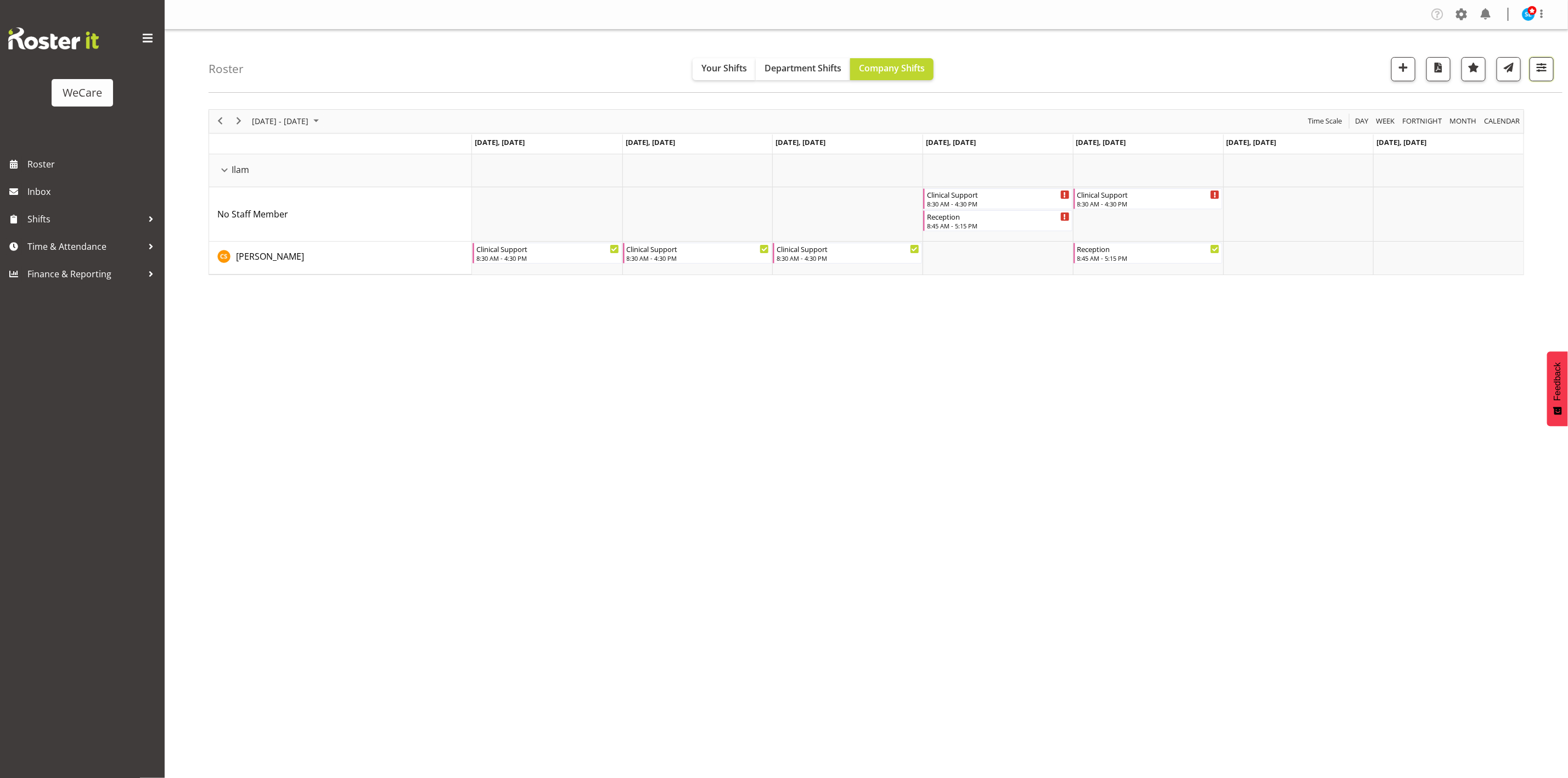
click at [1545, 68] on span "button" at bounding box center [1541, 67] width 14 height 14
click at [1460, 140] on span "1 Departments" at bounding box center [1475, 136] width 70 height 13
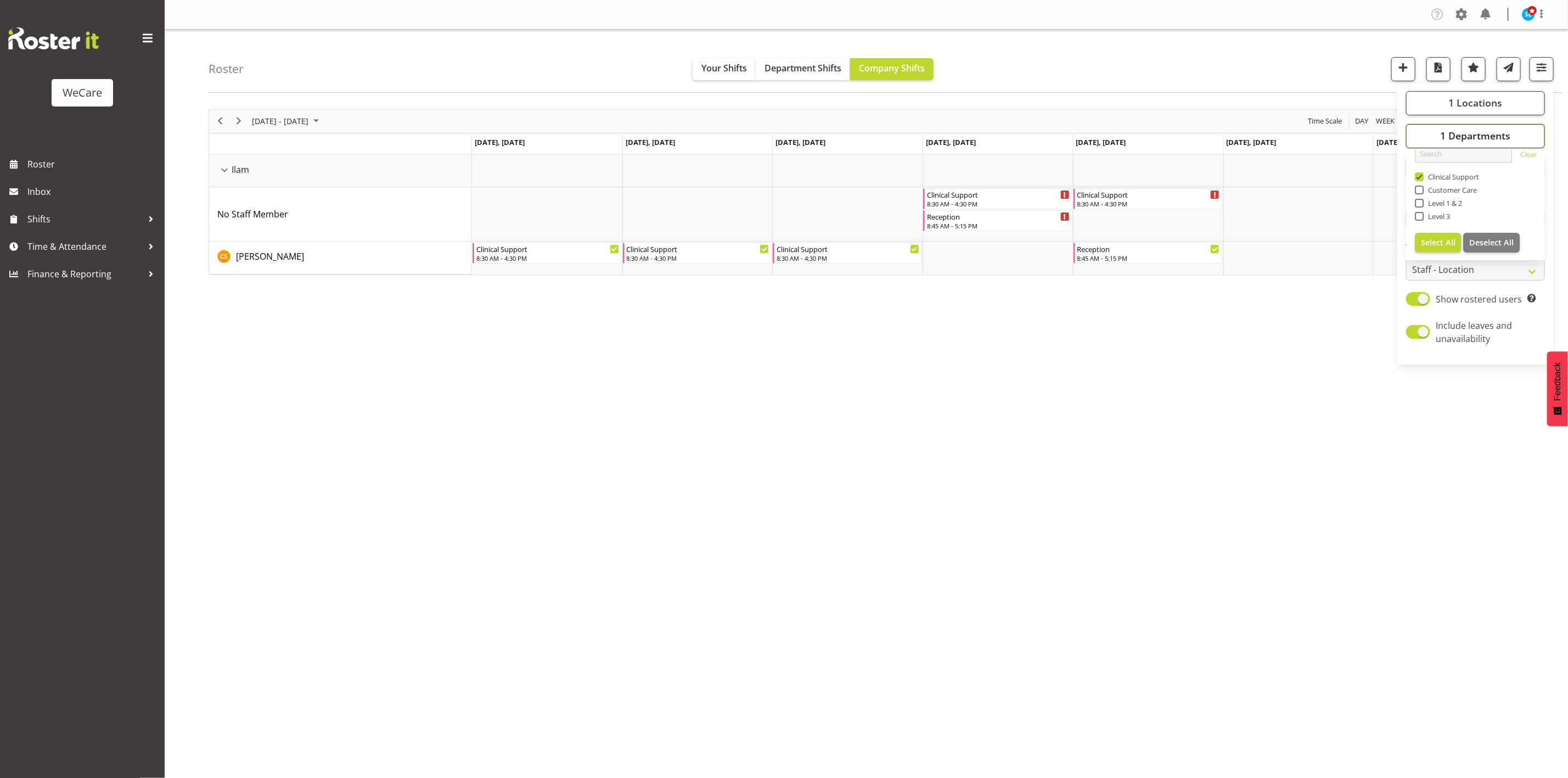
click at [1460, 140] on span "1 Departments" at bounding box center [1475, 136] width 70 height 13
click at [1481, 103] on span "1 Locations" at bounding box center [1475, 103] width 54 height 13
click at [1306, 68] on div "Roster Your Shifts Department Shifts Company Shifts 1 Locations Clear Business …" at bounding box center [886, 61] width 1354 height 63
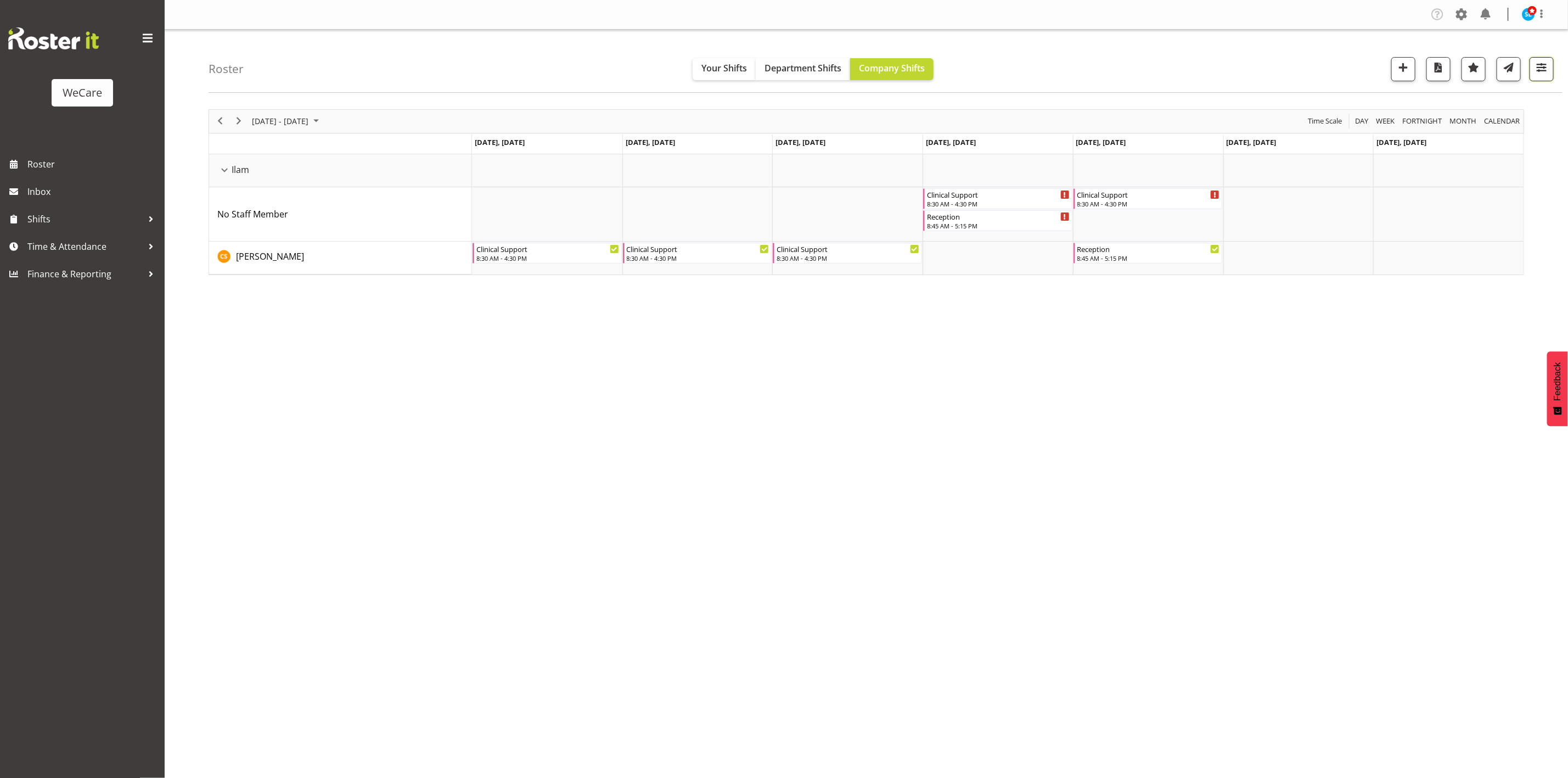
click at [1538, 80] on button "button" at bounding box center [1542, 69] width 24 height 24
click at [1474, 129] on span "1 Departments" at bounding box center [1475, 136] width 70 height 13
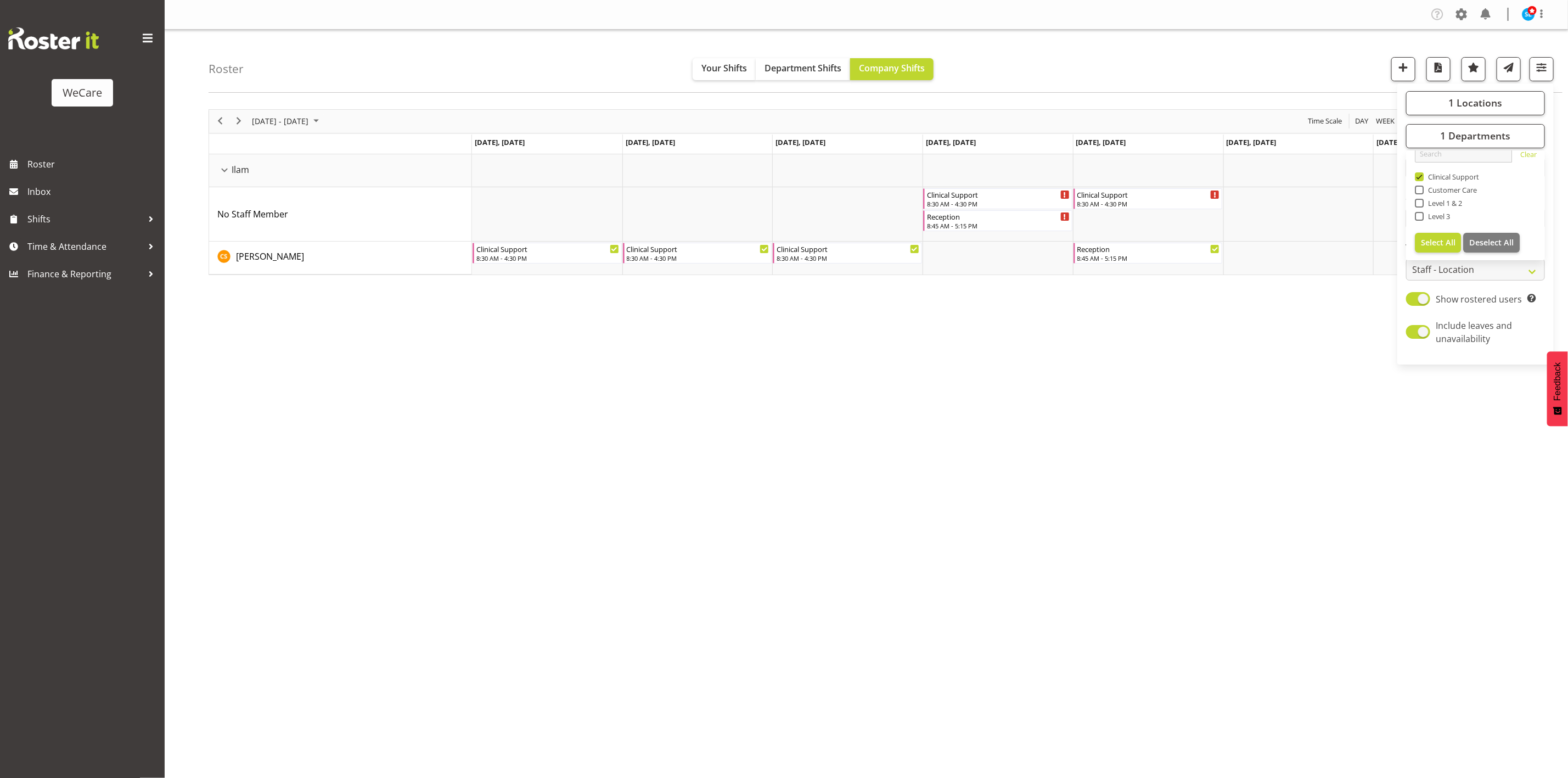
click at [1186, 66] on div "Roster Your Shifts Department Shifts Company Shifts 1 Locations Clear Business …" at bounding box center [886, 61] width 1354 height 63
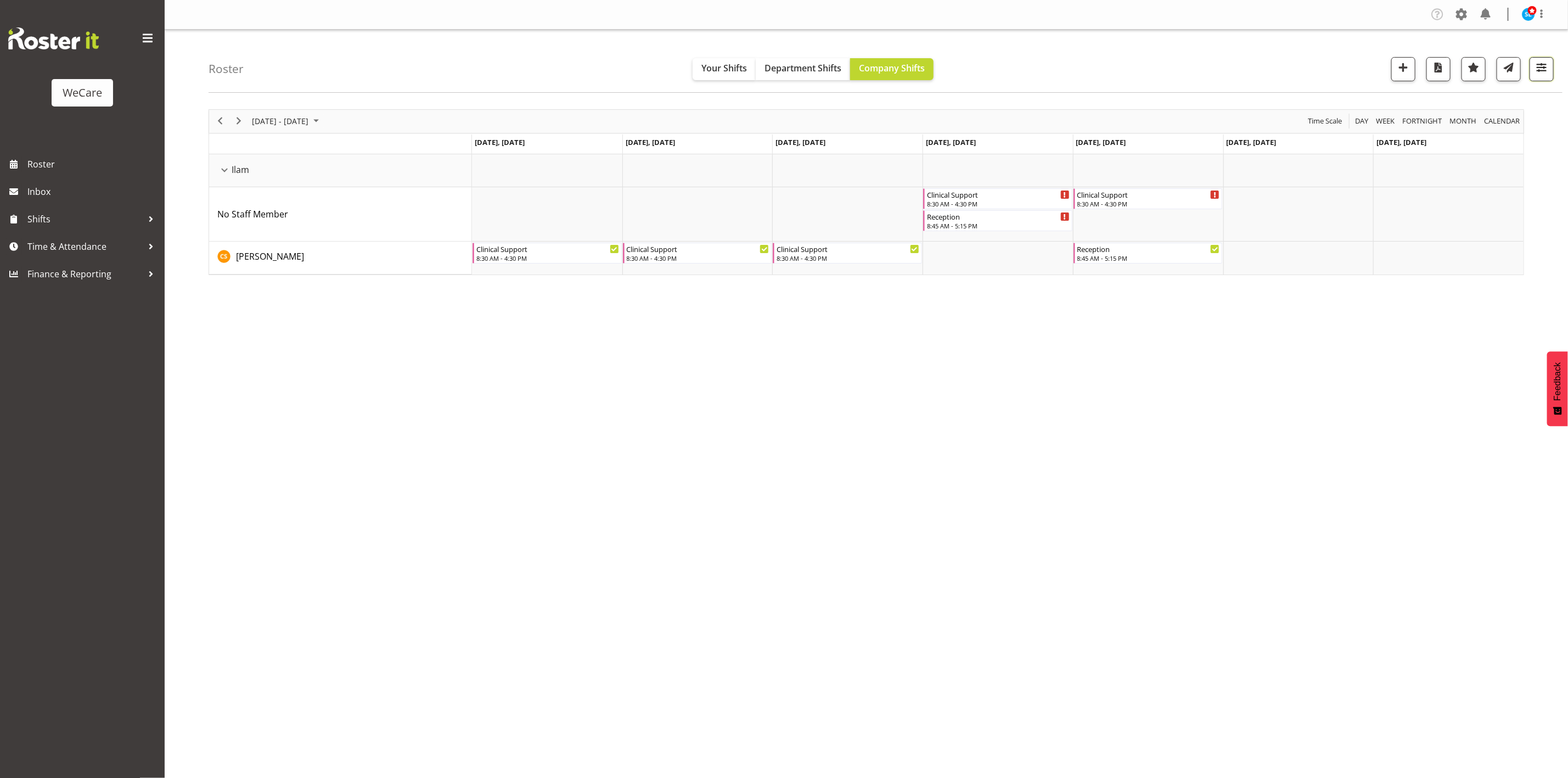
click at [1543, 71] on span "button" at bounding box center [1541, 67] width 14 height 14
click at [1502, 96] on button "1 Locations" at bounding box center [1475, 103] width 139 height 24
click at [1339, 74] on div "Roster Your Shifts Department Shifts Company Shifts 1 Locations Clear Business …" at bounding box center [886, 61] width 1354 height 63
click at [1540, 72] on span "button" at bounding box center [1541, 67] width 14 height 14
click at [1521, 132] on button "1 Departments" at bounding box center [1475, 136] width 139 height 24
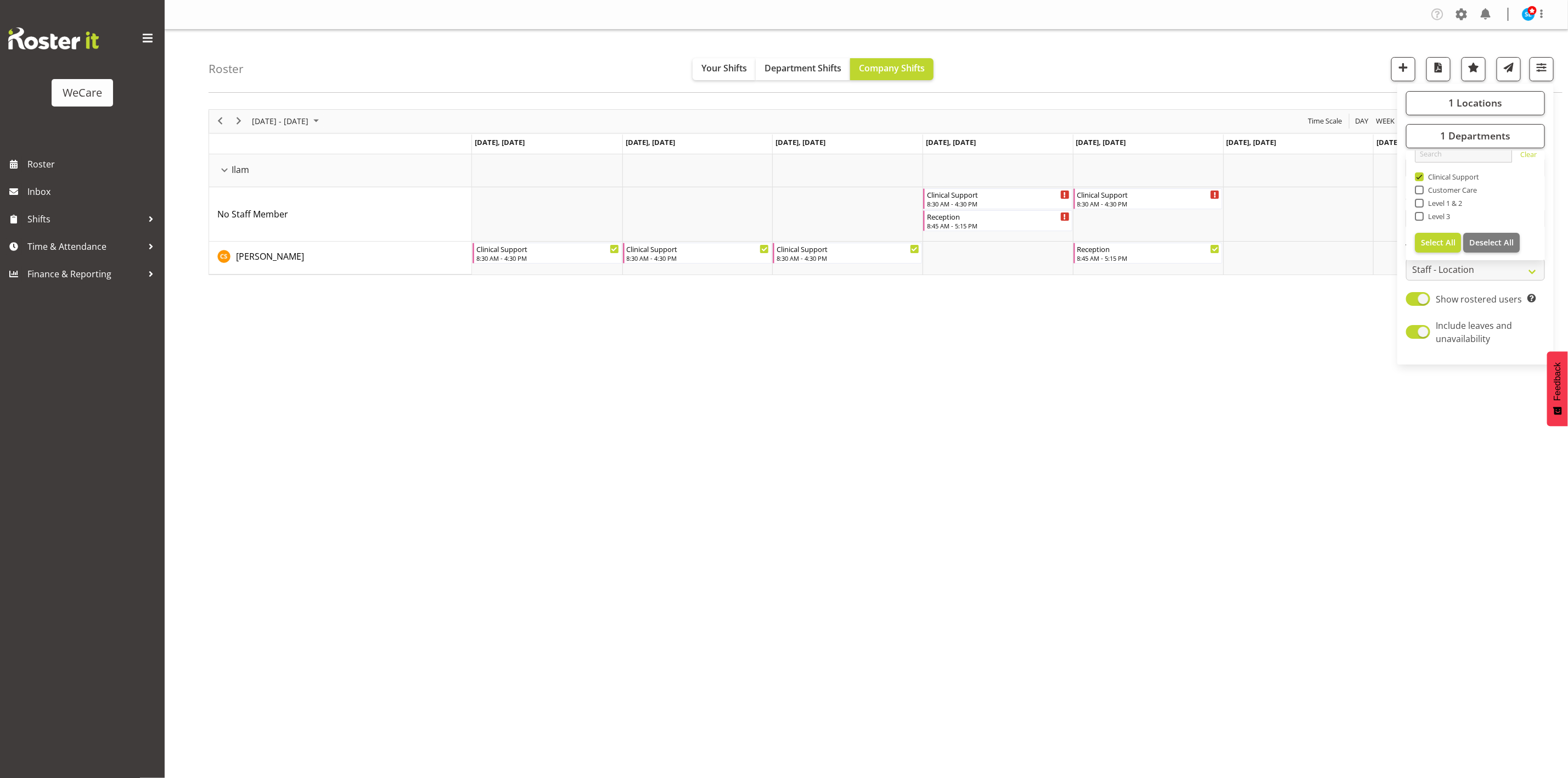
click at [1301, 59] on div "Roster Your Shifts Department Shifts Company Shifts 1 Locations Clear Business …" at bounding box center [886, 61] width 1354 height 63
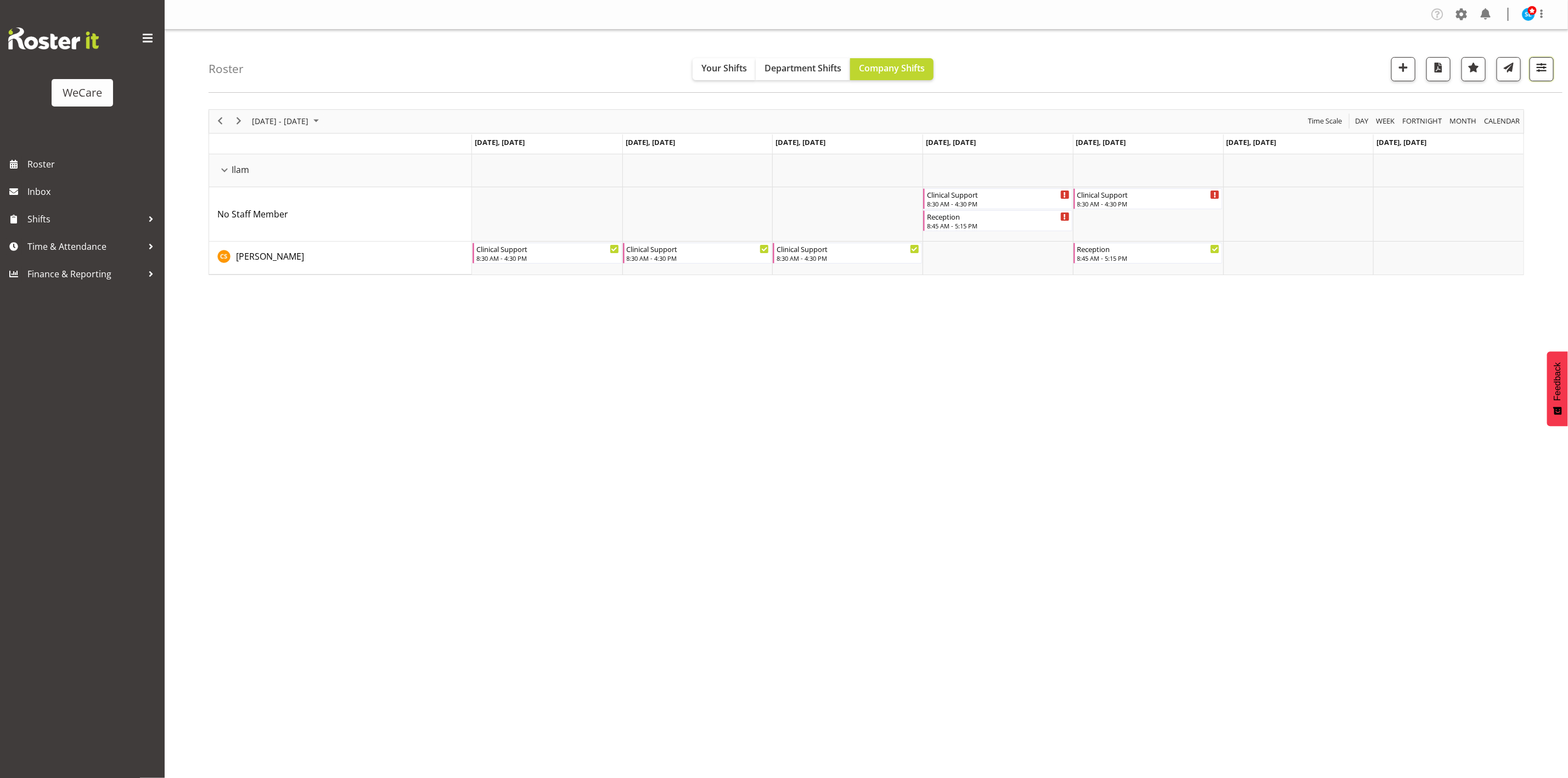
click at [1543, 68] on span "button" at bounding box center [1541, 67] width 14 height 14
click at [1516, 131] on button "1 Departments" at bounding box center [1475, 136] width 139 height 24
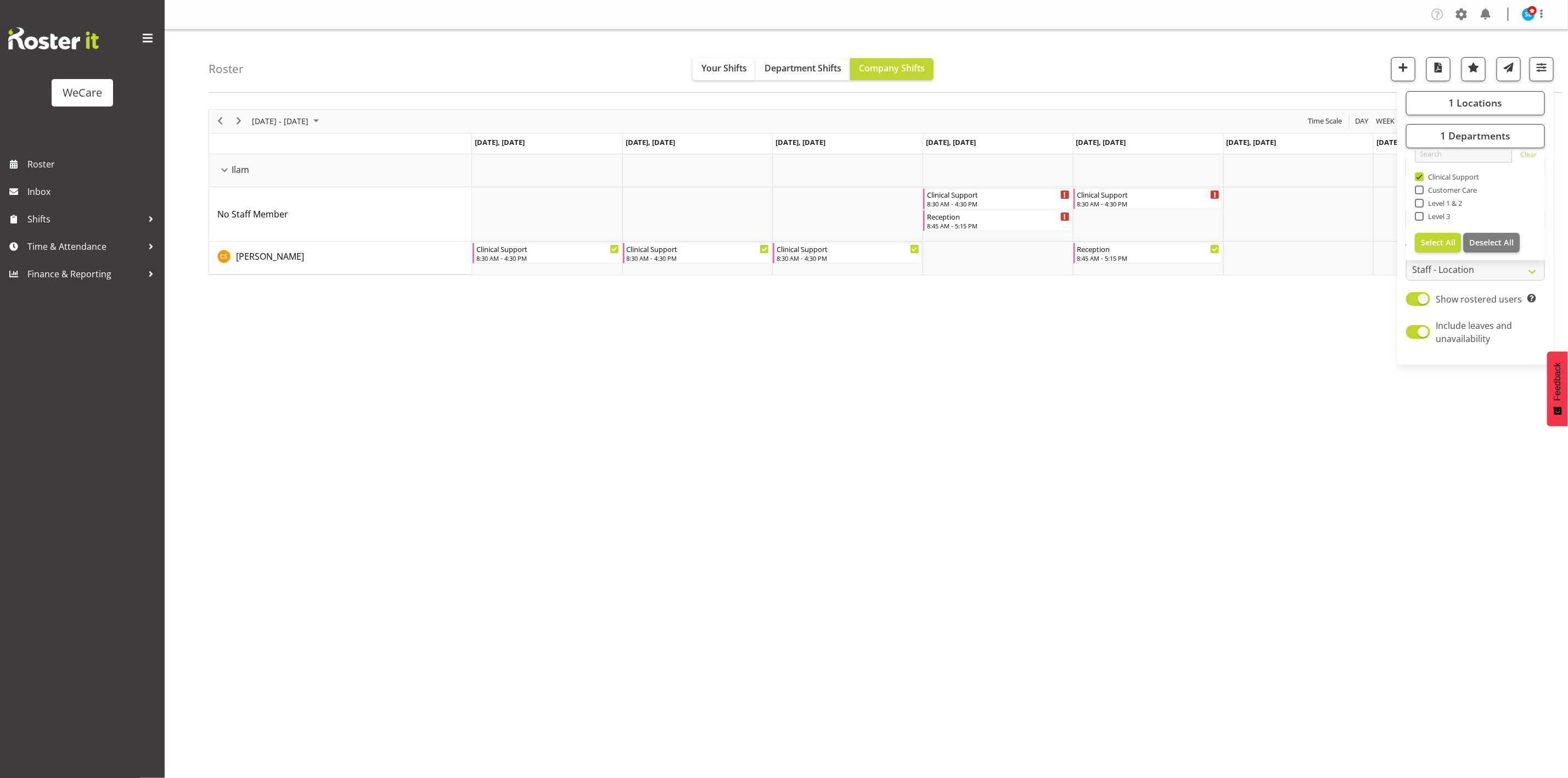
drag, startPoint x: 1300, startPoint y: 59, endPoint x: 1430, endPoint y: 73, distance: 130.8
click at [1301, 60] on div "Roster Your Shifts Department Shifts Company Shifts 1 Locations Clear Business …" at bounding box center [886, 61] width 1354 height 63
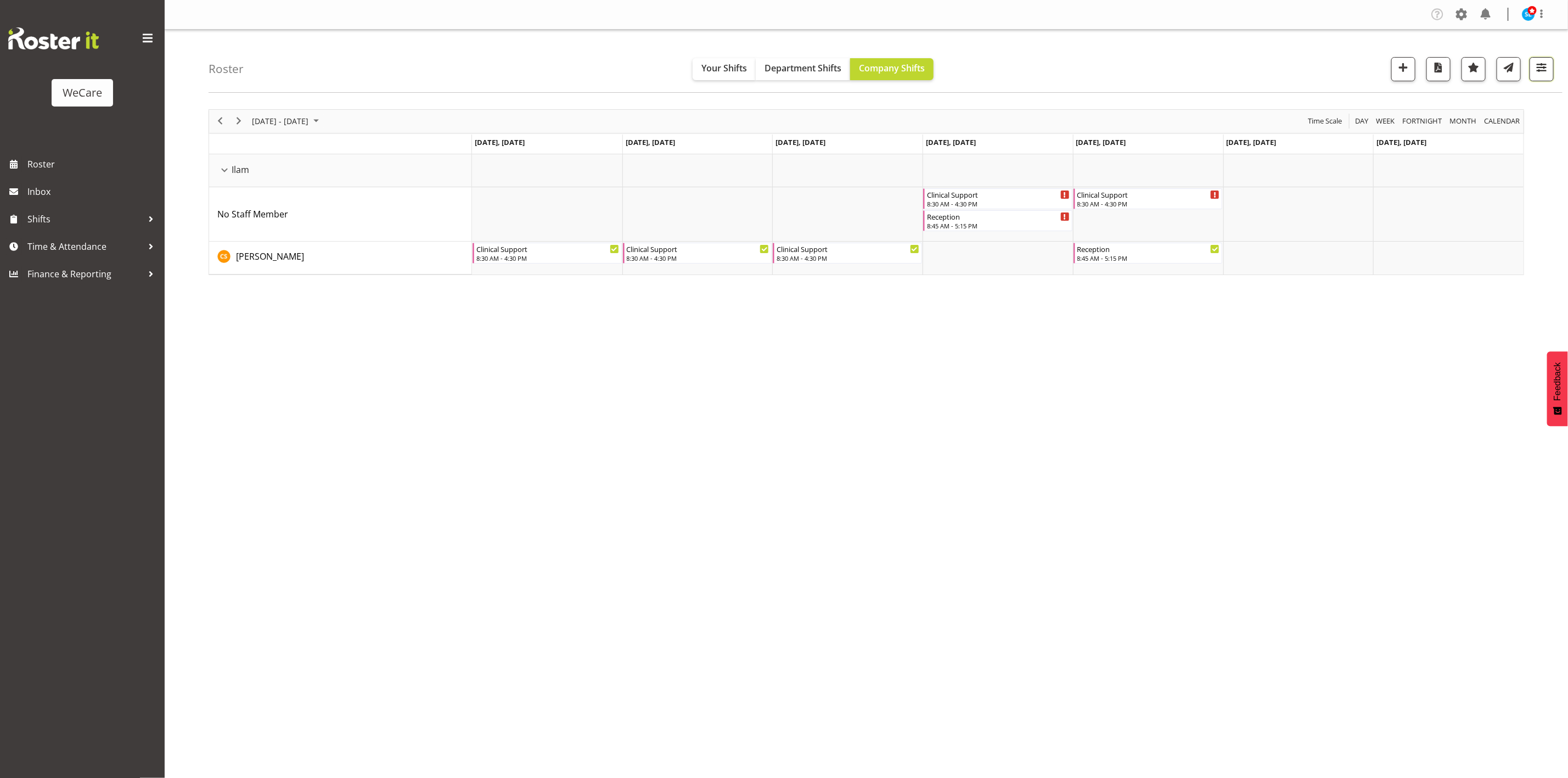
click at [1542, 73] on span "button" at bounding box center [1541, 67] width 14 height 14
click at [1468, 97] on span "1 Locations" at bounding box center [1475, 103] width 54 height 13
click at [1420, 185] on span at bounding box center [1419, 183] width 9 height 9
click at [1420, 185] on input "Ilam" at bounding box center [1418, 183] width 7 height 7
checkbox input "false"
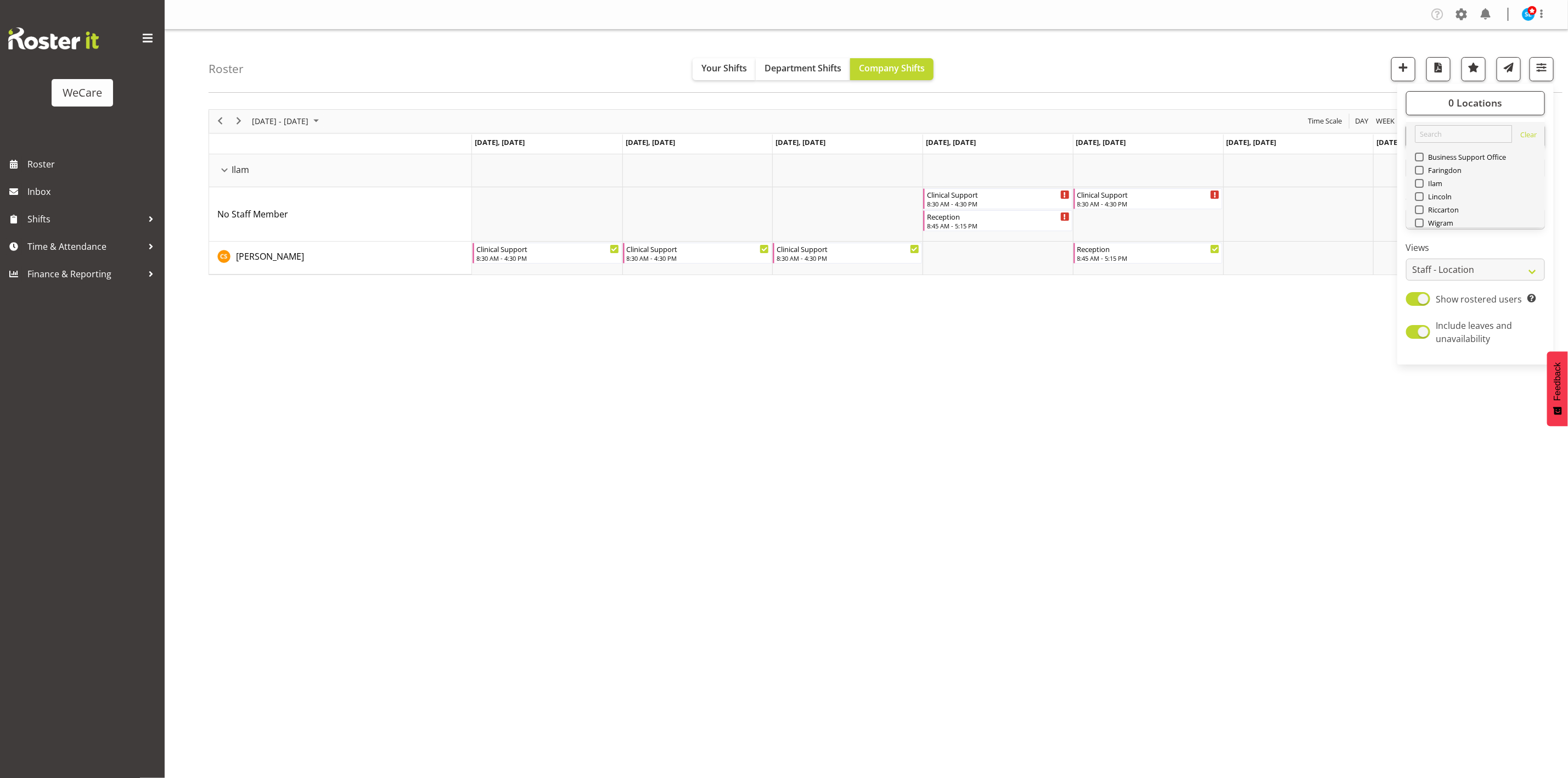
click at [1427, 190] on div "Ilam" at bounding box center [1475, 184] width 122 height 13
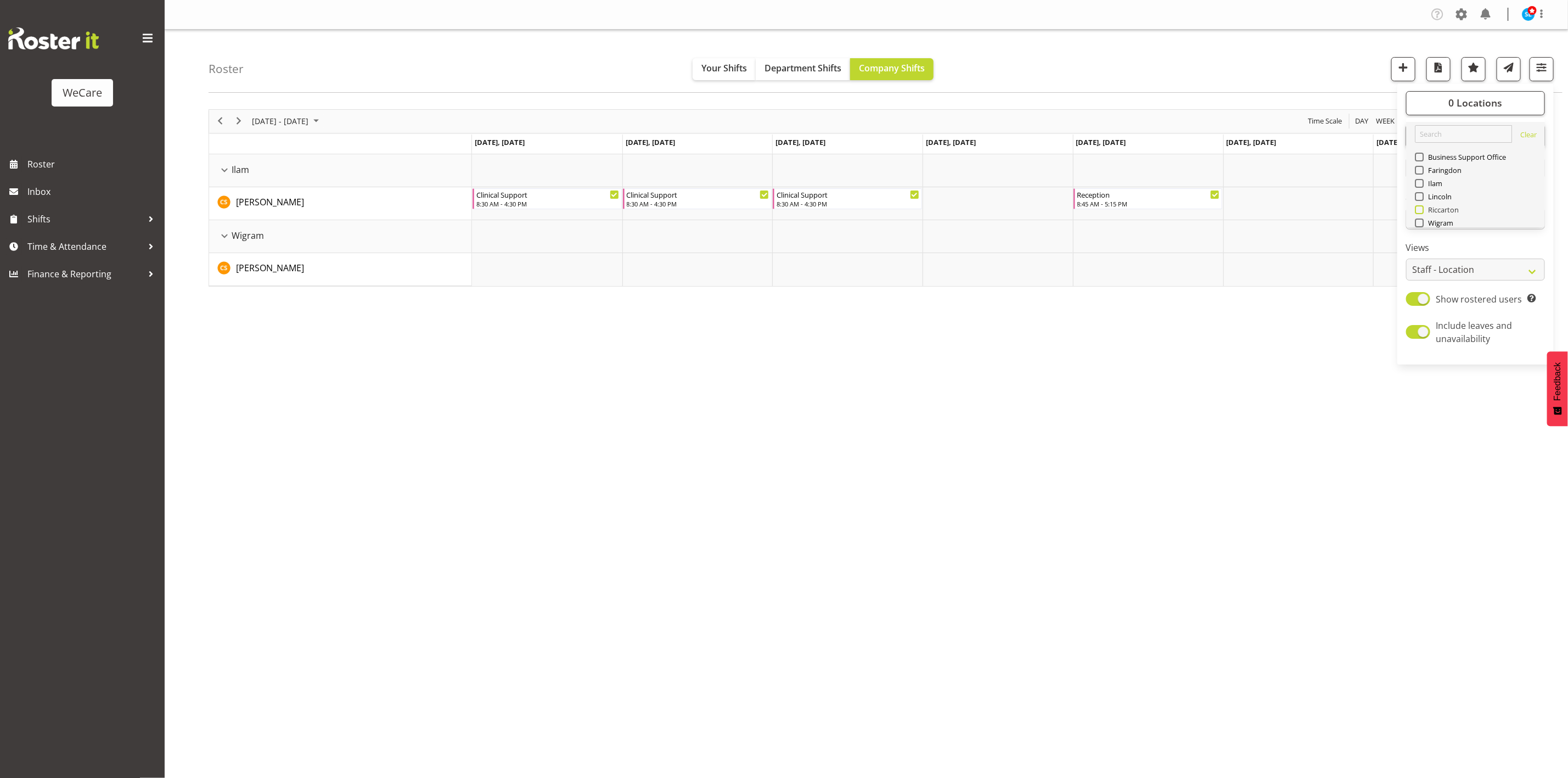
click at [1448, 211] on span "Riccarton" at bounding box center [1441, 209] width 36 height 9
click at [1422, 211] on input "Riccarton" at bounding box center [1418, 209] width 7 height 7
checkbox input "true"
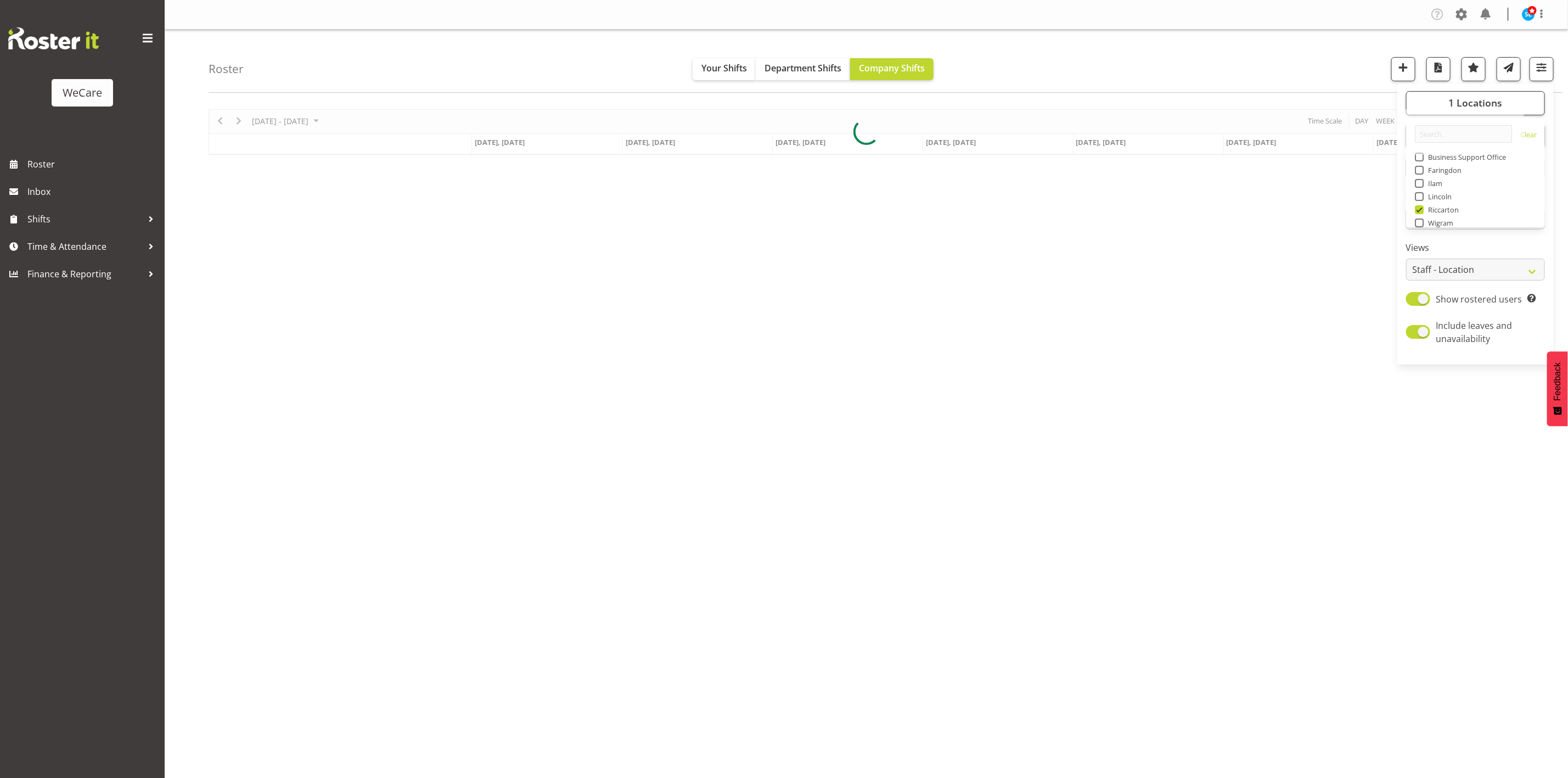
drag, startPoint x: 1343, startPoint y: 43, endPoint x: 1364, endPoint y: 48, distance: 21.6
click at [1344, 43] on div "Roster Your Shifts Department Shifts Company Shifts 1 Locations Clear Business …" at bounding box center [886, 61] width 1354 height 63
click at [1535, 68] on span "button" at bounding box center [1541, 67] width 14 height 14
click at [1503, 137] on span "1 Departments" at bounding box center [1475, 136] width 70 height 13
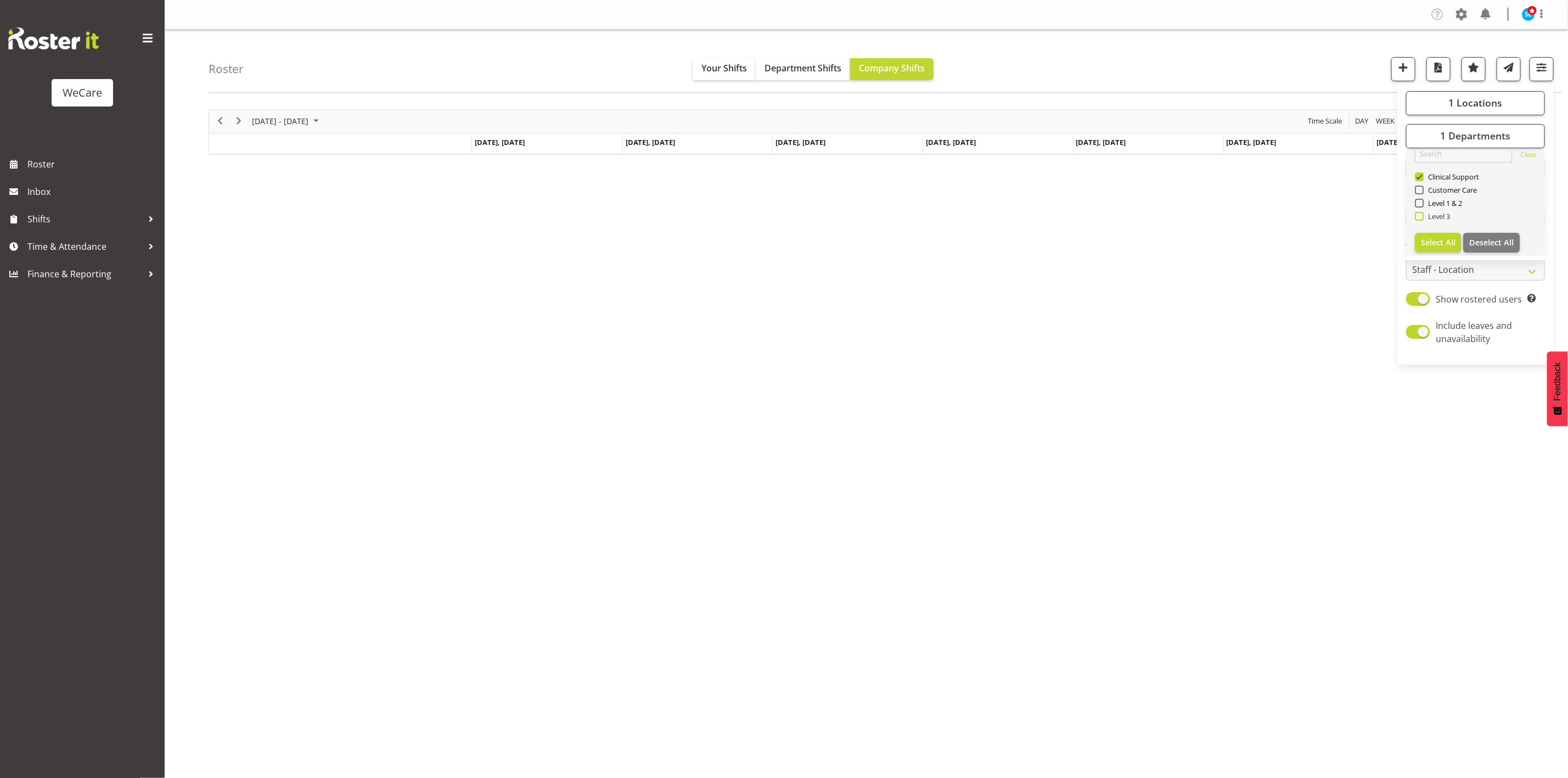
click at [1419, 216] on span at bounding box center [1419, 216] width 9 height 9
click at [1419, 216] on input "Level 3" at bounding box center [1418, 216] width 7 height 7
checkbox input "true"
click at [1421, 205] on span at bounding box center [1419, 203] width 9 height 9
click at [1421, 205] on input "Level 1 & 2" at bounding box center [1418, 203] width 7 height 7
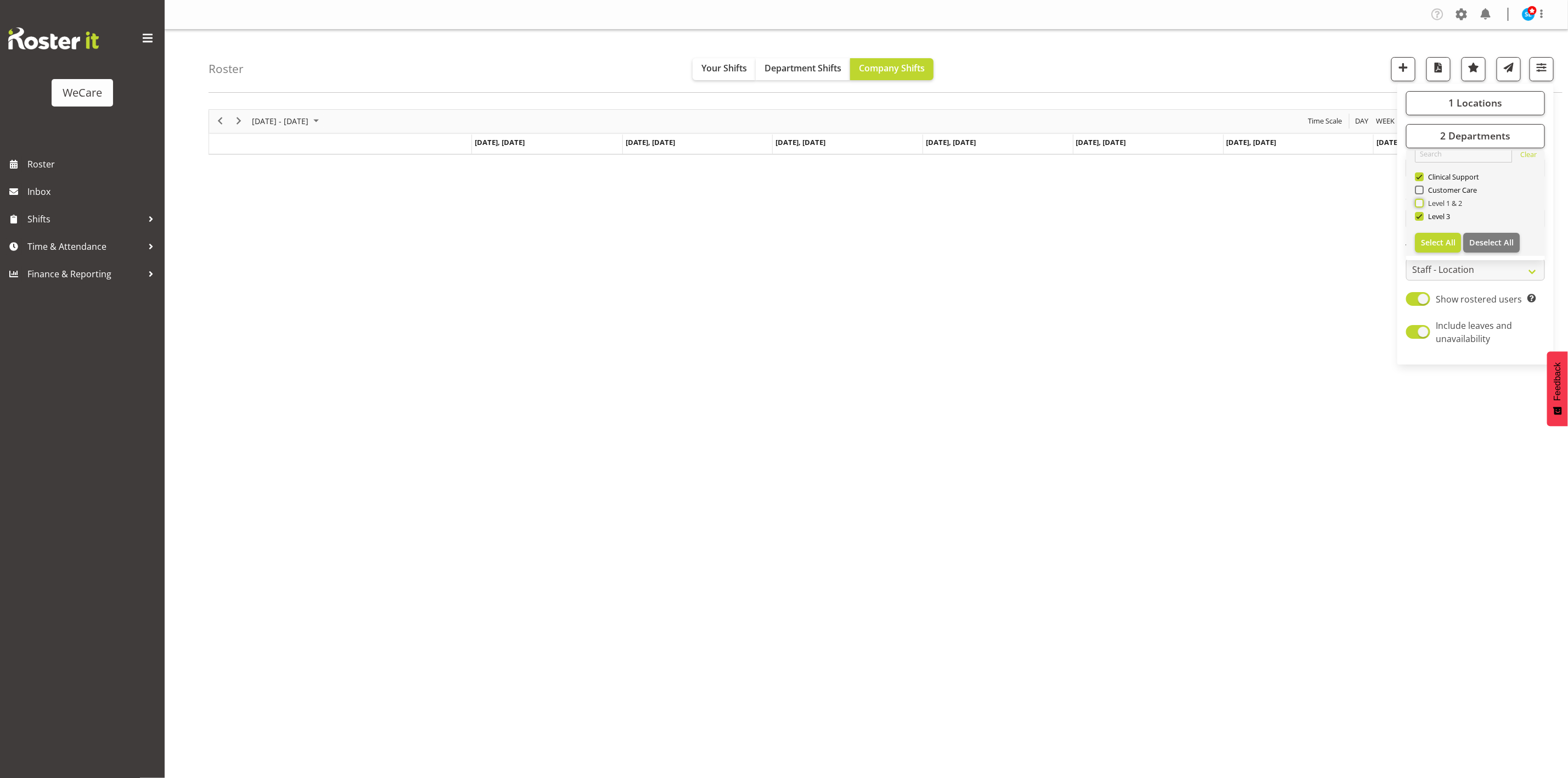
checkbox input "true"
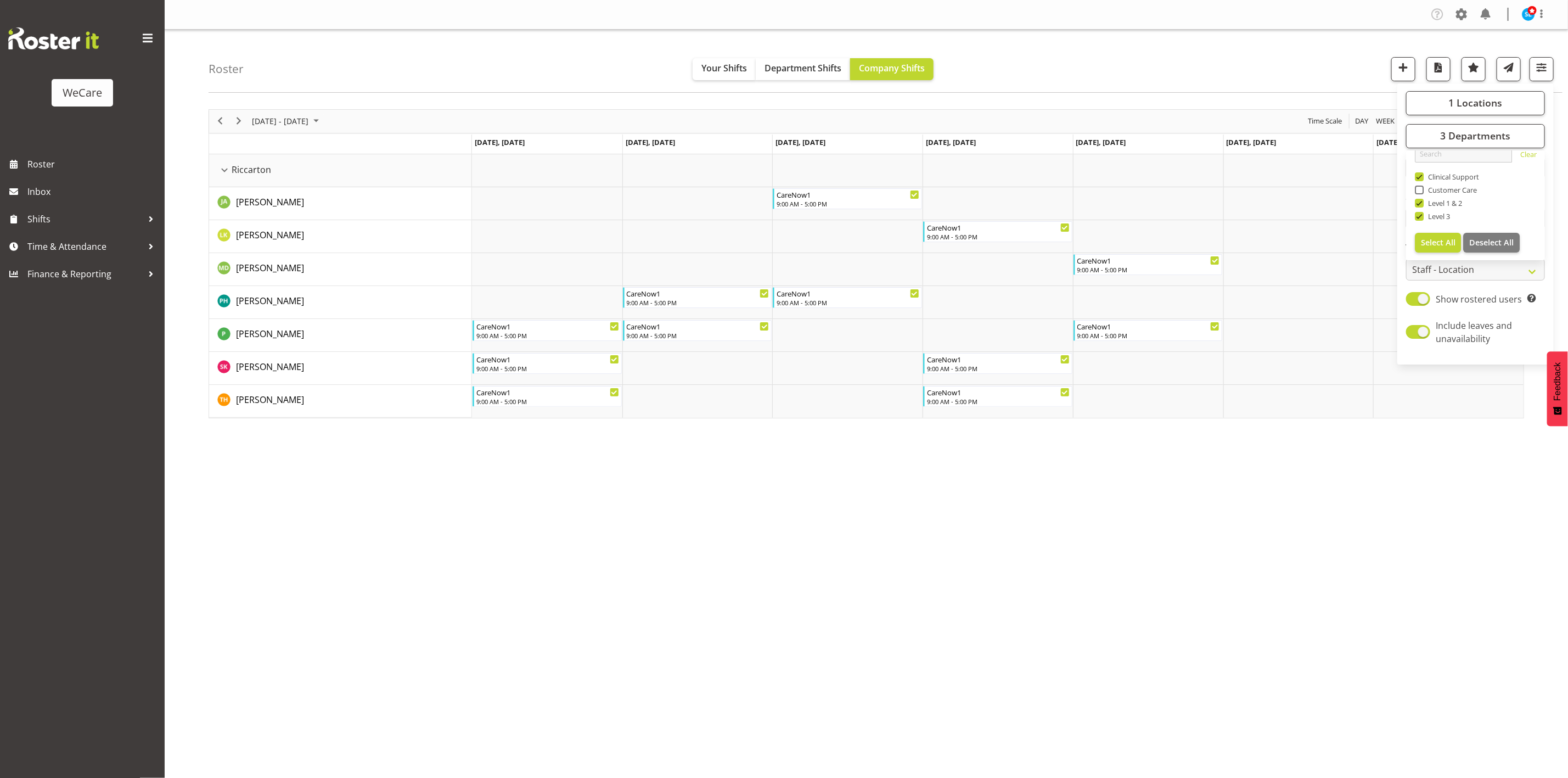
click at [1289, 80] on div "Roster Your Shifts Department Shifts Company Shifts 1 Locations Clear Business …" at bounding box center [886, 61] width 1354 height 63
click at [1535, 68] on span "button" at bounding box center [1541, 67] width 14 height 14
click at [1492, 140] on span "3 Departments" at bounding box center [1475, 136] width 70 height 13
click at [1488, 132] on span "3 Departments" at bounding box center [1475, 136] width 70 height 13
click at [1472, 102] on span "1 Locations" at bounding box center [1475, 103] width 54 height 13
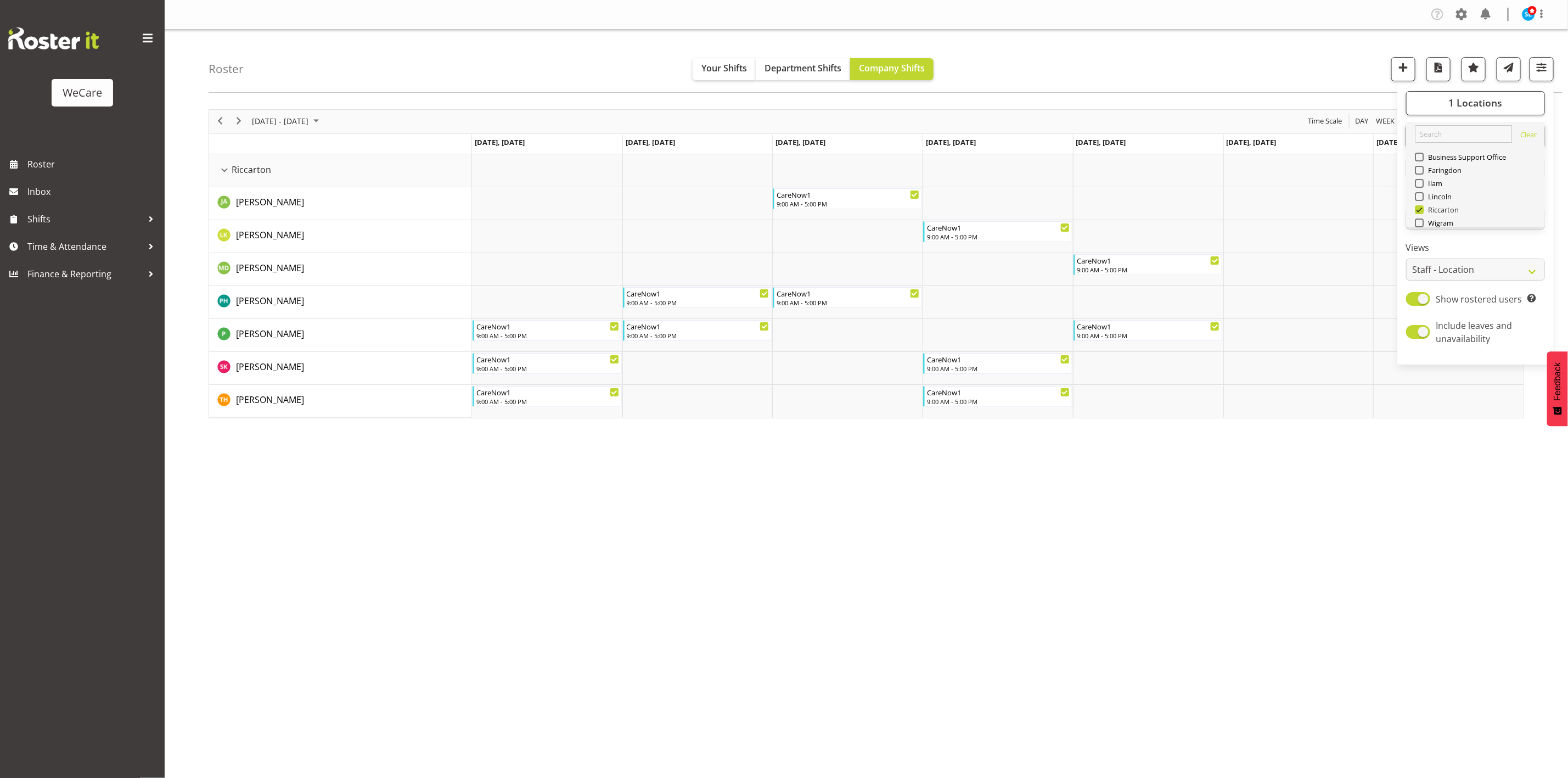
click at [1424, 211] on span "Riccarton" at bounding box center [1441, 209] width 36 height 9
click at [1422, 211] on input "Riccarton" at bounding box center [1418, 209] width 7 height 7
checkbox input "false"
click at [1418, 181] on span at bounding box center [1419, 183] width 9 height 9
click at [1418, 181] on input "Ilam" at bounding box center [1418, 183] width 7 height 7
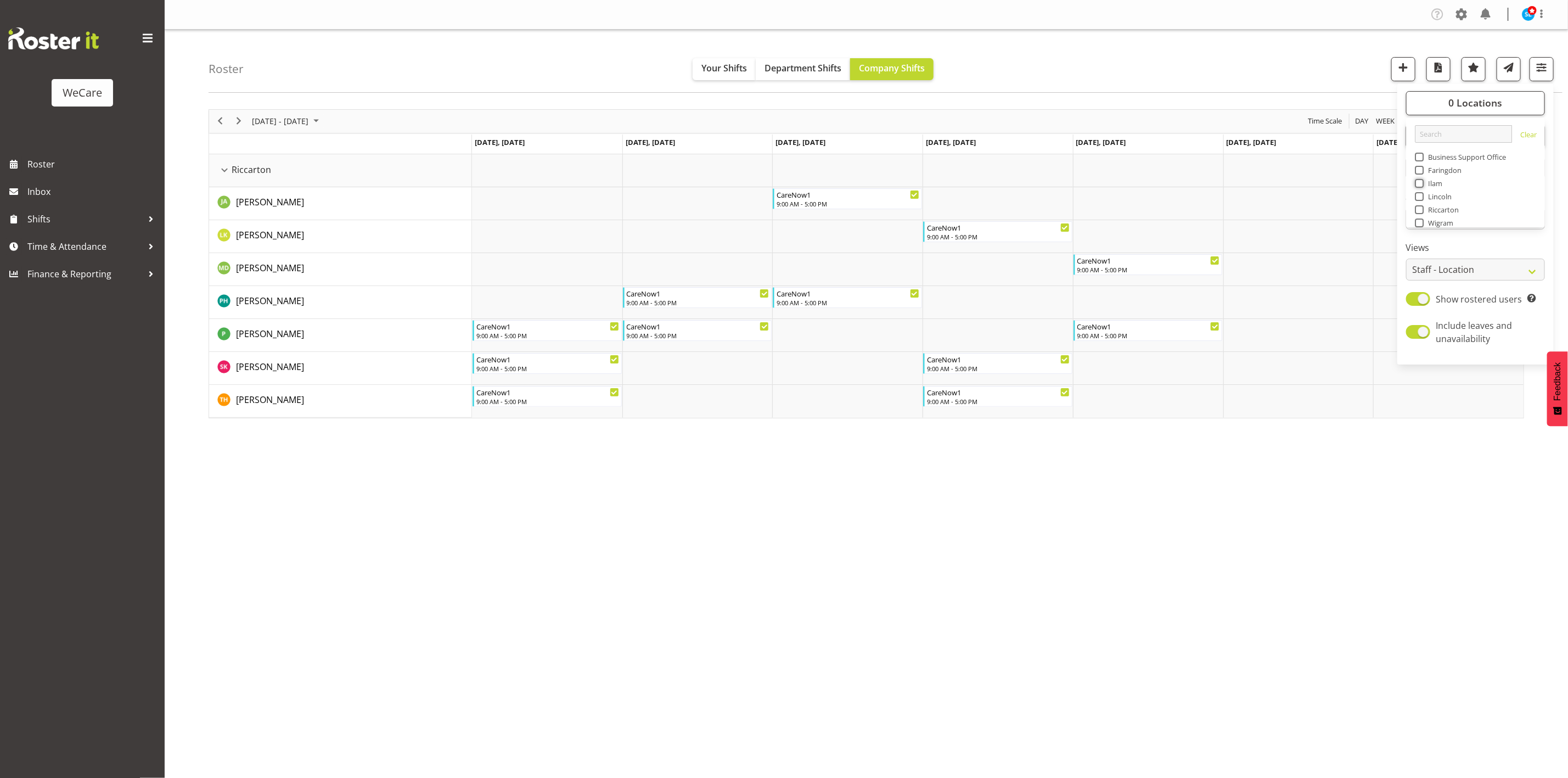
checkbox input "true"
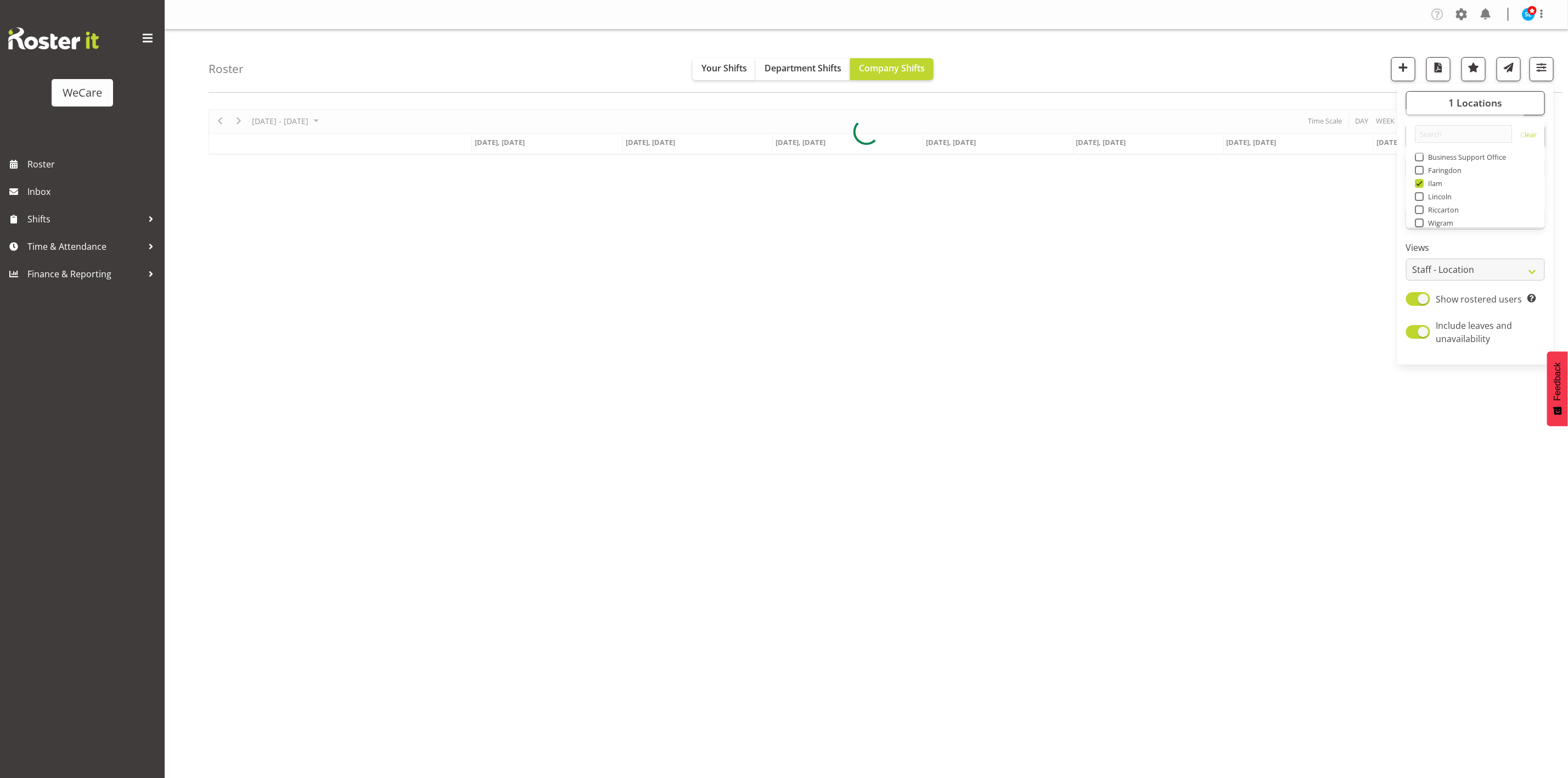
click at [1259, 93] on div "Roster Your Shifts Department Shifts Company Shifts 1 Locations Clear Business …" at bounding box center [886, 61] width 1354 height 63
click at [1543, 66] on span "button" at bounding box center [1541, 67] width 14 height 14
click at [1474, 131] on div at bounding box center [866, 131] width 1315 height 46
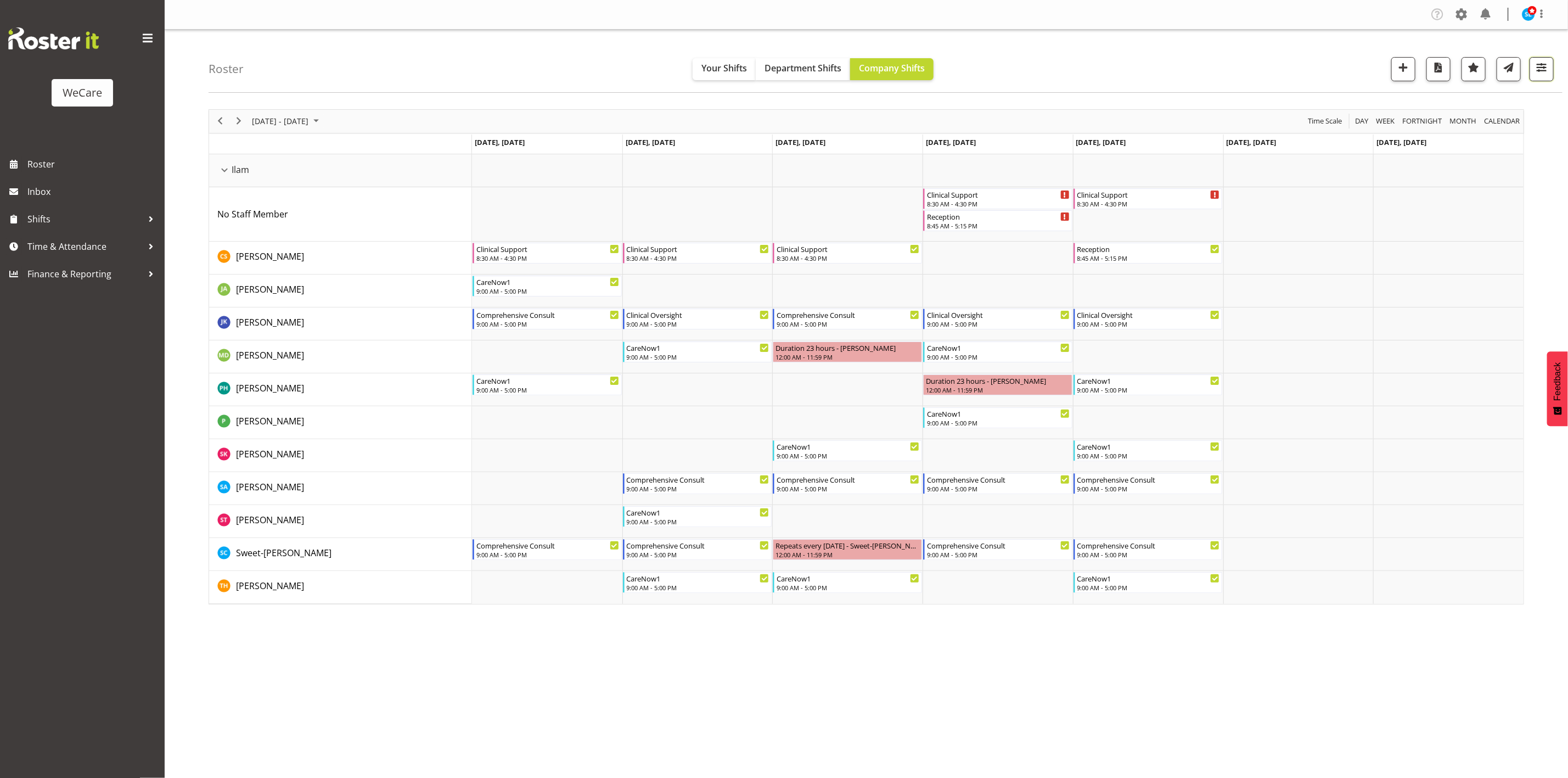
click at [1548, 73] on span "button" at bounding box center [1541, 67] width 14 height 14
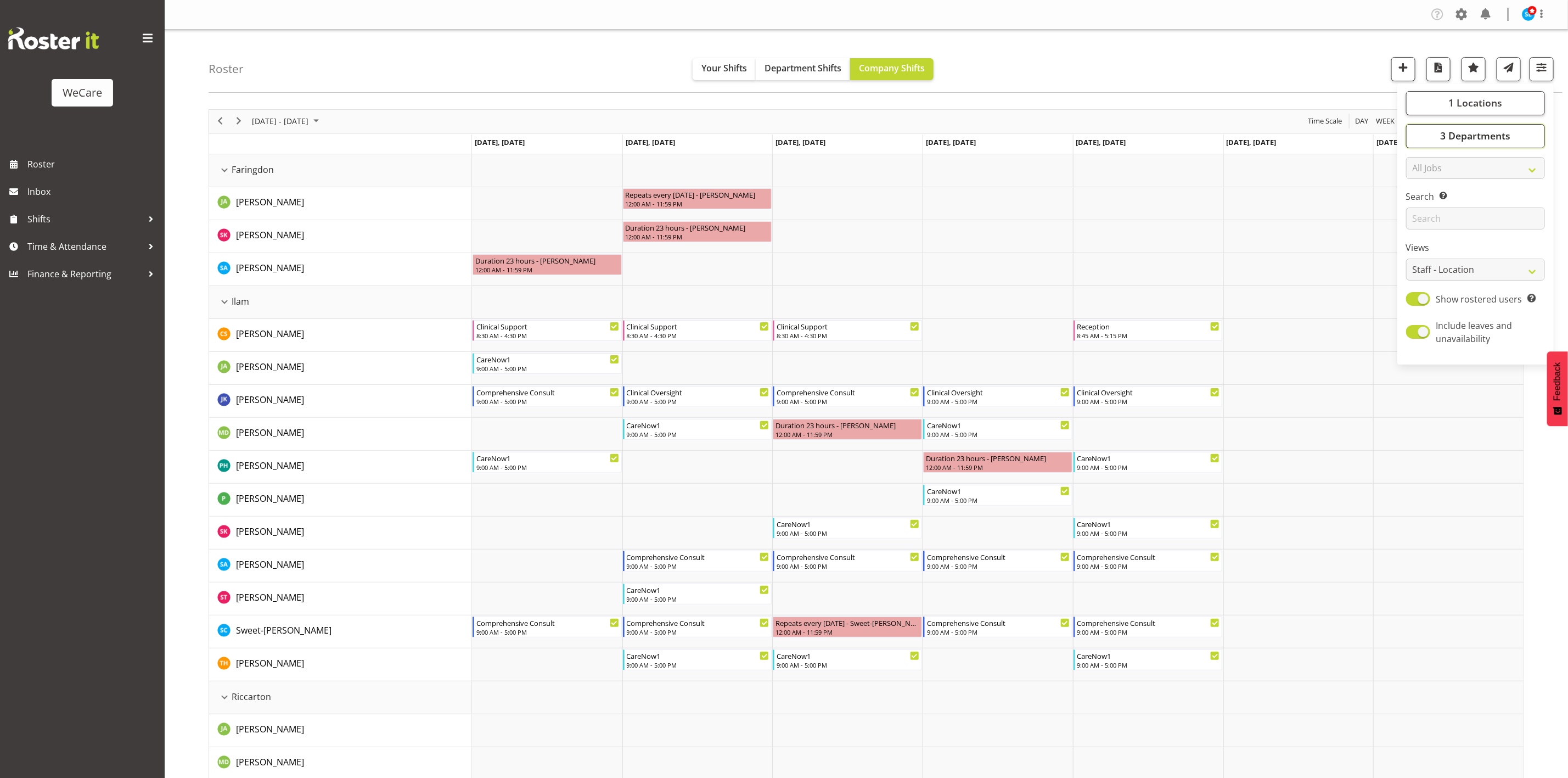
click at [1482, 138] on span "3 Departments" at bounding box center [1475, 136] width 70 height 13
click at [1418, 217] on span at bounding box center [1419, 216] width 9 height 9
click at [1418, 217] on input "Level 3" at bounding box center [1418, 216] width 7 height 7
checkbox input "false"
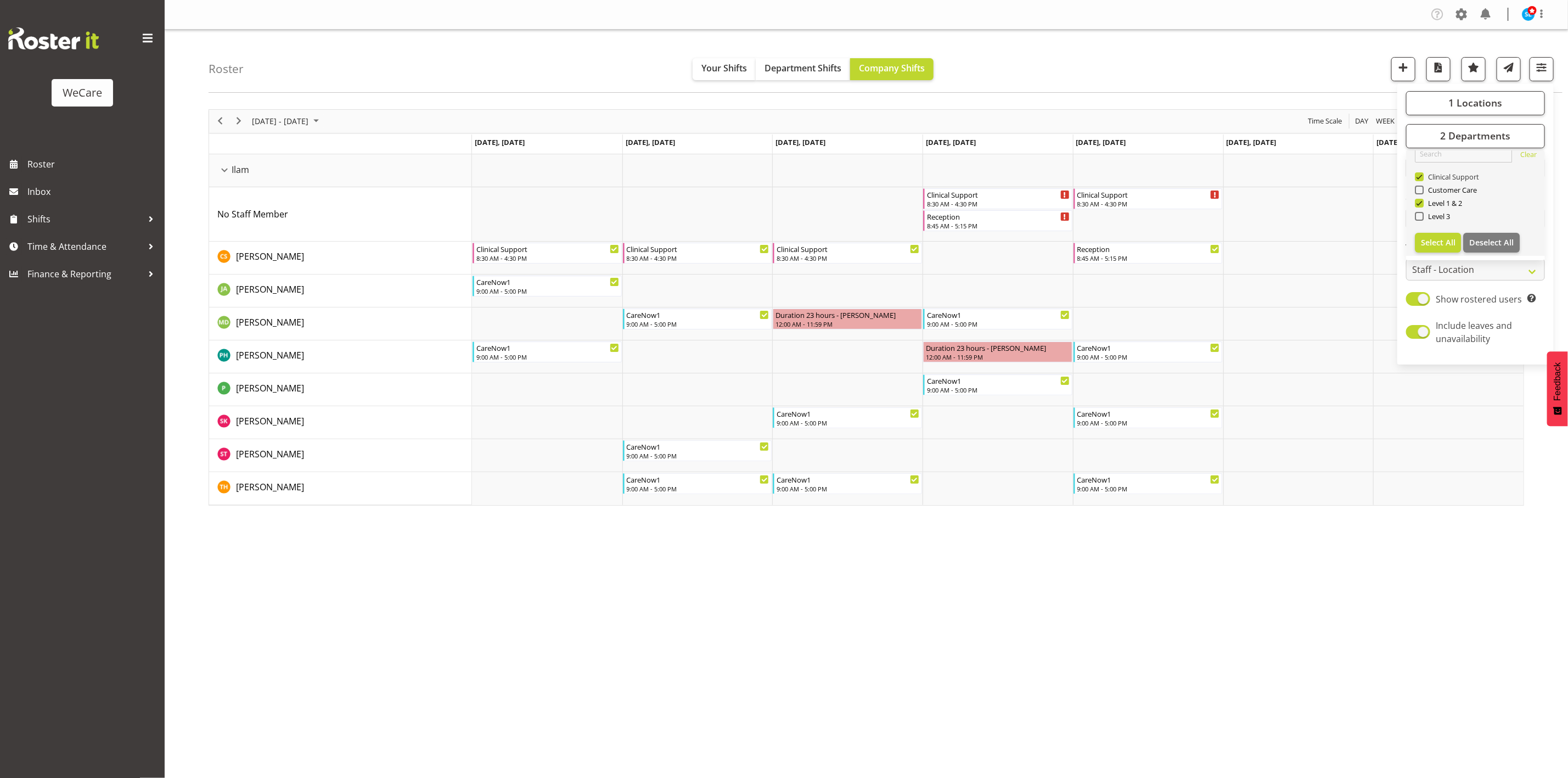
click at [1420, 177] on span at bounding box center [1419, 177] width 9 height 9
click at [1420, 177] on input "Clinical Support" at bounding box center [1418, 177] width 7 height 7
checkbox input "false"
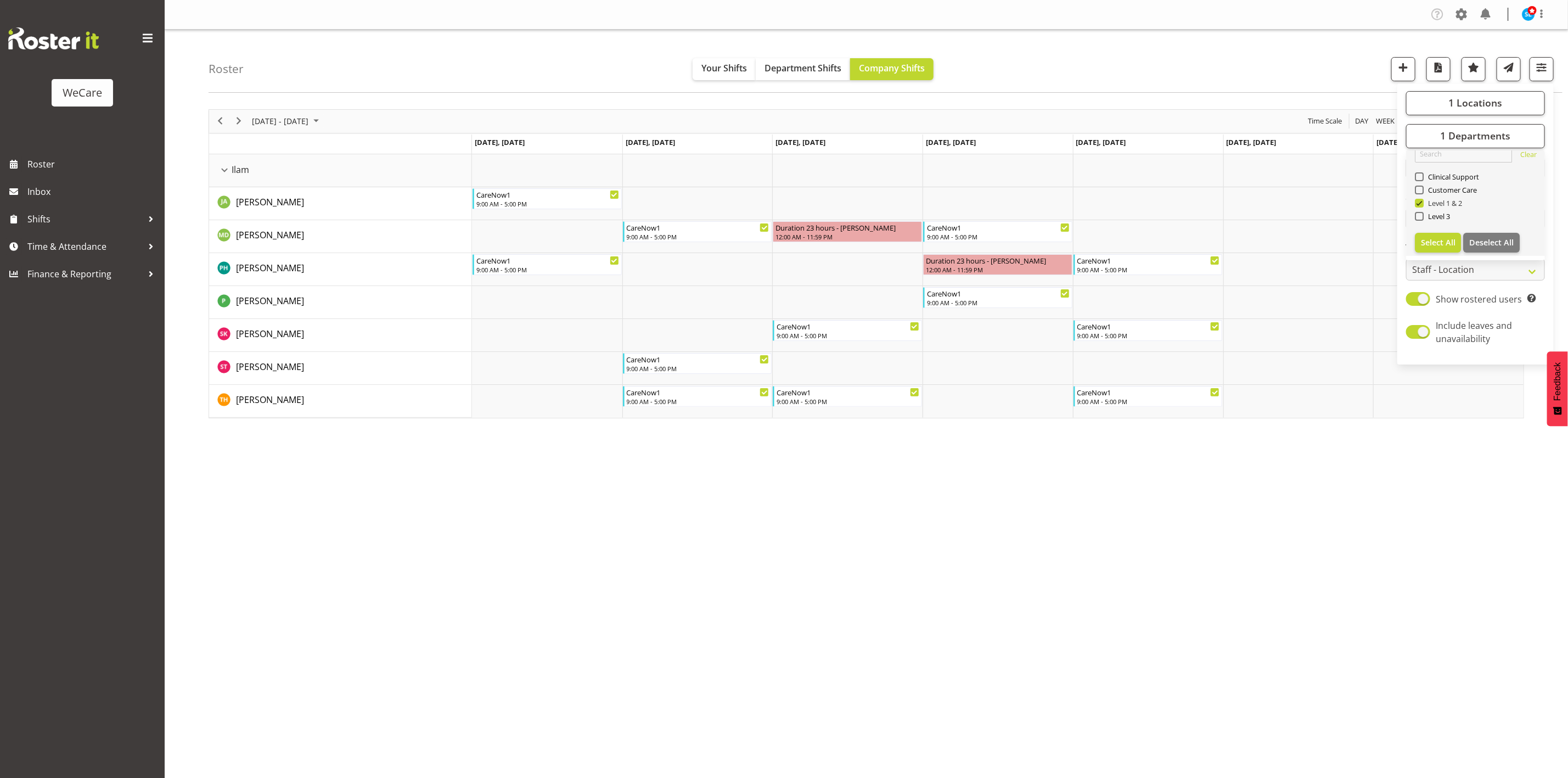
click at [1421, 202] on div at bounding box center [866, 264] width 1315 height 309
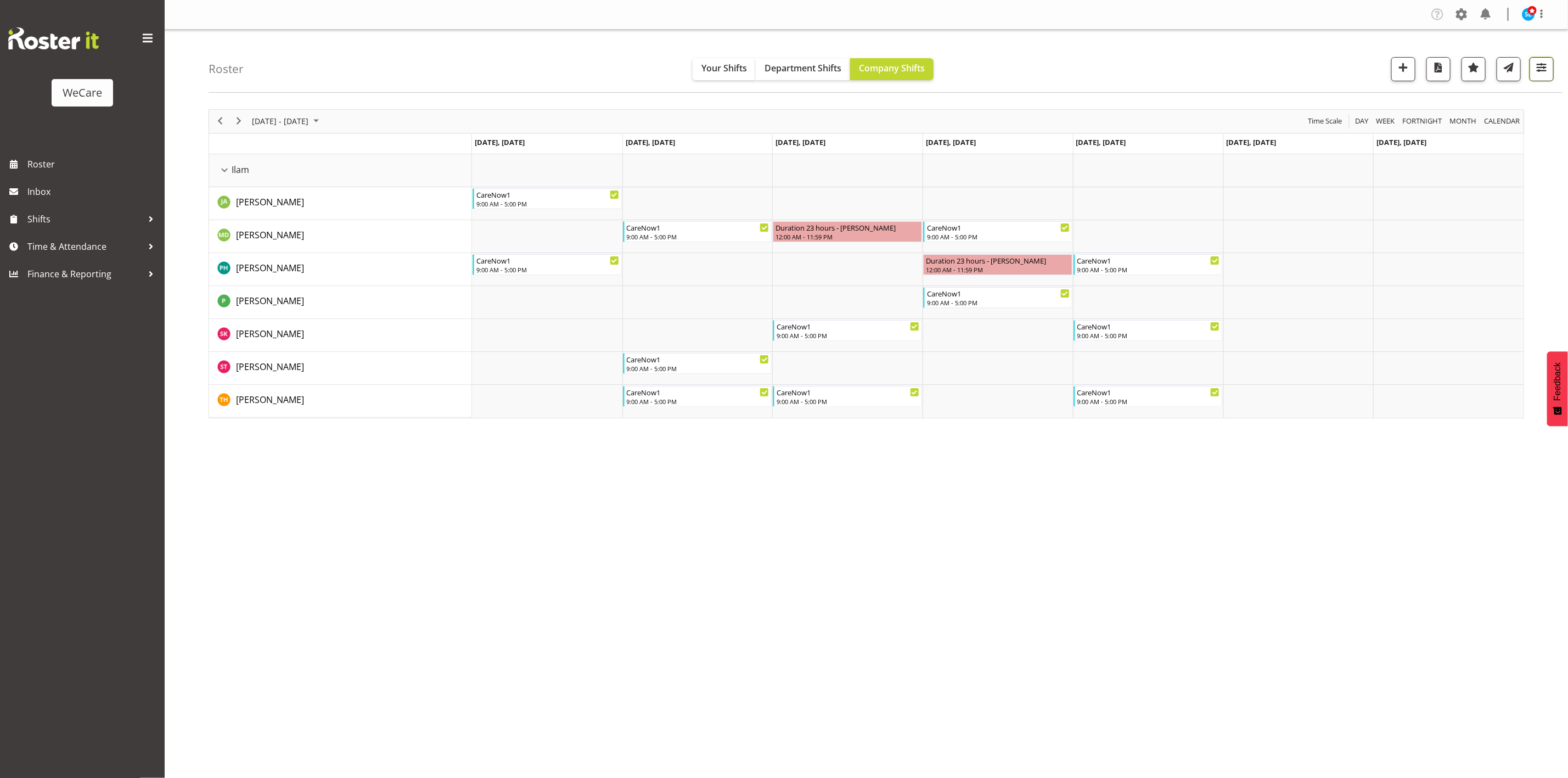
click at [1547, 74] on span "button" at bounding box center [1541, 67] width 14 height 14
click at [1458, 136] on span "1 Departments" at bounding box center [1475, 136] width 70 height 13
click at [1421, 217] on span at bounding box center [1419, 216] width 9 height 9
click at [1421, 217] on input "Level 3" at bounding box center [1418, 216] width 7 height 7
checkbox input "true"
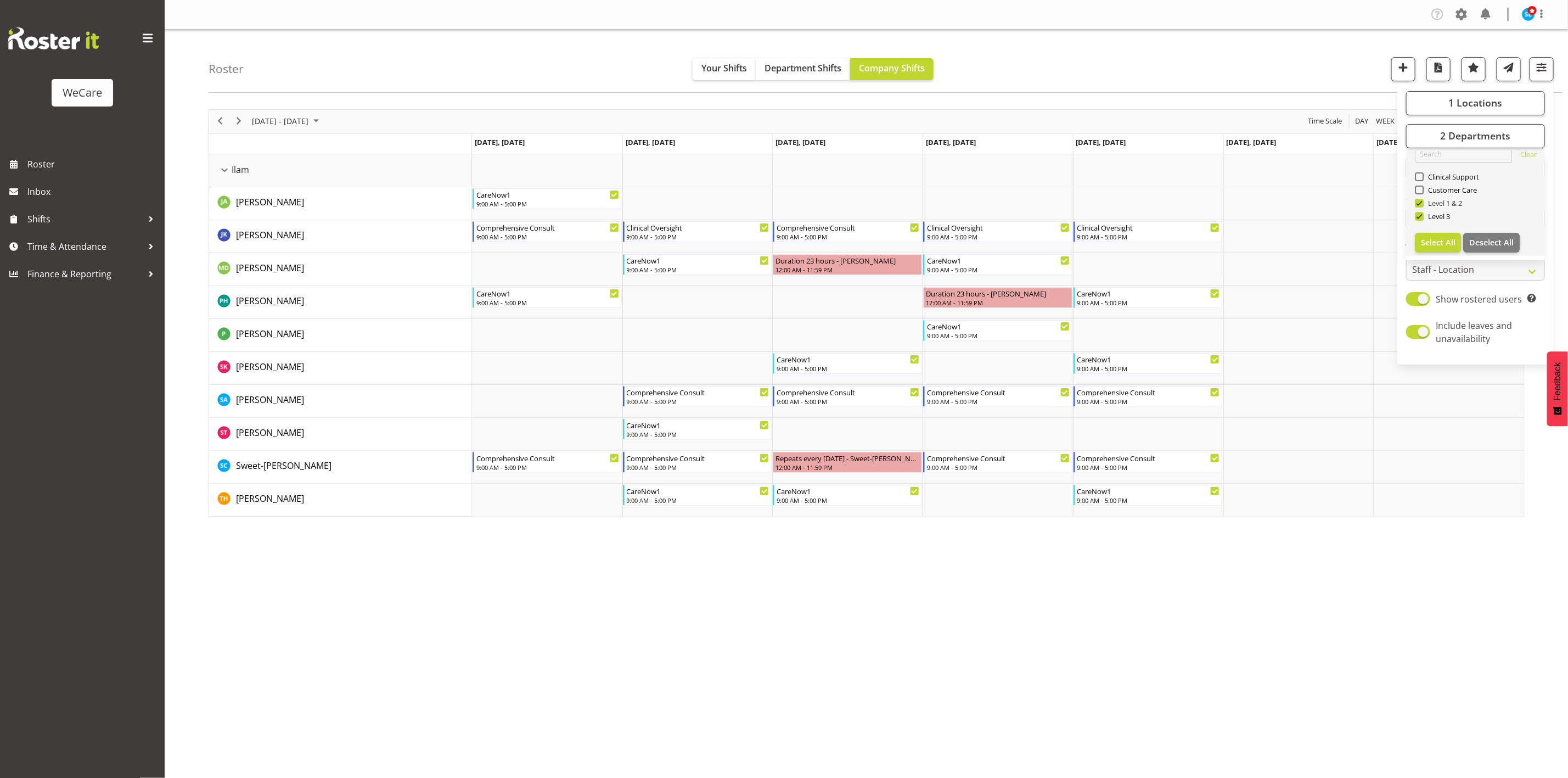
click at [1421, 203] on span at bounding box center [1419, 203] width 9 height 9
click at [1421, 203] on input "Level 1 & 2" at bounding box center [1418, 203] width 7 height 7
checkbox input "false"
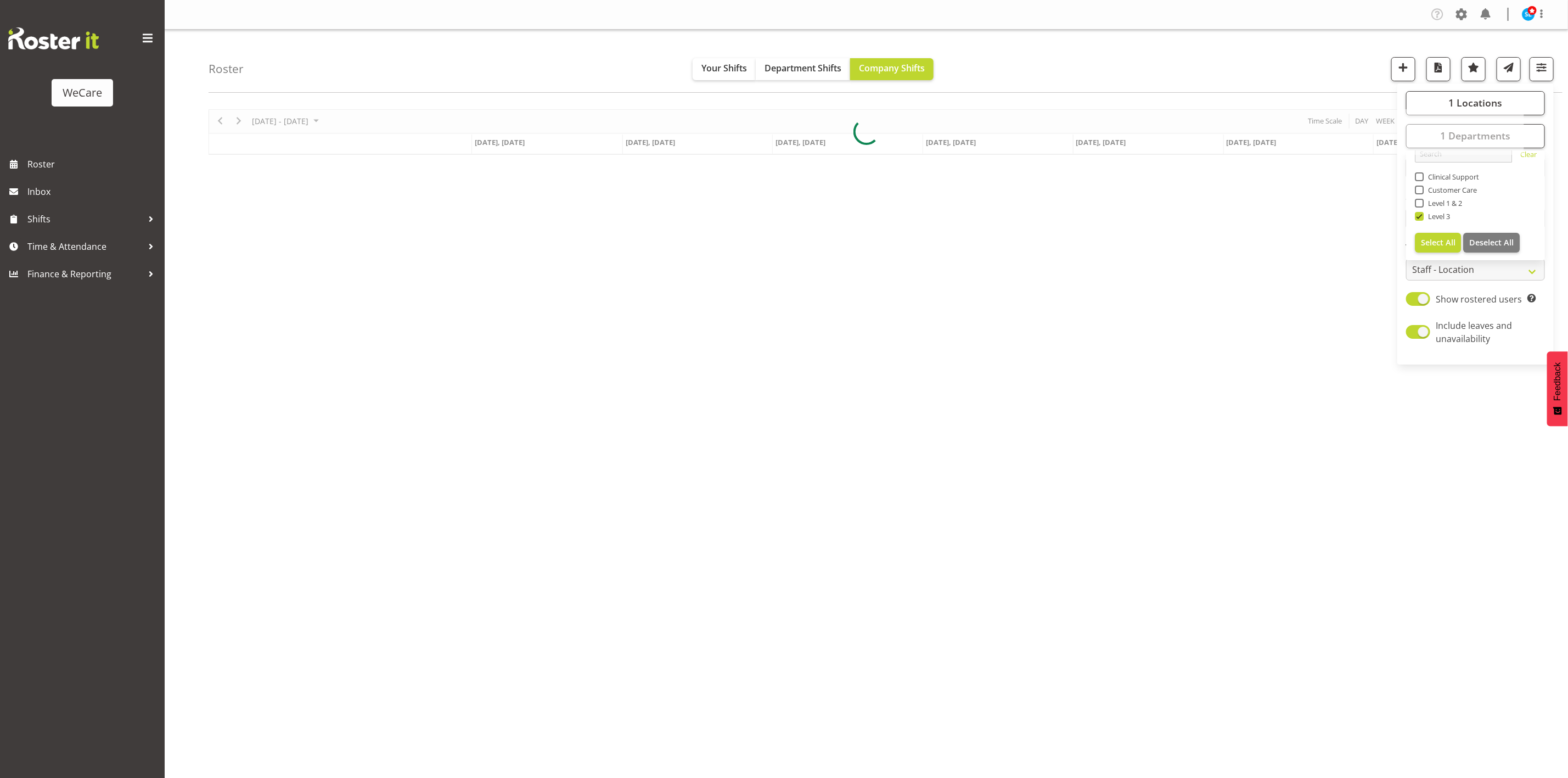
click at [1251, 47] on div "Roster Your Shifts Department Shifts Company Shifts 1 Locations Clear Business …" at bounding box center [886, 61] width 1354 height 63
